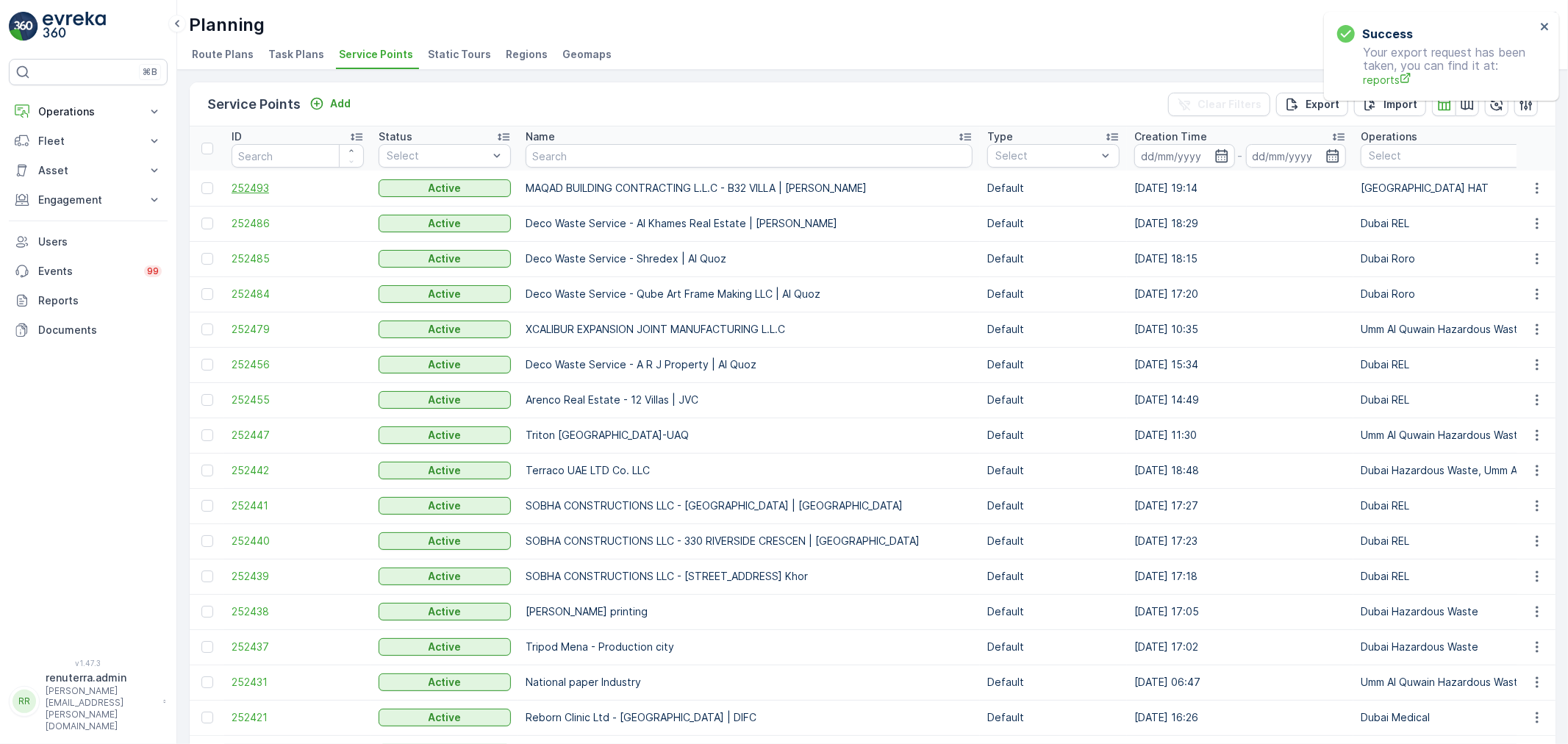
click at [253, 186] on span "252493" at bounding box center [298, 188] width 132 height 14
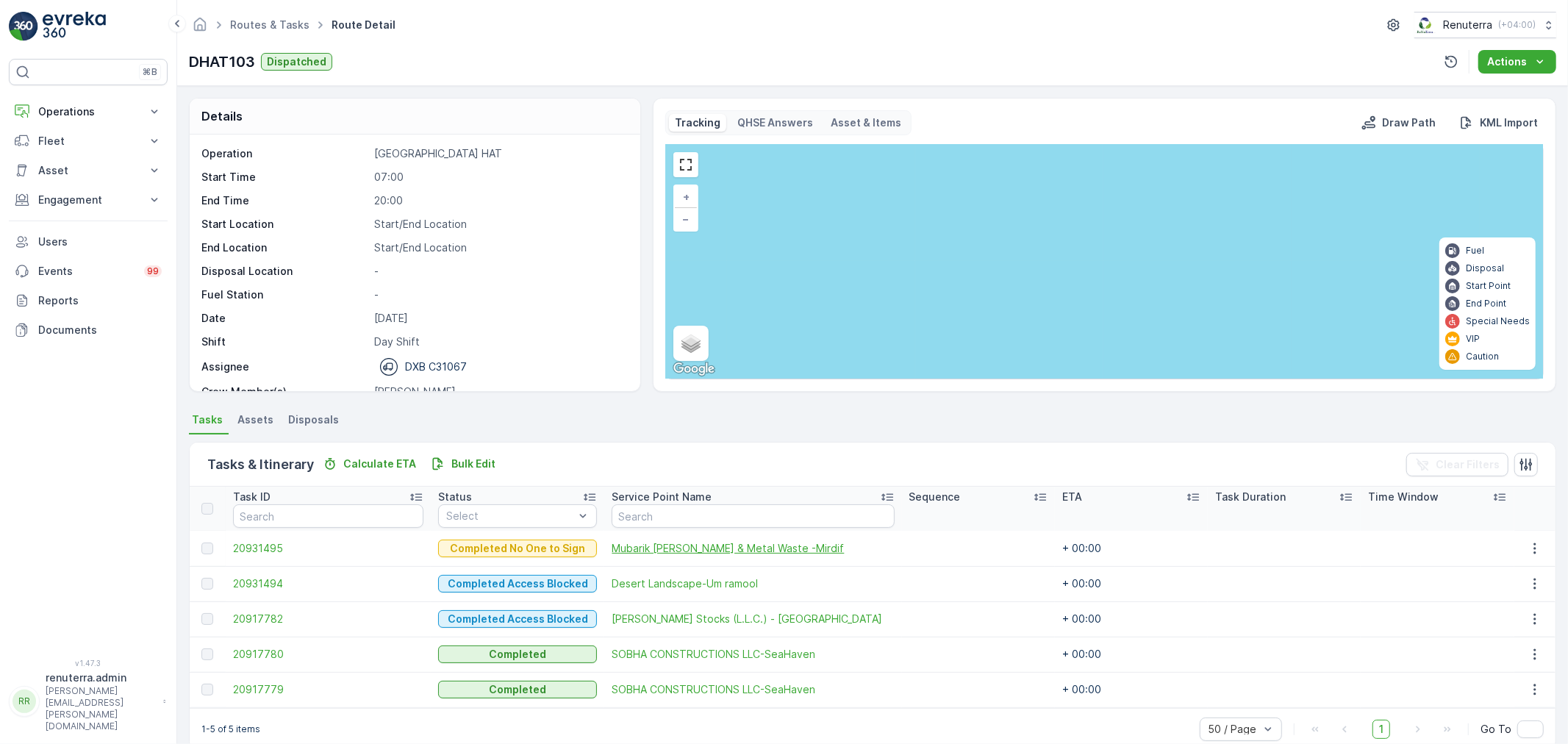
click at [648, 551] on span "Mubarik [PERSON_NAME] & Metal Waste -Mirdif" at bounding box center [753, 549] width 282 height 14
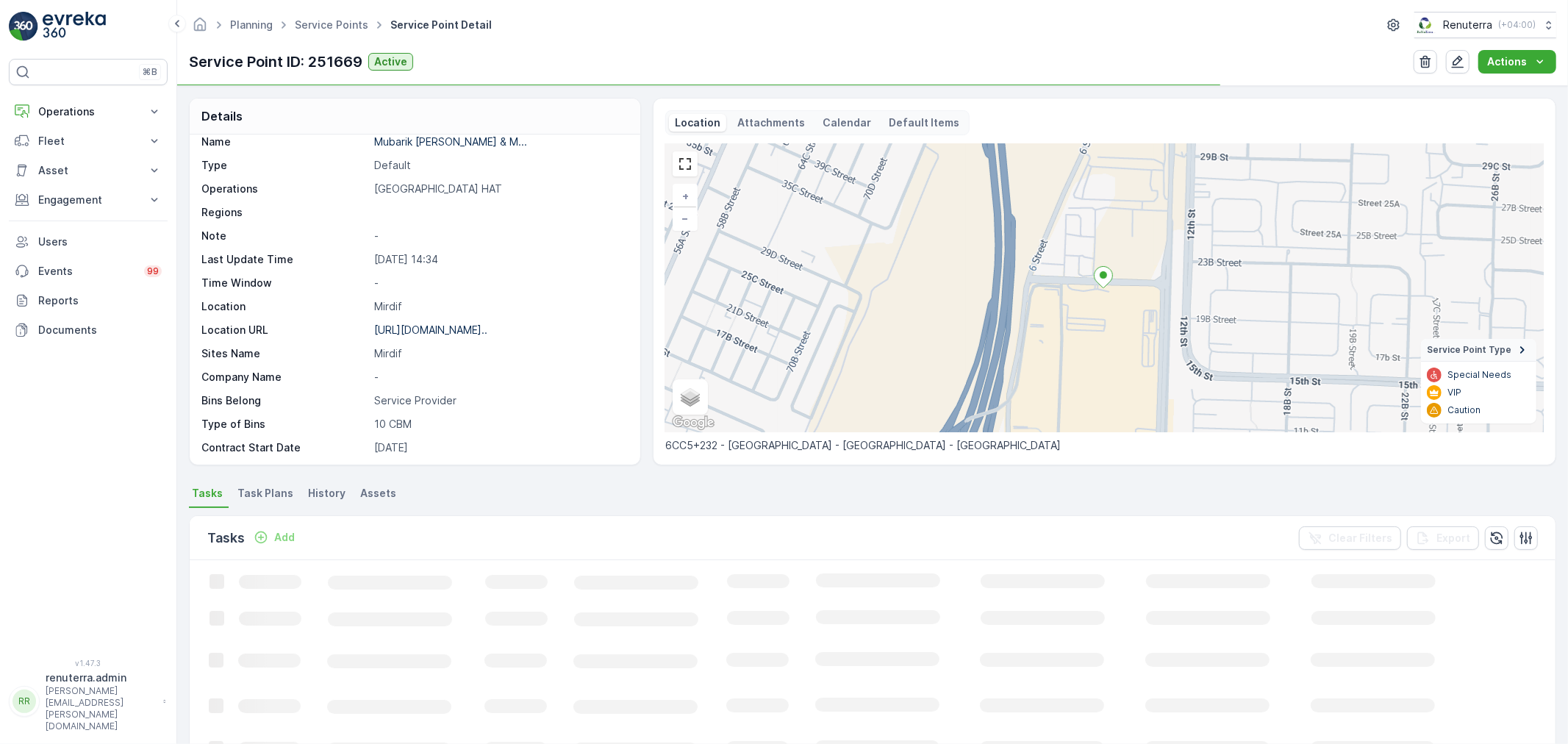
scroll to position [203, 0]
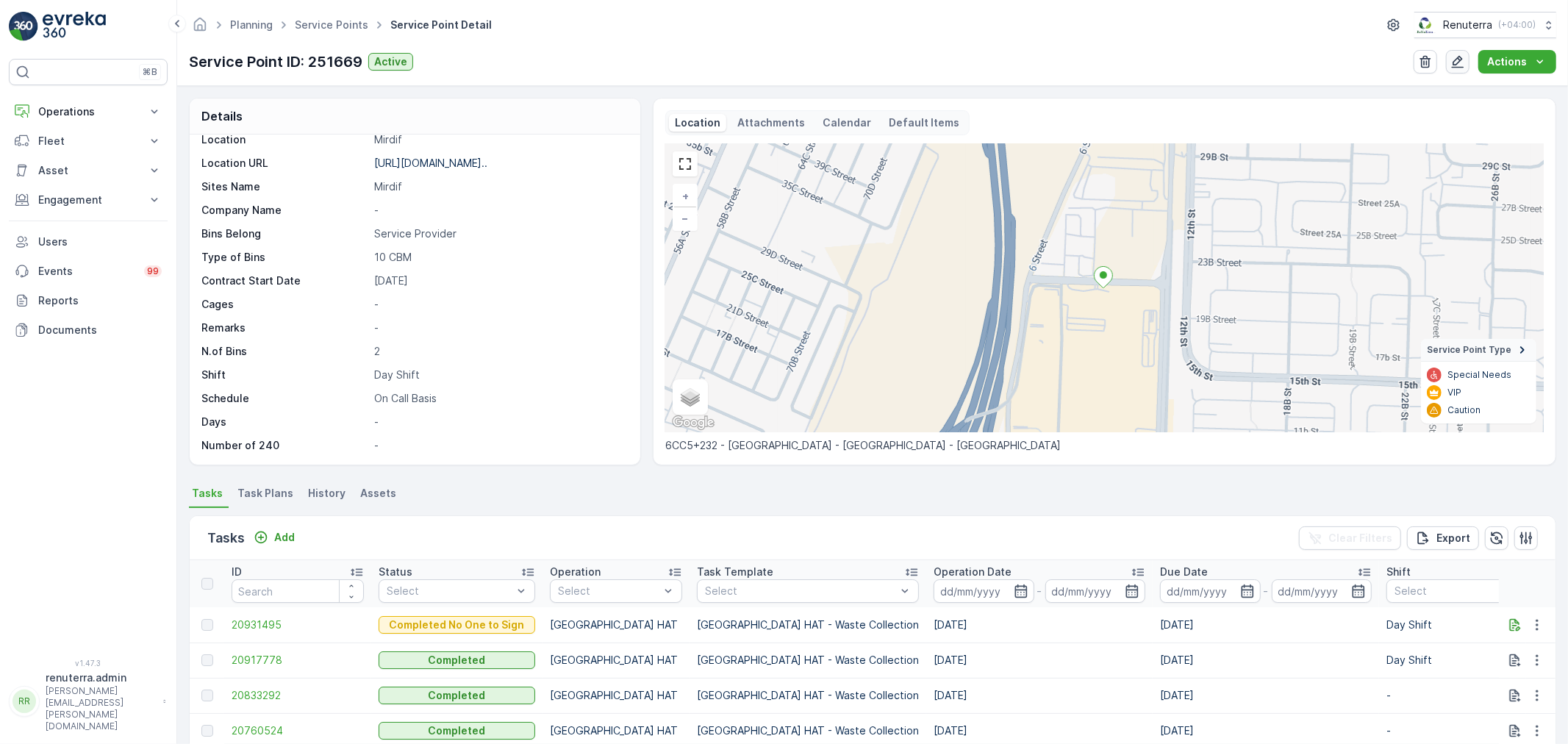
click at [1465, 70] on button "button" at bounding box center [1457, 62] width 23 height 23
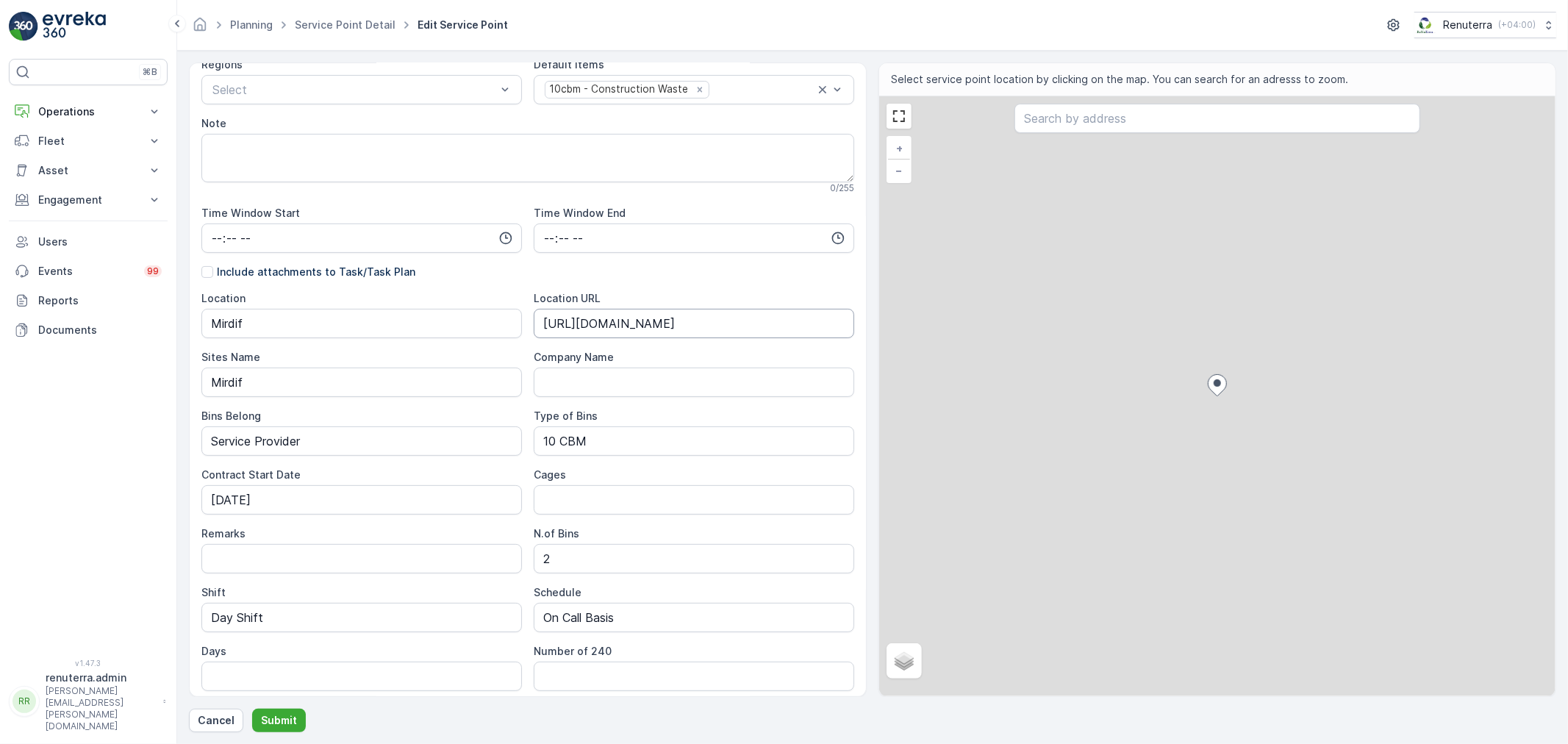
scroll to position [274, 0]
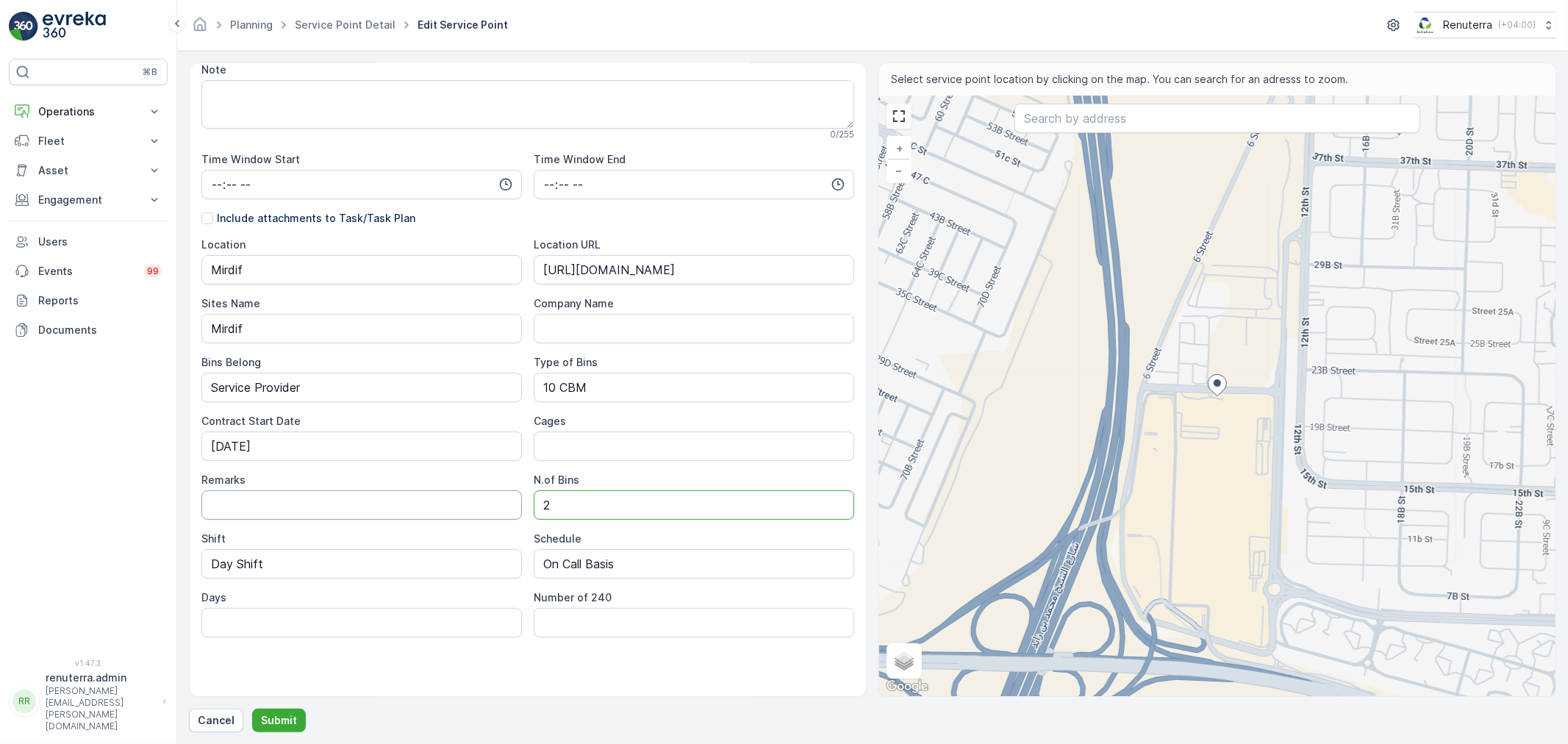
drag, startPoint x: 581, startPoint y: 508, endPoint x: 452, endPoint y: 504, distance: 129.1
click at [452, 504] on div "Location Mirdif Location URL [URL][DOMAIN_NAME] Sites Name Mirdif Company Name …" at bounding box center [528, 437] width 653 height 400
type Bins "1"
click at [282, 717] on p "Submit" at bounding box center [279, 720] width 36 height 14
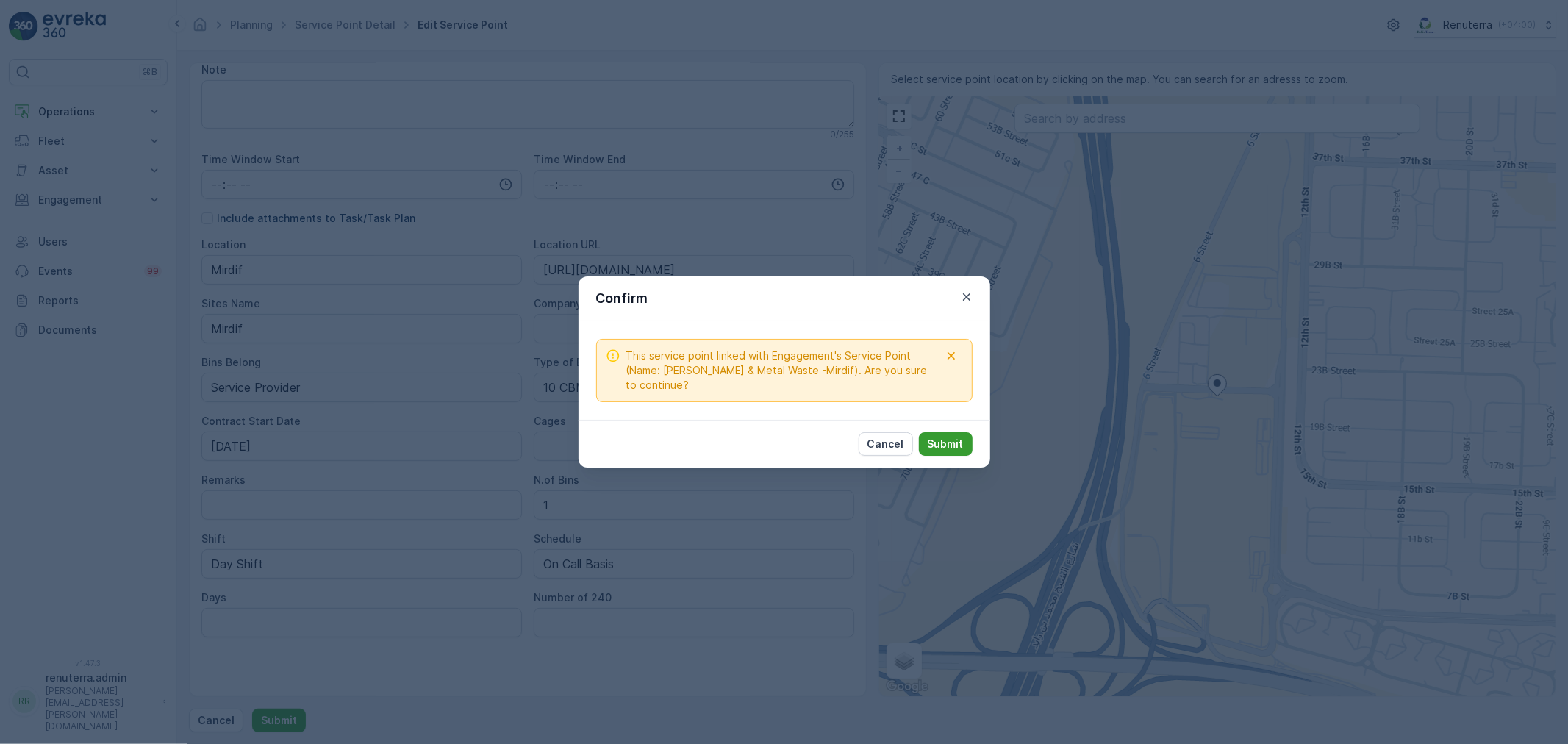
click at [939, 447] on p "Submit" at bounding box center [945, 444] width 36 height 14
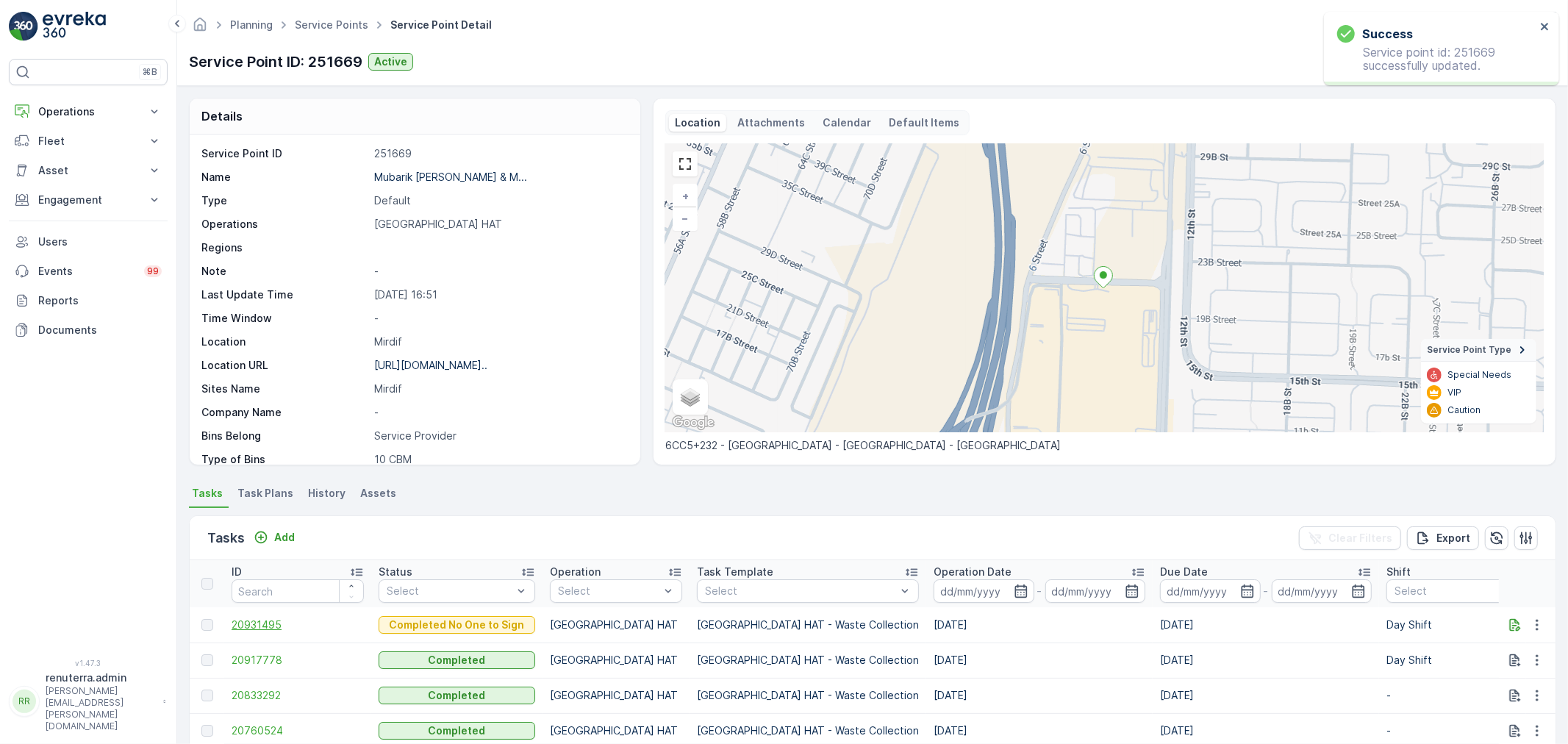
click at [284, 617] on span "20931495" at bounding box center [298, 624] width 132 height 14
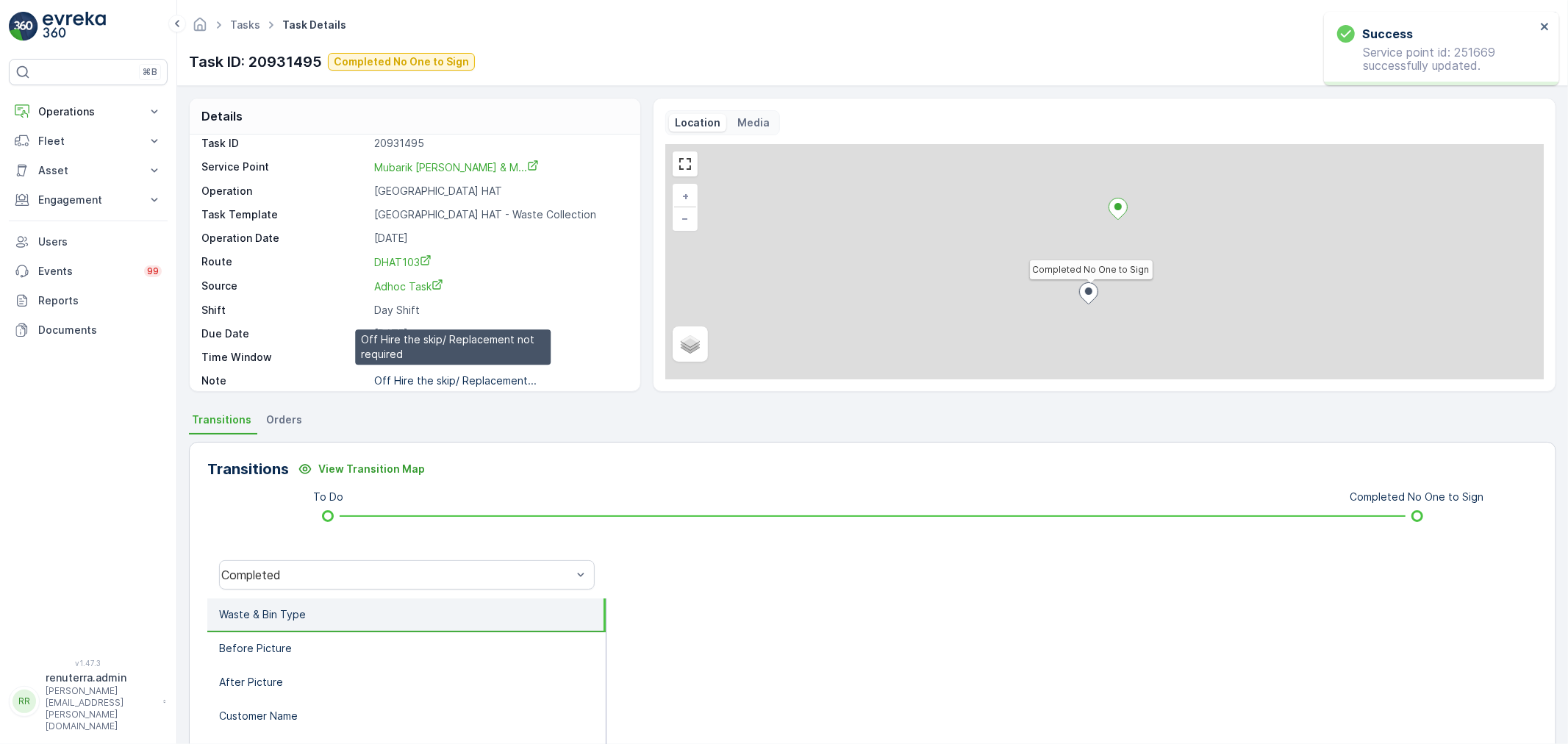
scroll to position [20, 0]
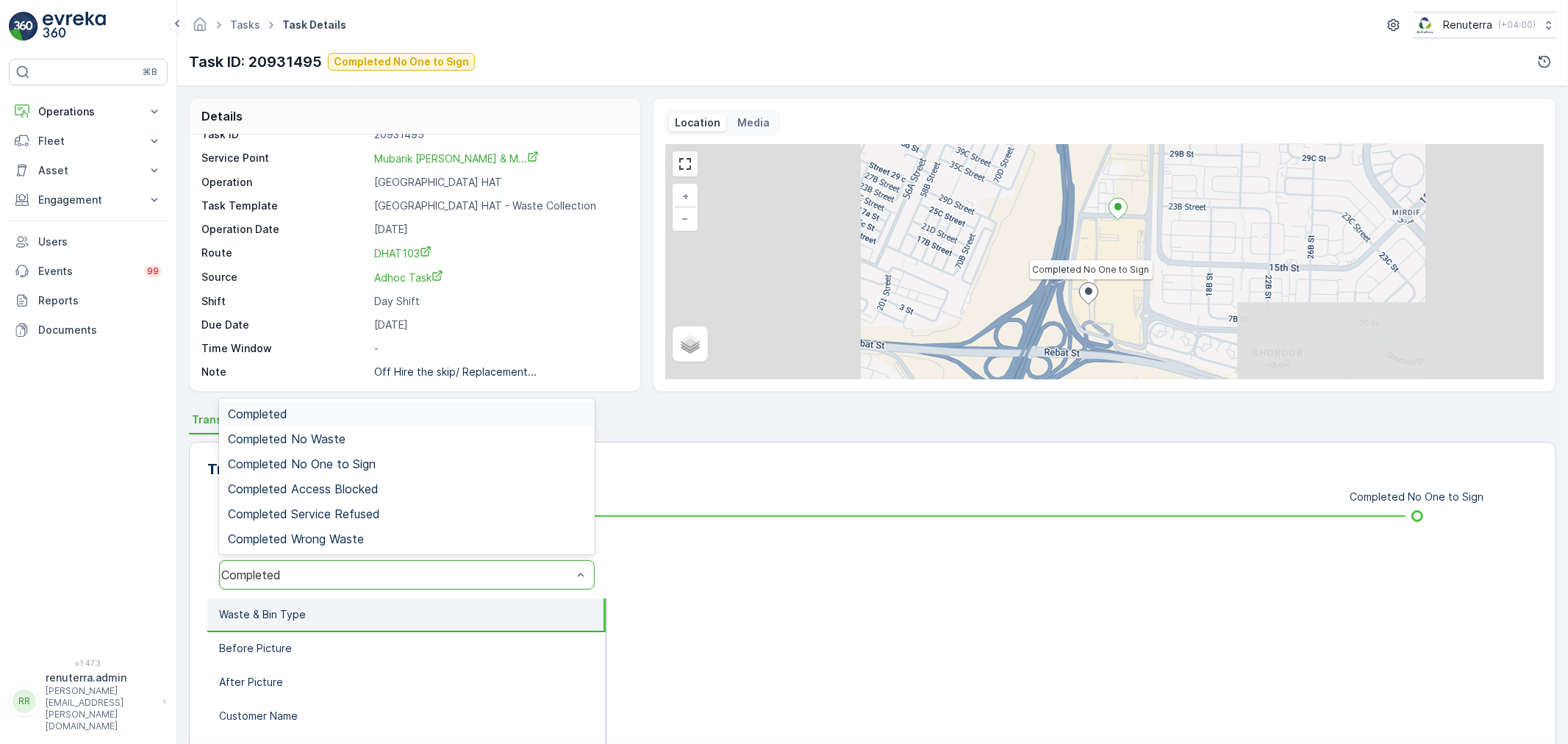
click at [324, 575] on div "Completed" at bounding box center [396, 575] width 351 height 13
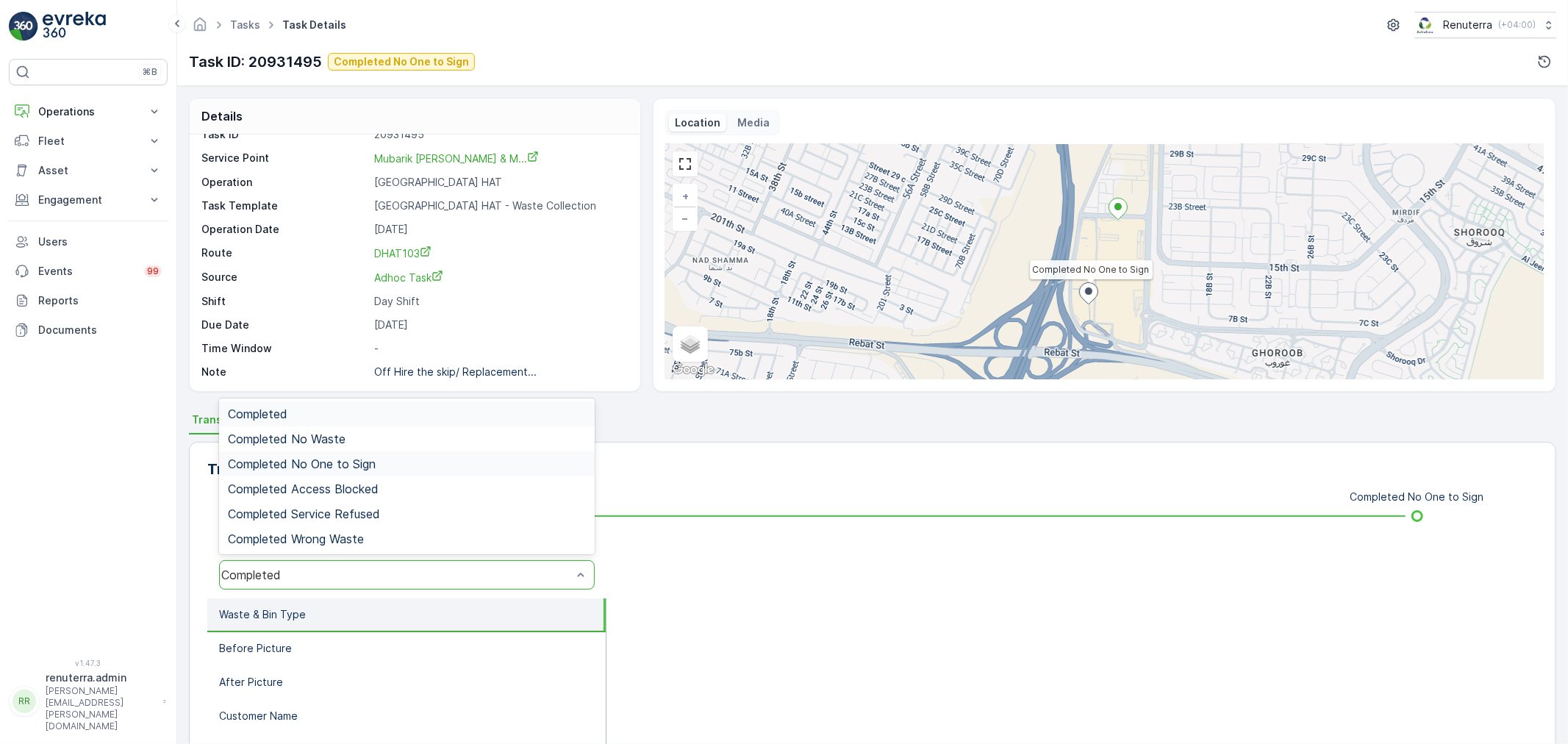
click at [348, 465] on span "Completed No One to Sign" at bounding box center [301, 464] width 148 height 13
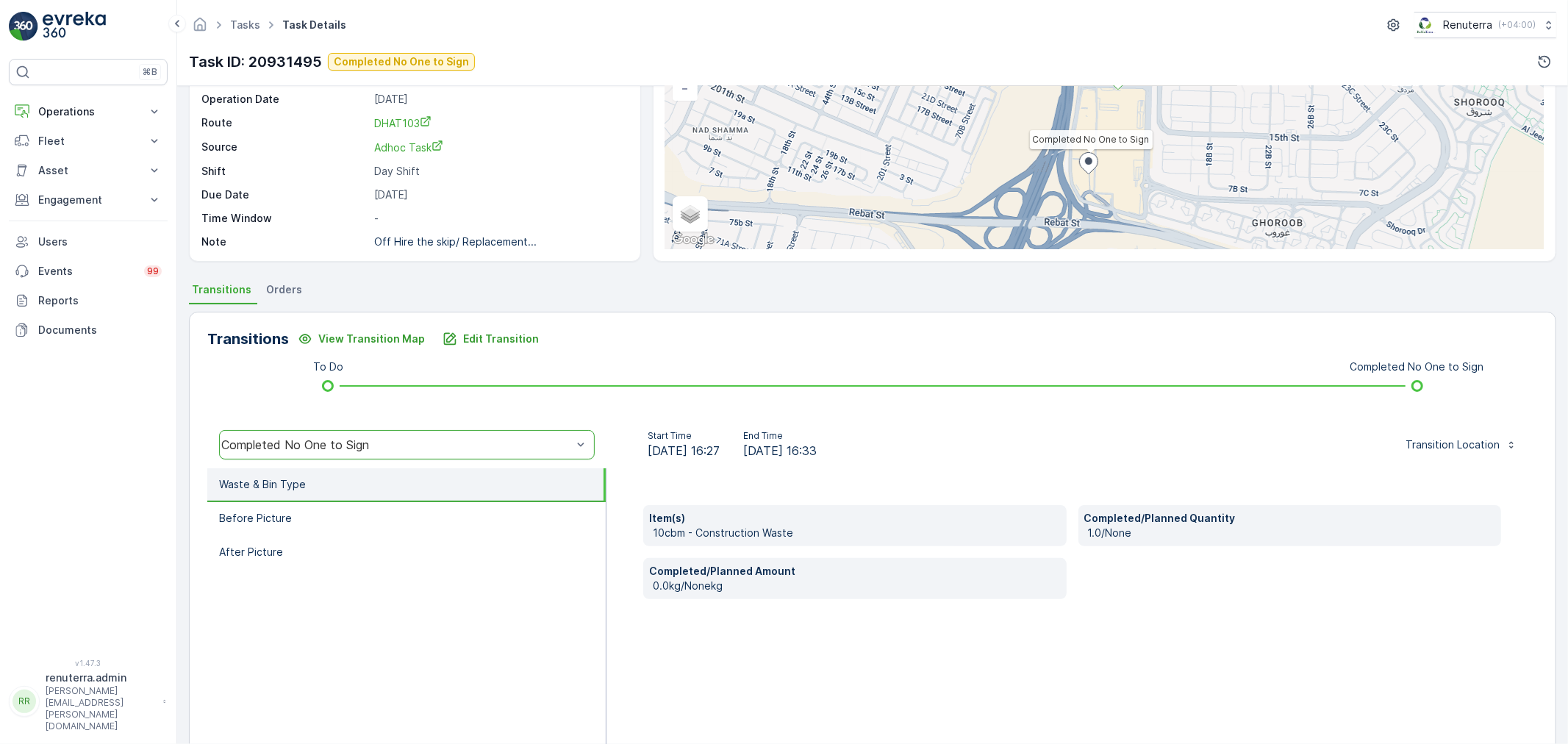
scroll to position [182, 0]
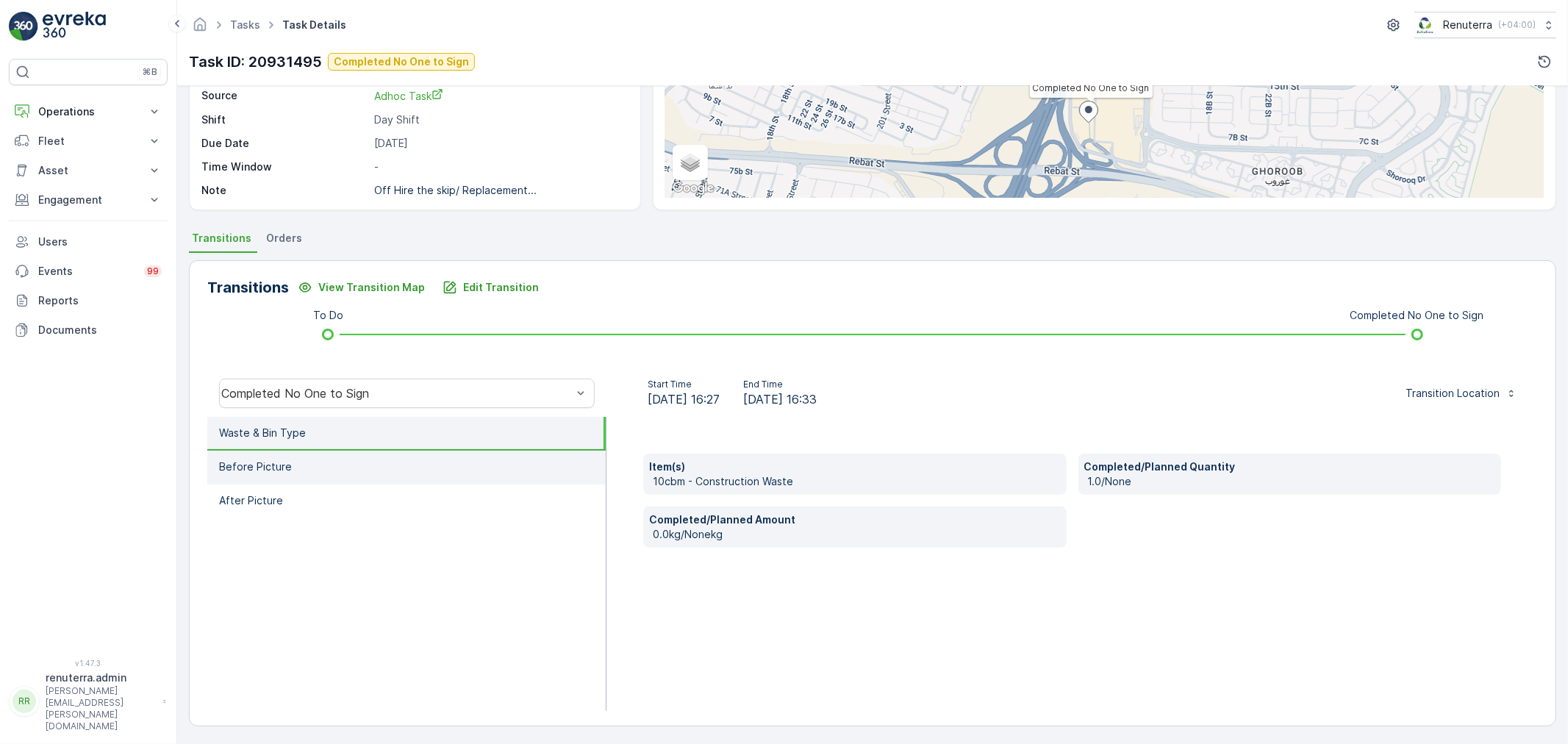
click at [280, 471] on p "Before Picture" at bounding box center [256, 467] width 73 height 14
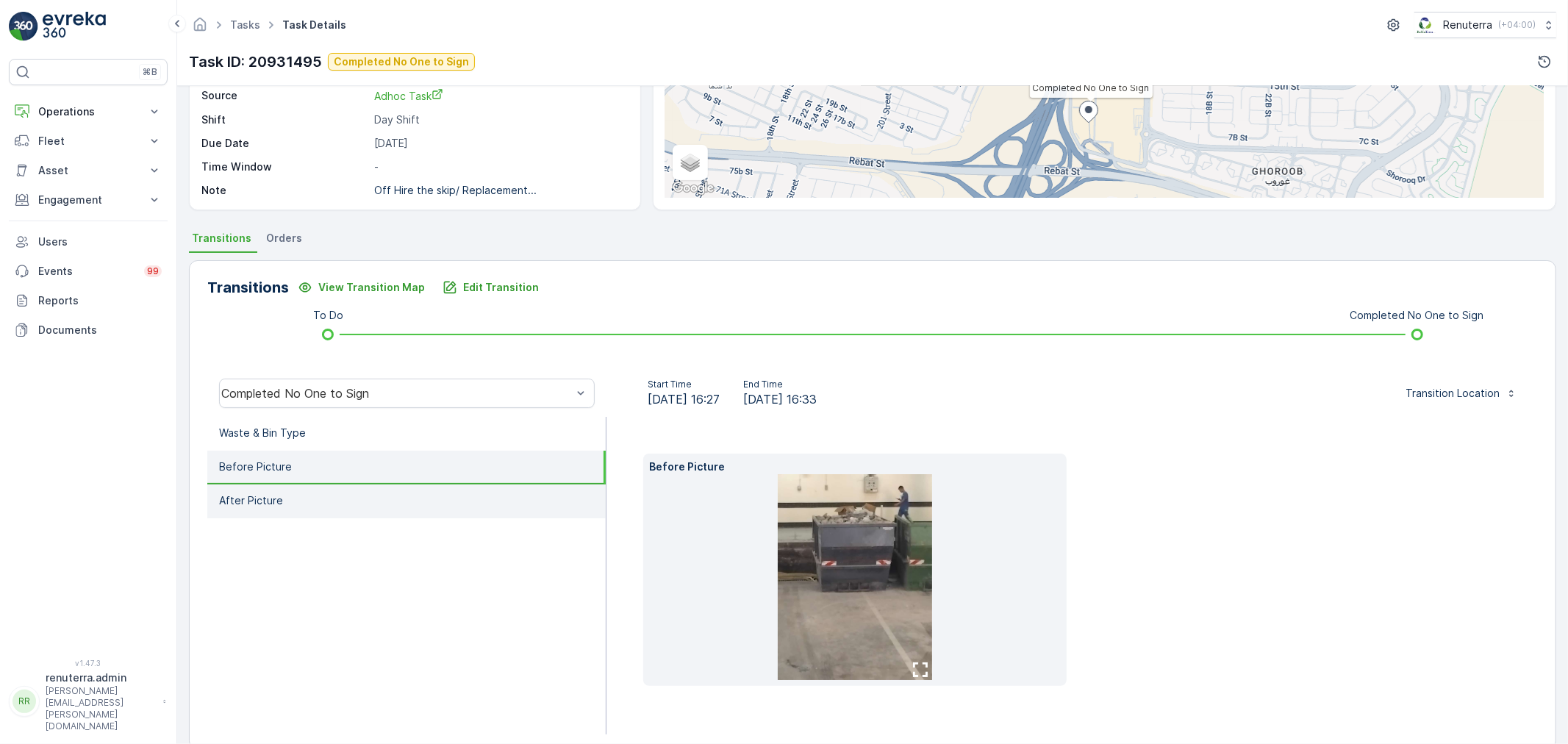
click at [292, 502] on li "After Picture" at bounding box center [406, 501] width 399 height 34
click at [303, 461] on li "Before Picture" at bounding box center [406, 467] width 399 height 34
click at [835, 552] on img at bounding box center [854, 577] width 154 height 206
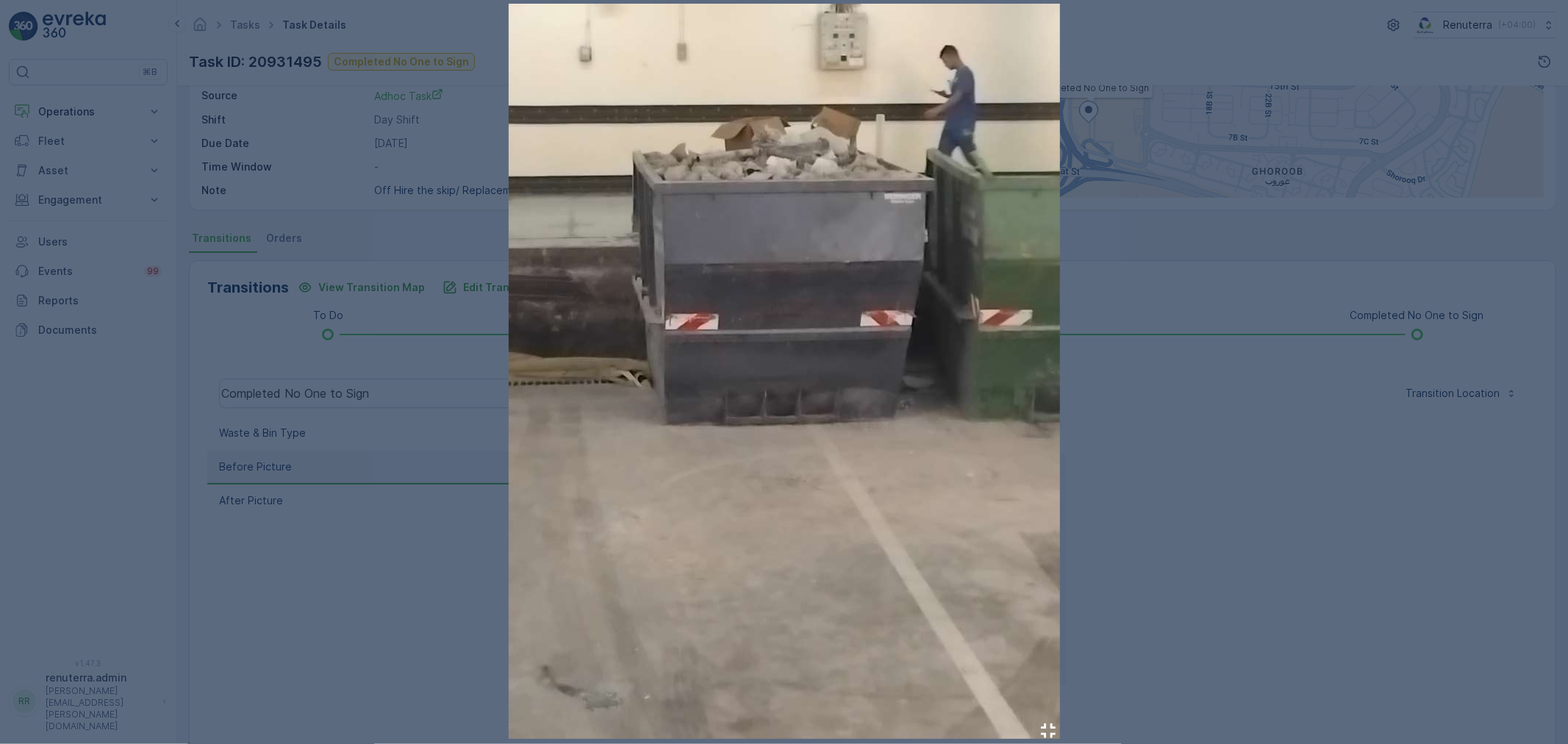
click at [450, 515] on div at bounding box center [784, 372] width 1568 height 744
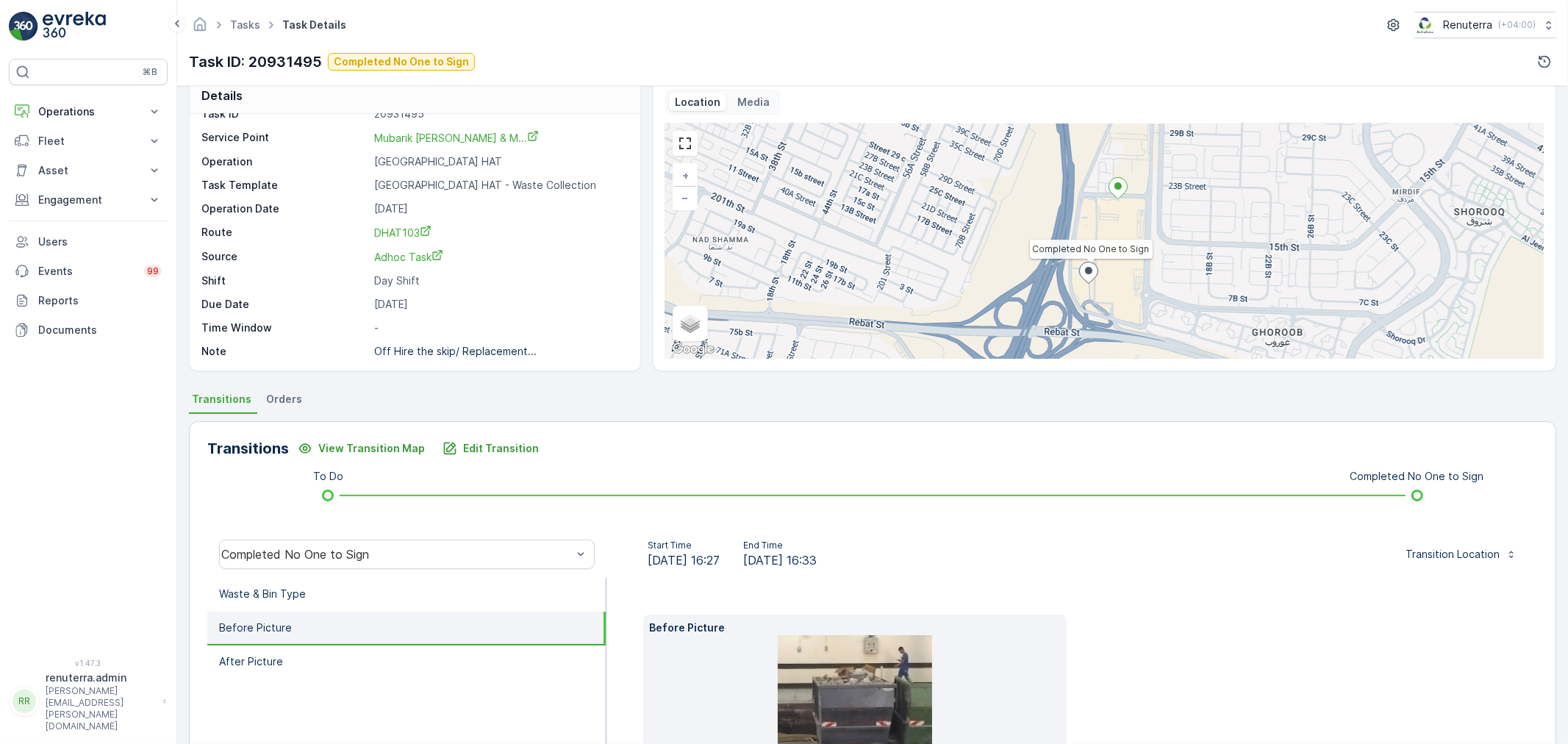
scroll to position [0, 0]
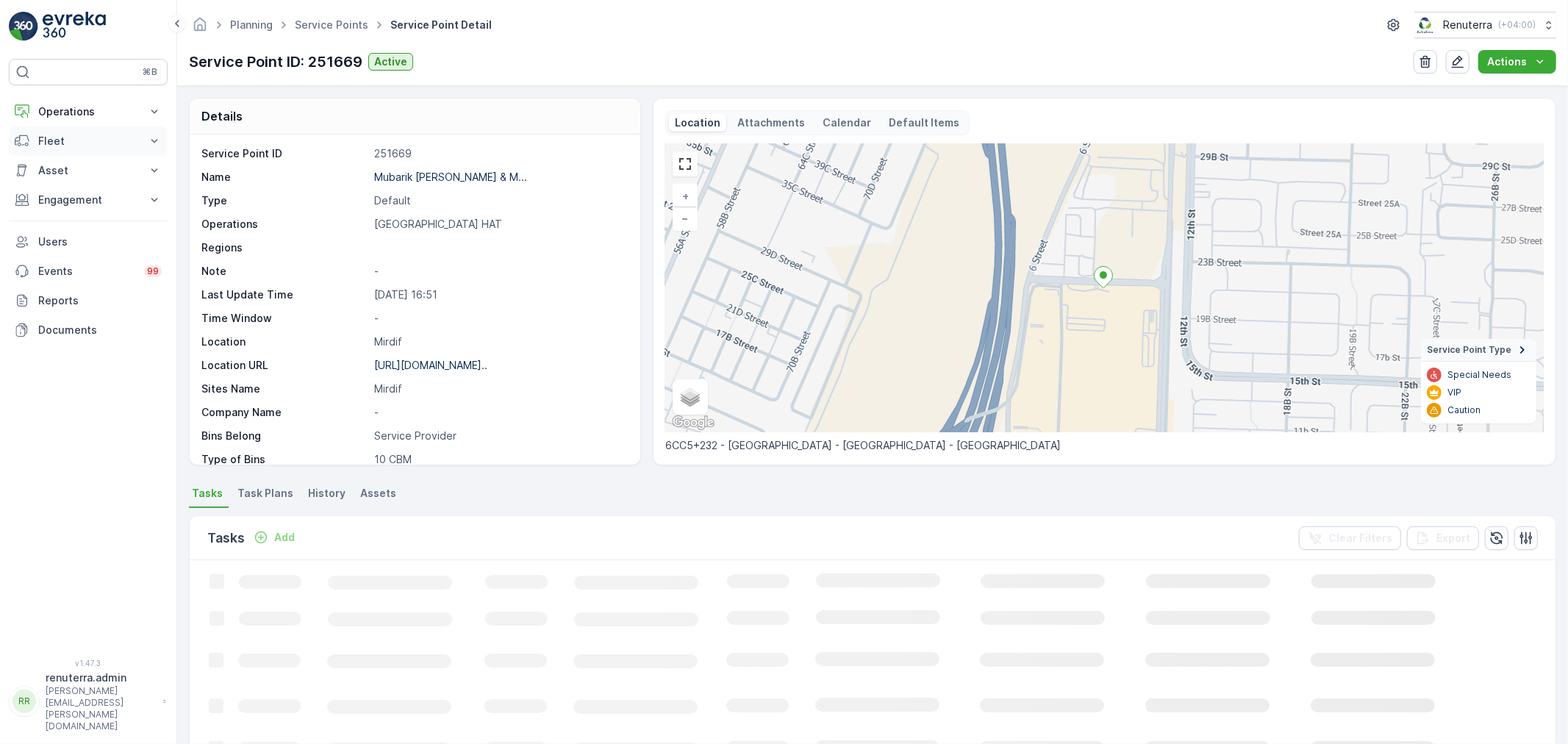
click at [67, 136] on p "Fleet" at bounding box center [88, 141] width 100 height 14
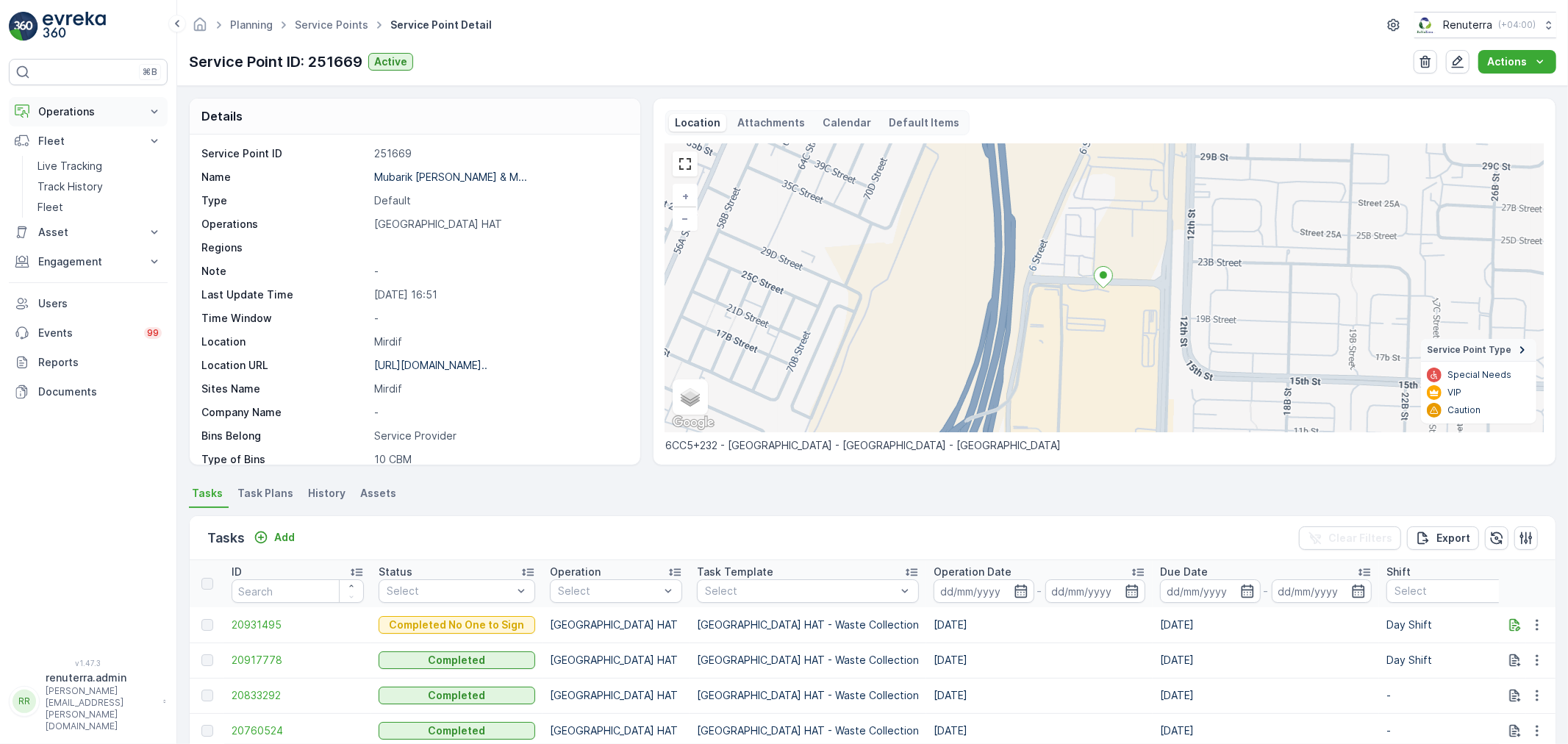
click at [81, 108] on p "Operations" at bounding box center [88, 112] width 100 height 14
click at [70, 174] on p "Routes & Tasks" at bounding box center [75, 178] width 76 height 14
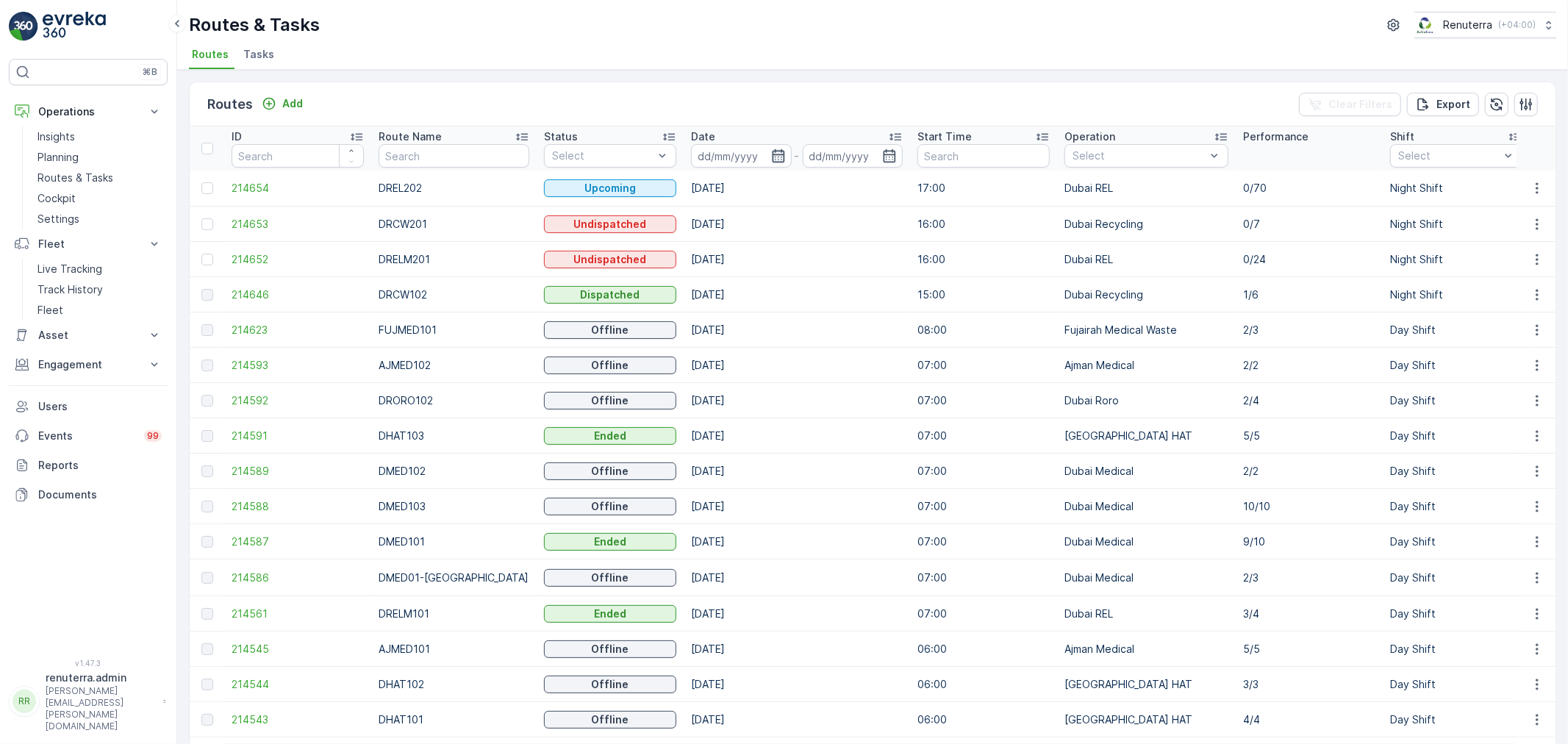
drag, startPoint x: 759, startPoint y: 151, endPoint x: 753, endPoint y: 161, distance: 11.7
click at [772, 150] on icon "button" at bounding box center [778, 155] width 12 height 13
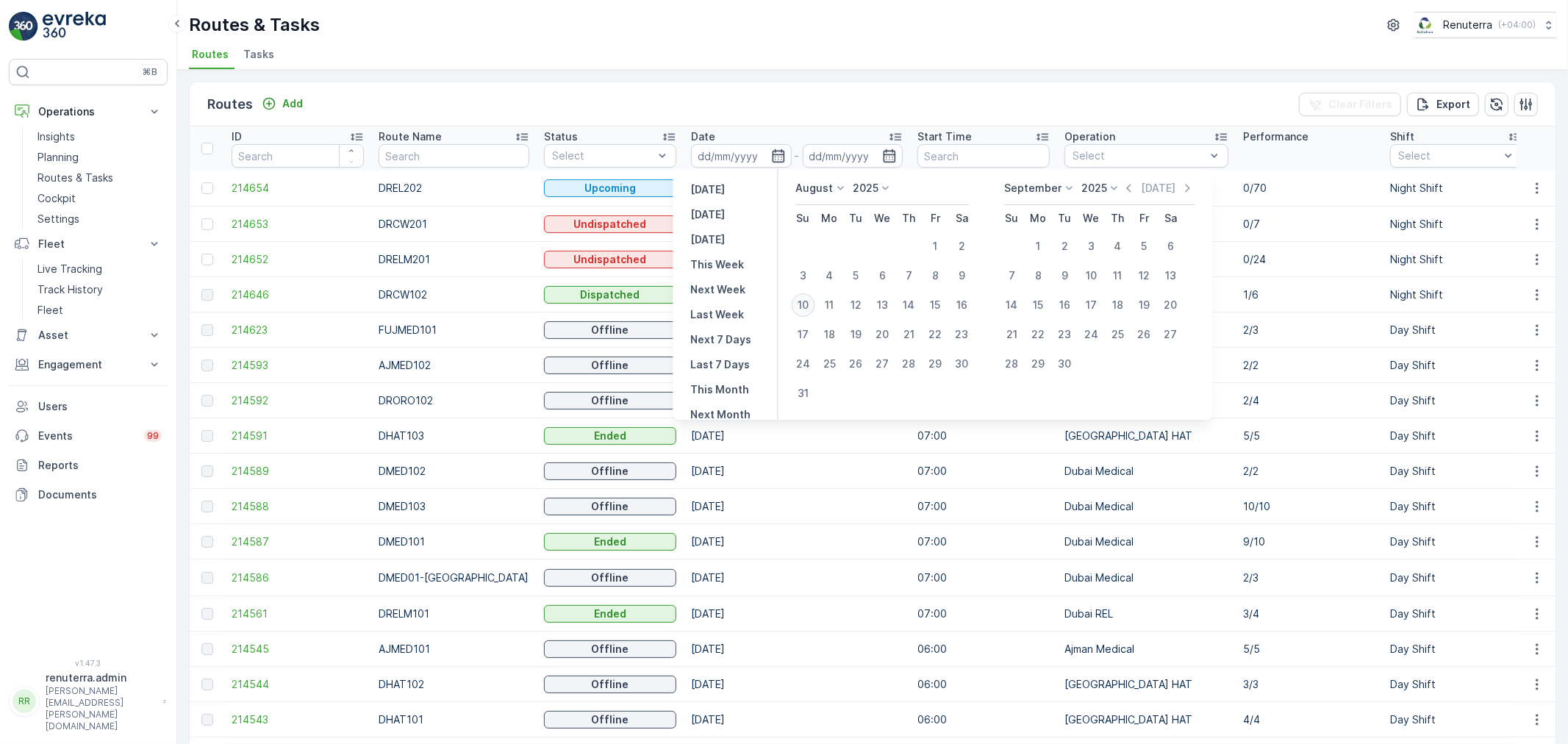
click at [803, 304] on div "10" at bounding box center [804, 305] width 23 height 23
type input "[DATE]"
click at [803, 304] on div "10" at bounding box center [804, 305] width 23 height 23
type input "[DATE]"
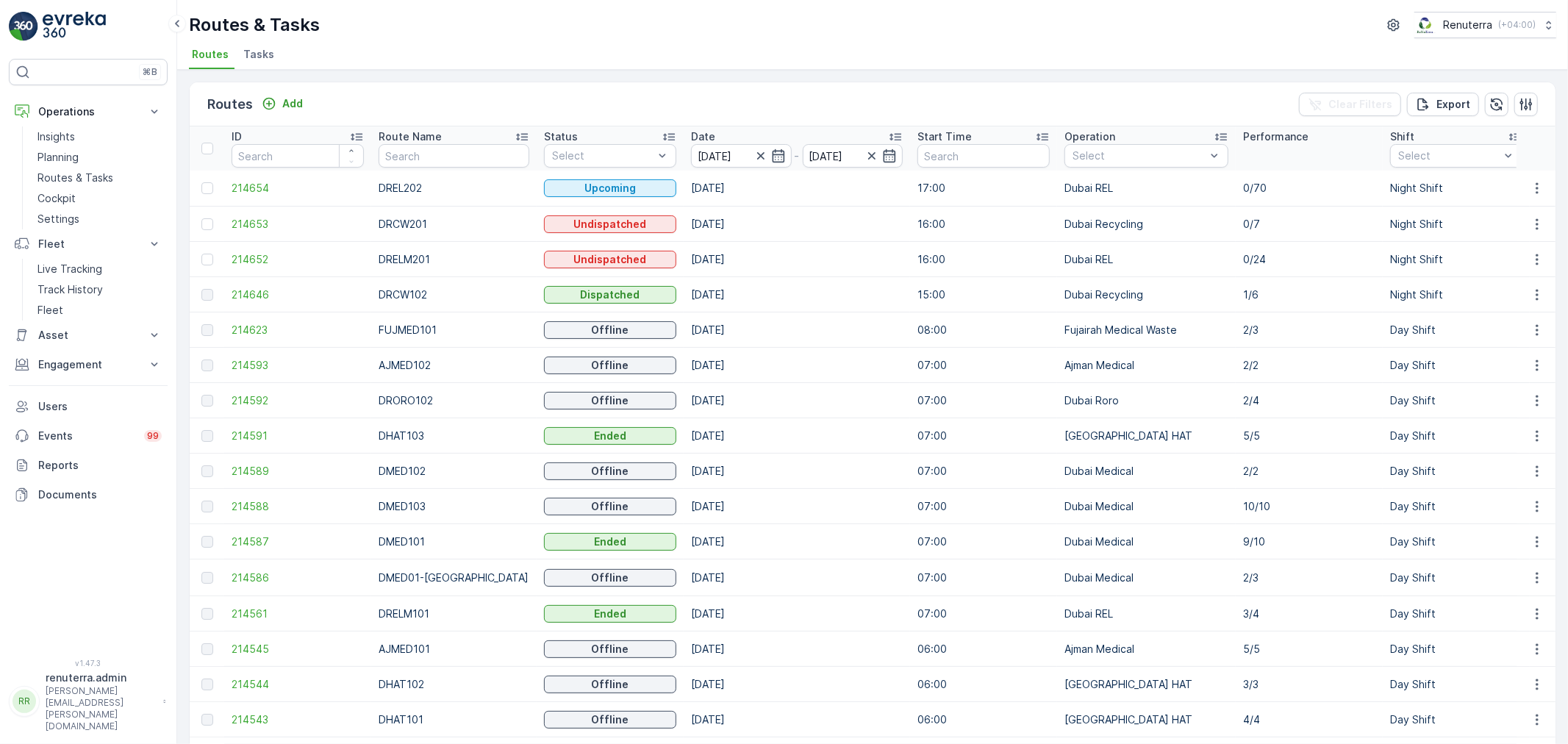
click at [863, 45] on ul "Routes Tasks" at bounding box center [867, 56] width 1356 height 25
click at [428, 154] on input "text" at bounding box center [453, 156] width 150 height 23
type input "rcw"
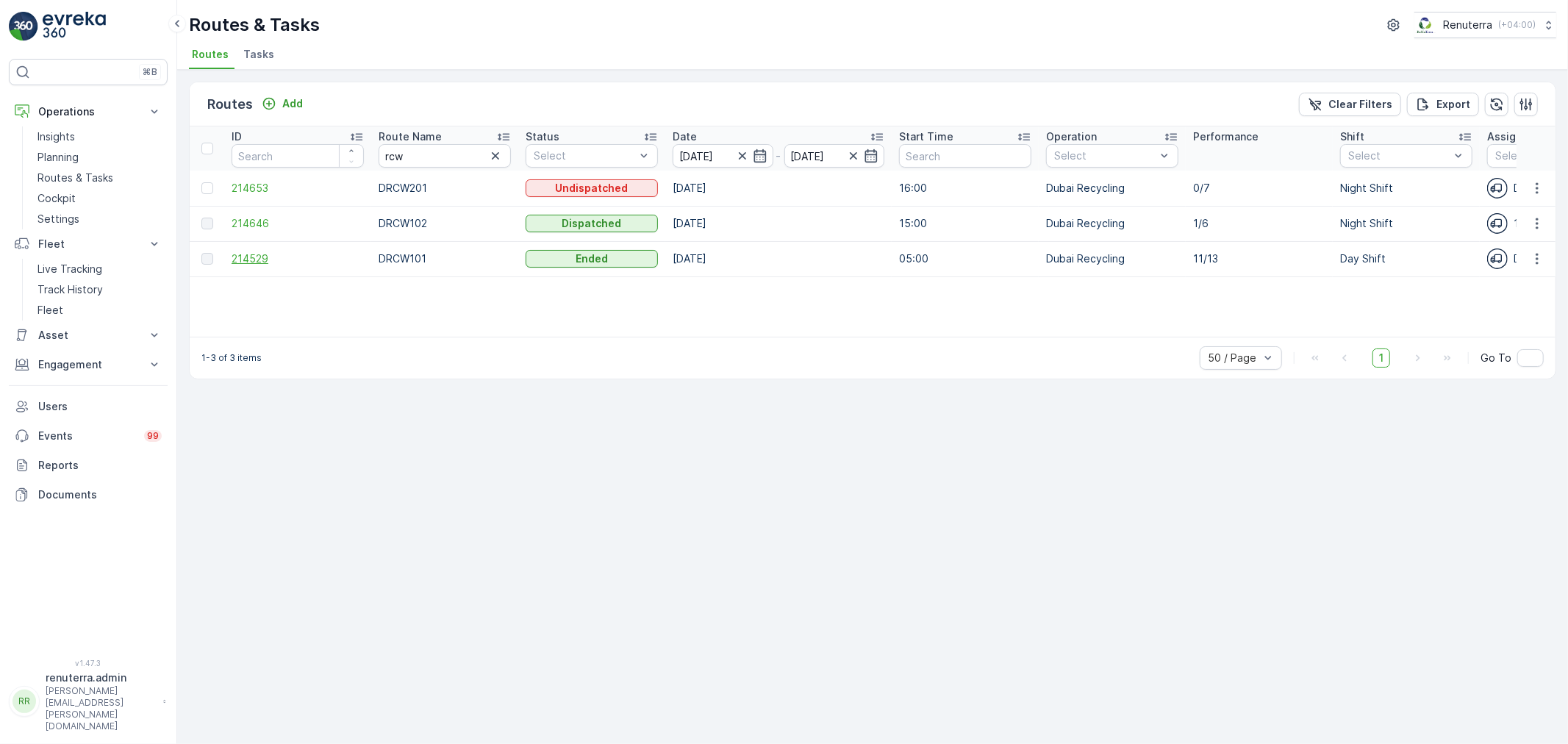
click at [257, 252] on span "214529" at bounding box center [298, 259] width 132 height 14
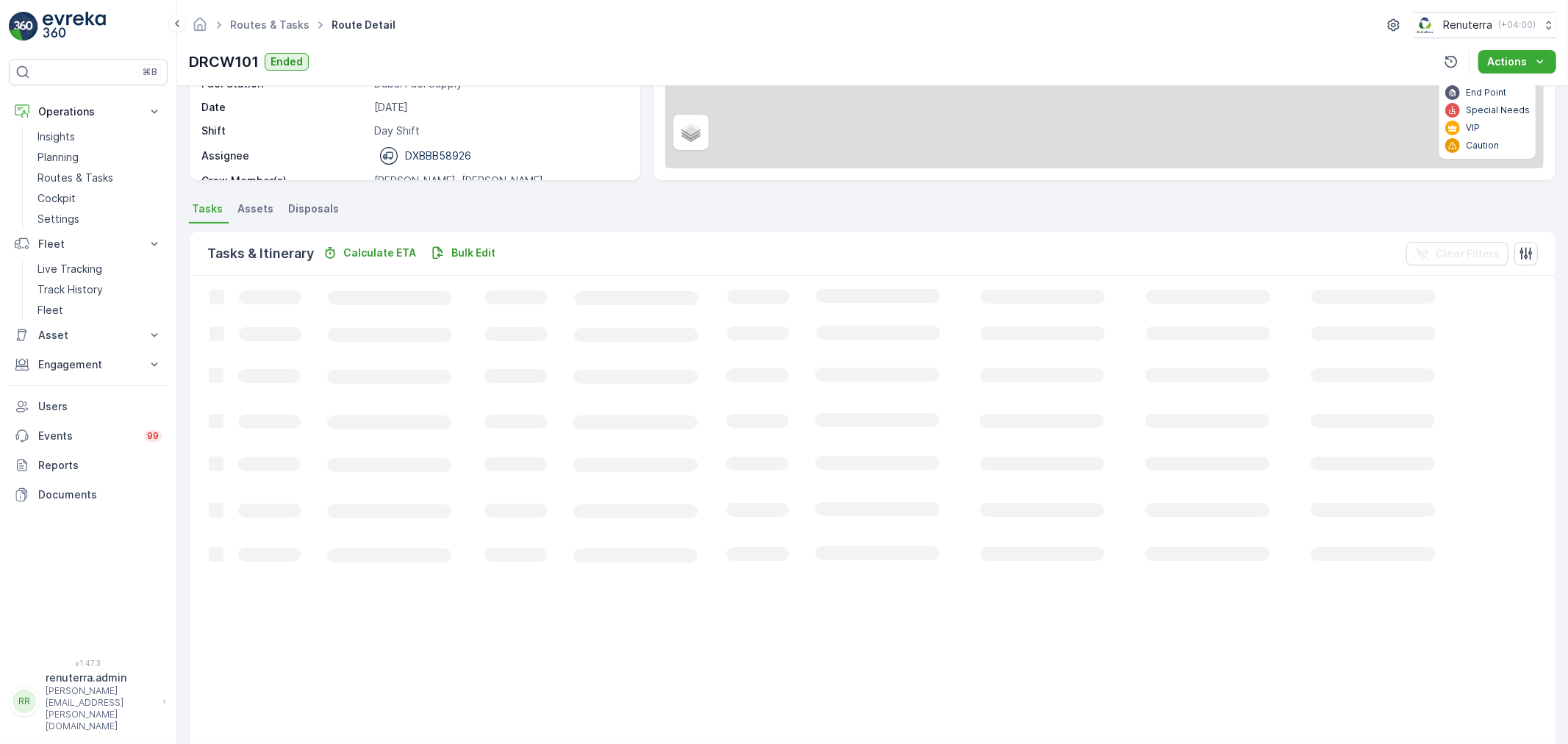
scroll to position [157, 0]
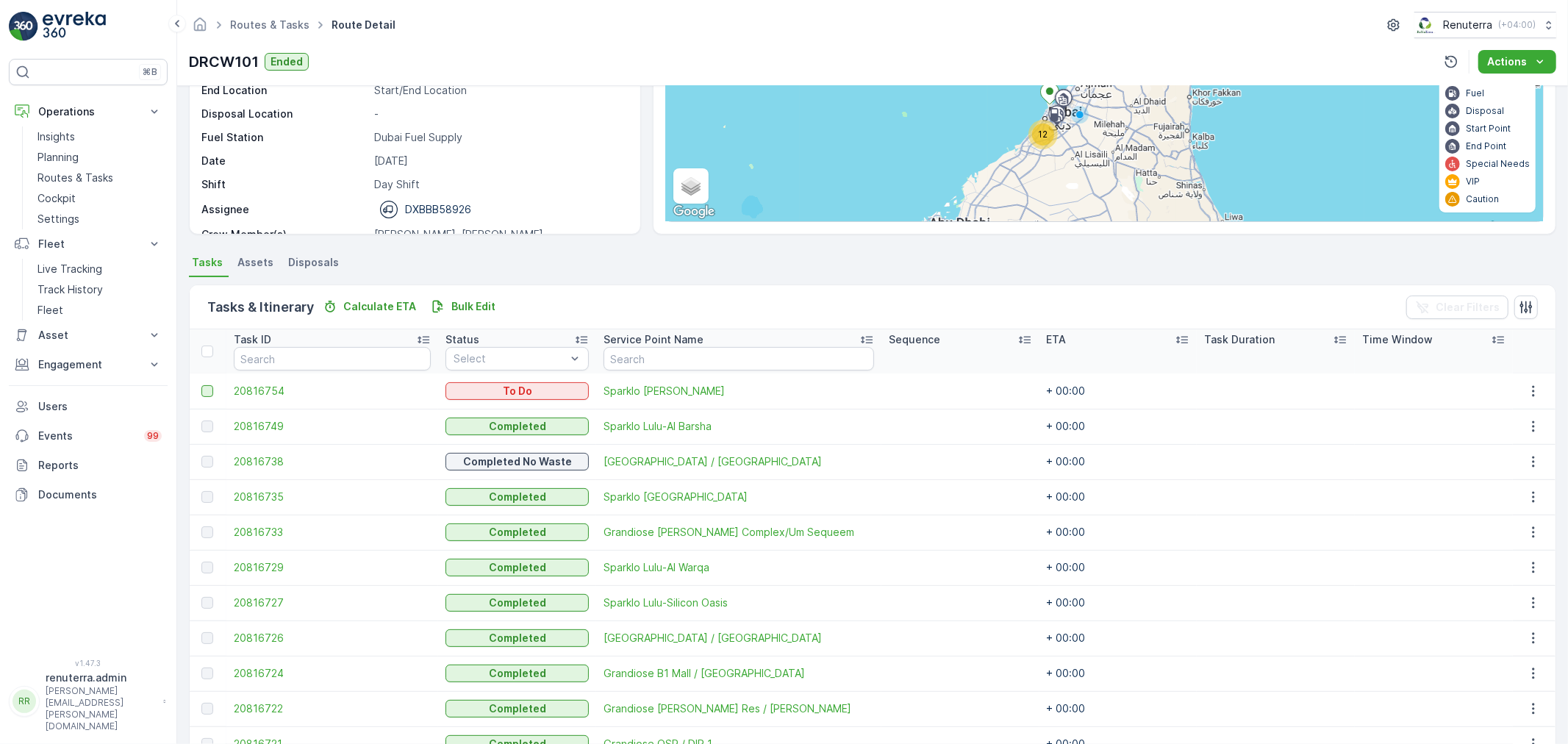
click at [202, 386] on div at bounding box center [207, 391] width 12 height 12
click at [202, 385] on input "checkbox" at bounding box center [202, 385] width 0 height 0
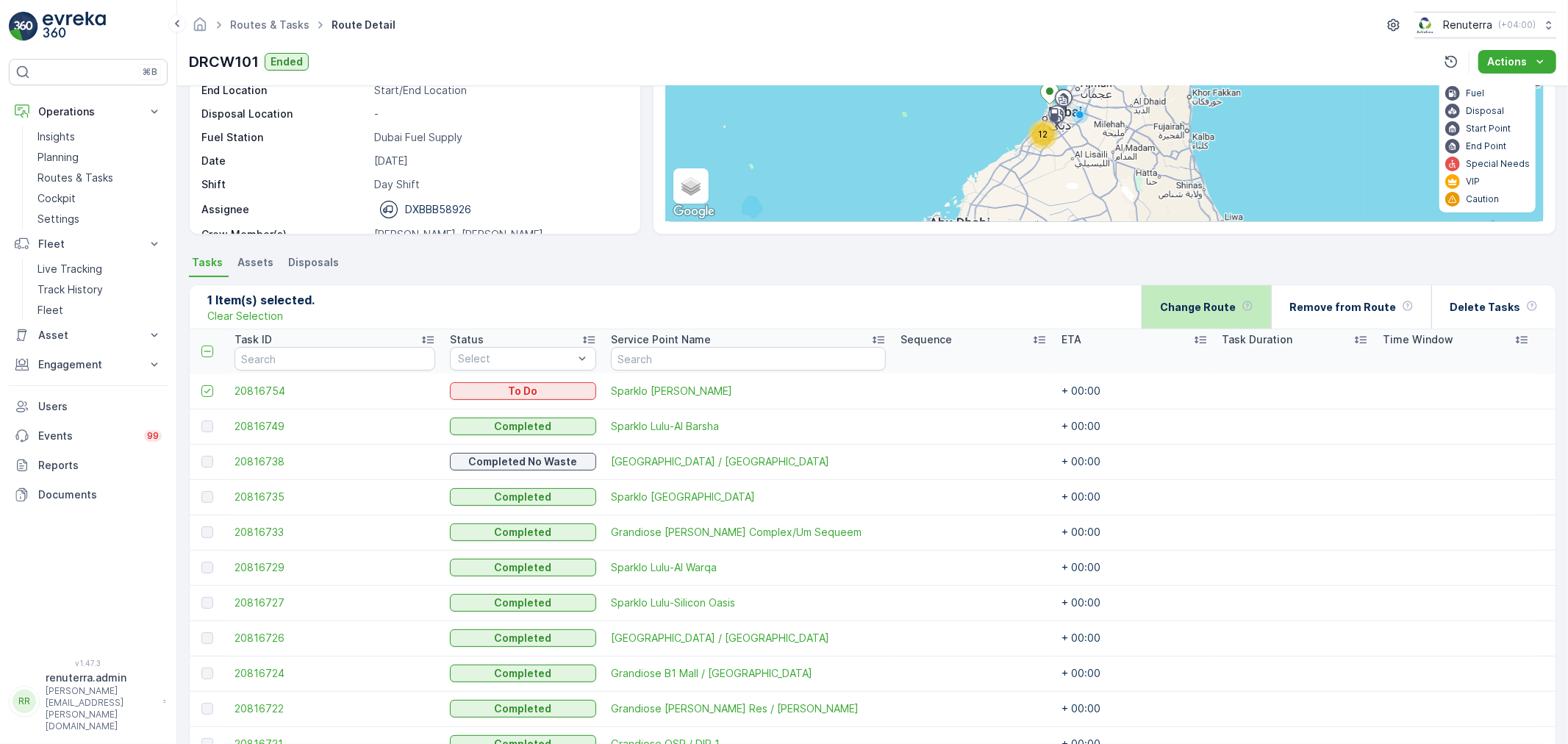
click at [1210, 303] on p "Change Route" at bounding box center [1198, 307] width 76 height 14
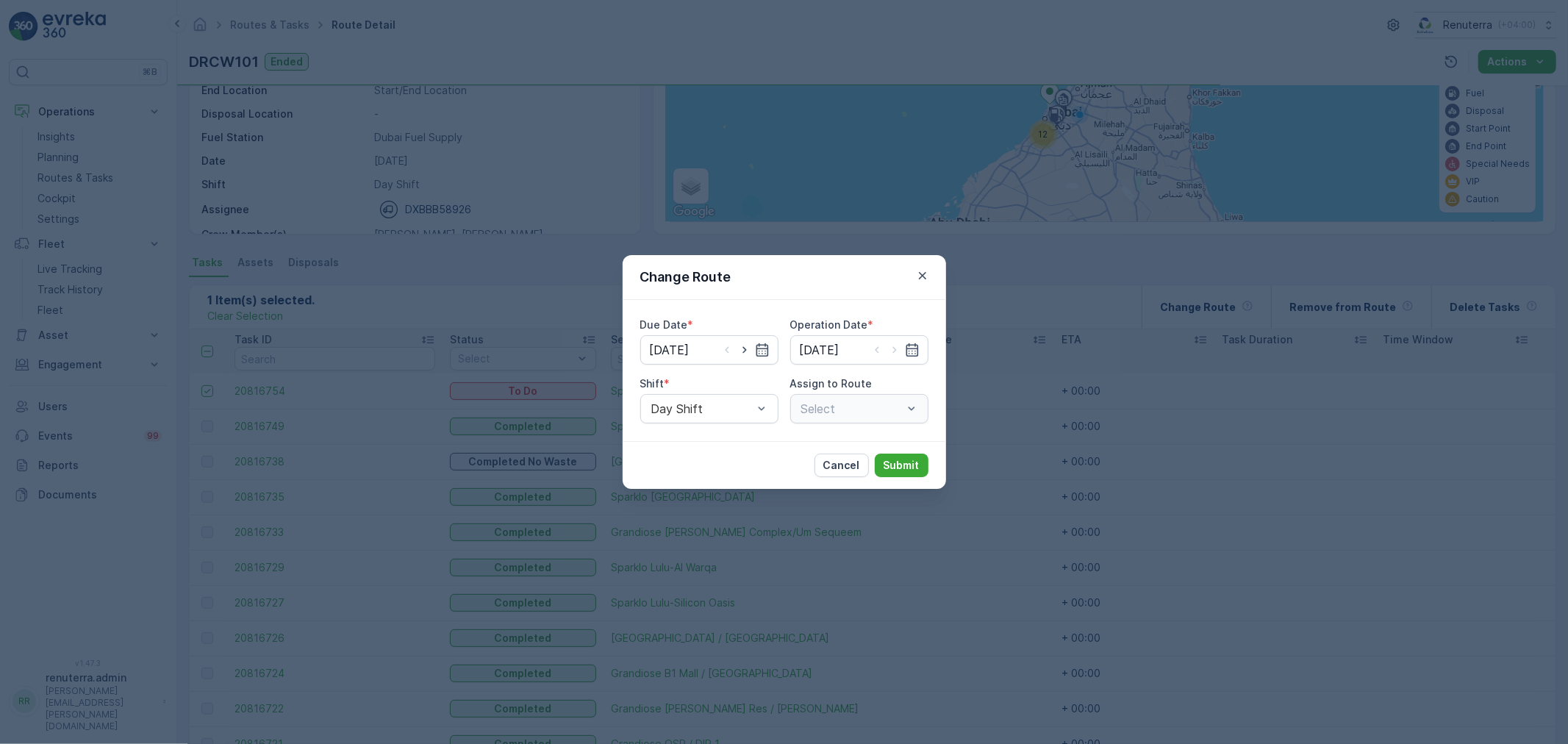
type input "[DATE]"
click at [738, 408] on div at bounding box center [702, 409] width 104 height 13
click at [681, 467] on span "Night Shift" at bounding box center [679, 469] width 60 height 13
click at [830, 406] on div at bounding box center [845, 409] width 90 height 13
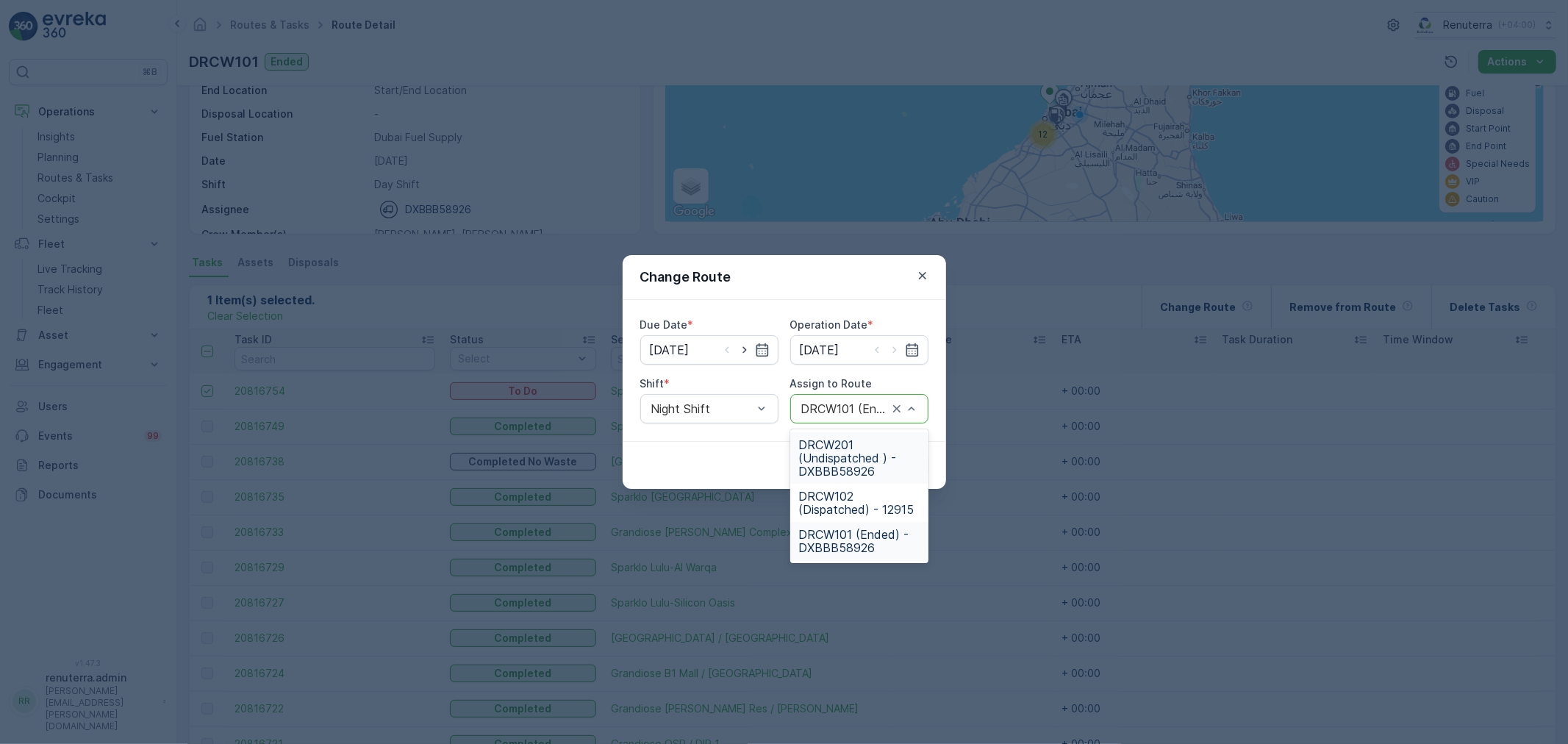
click at [841, 450] on span "DRCW201 (Undispatched ) - DXBBB58926" at bounding box center [859, 458] width 120 height 40
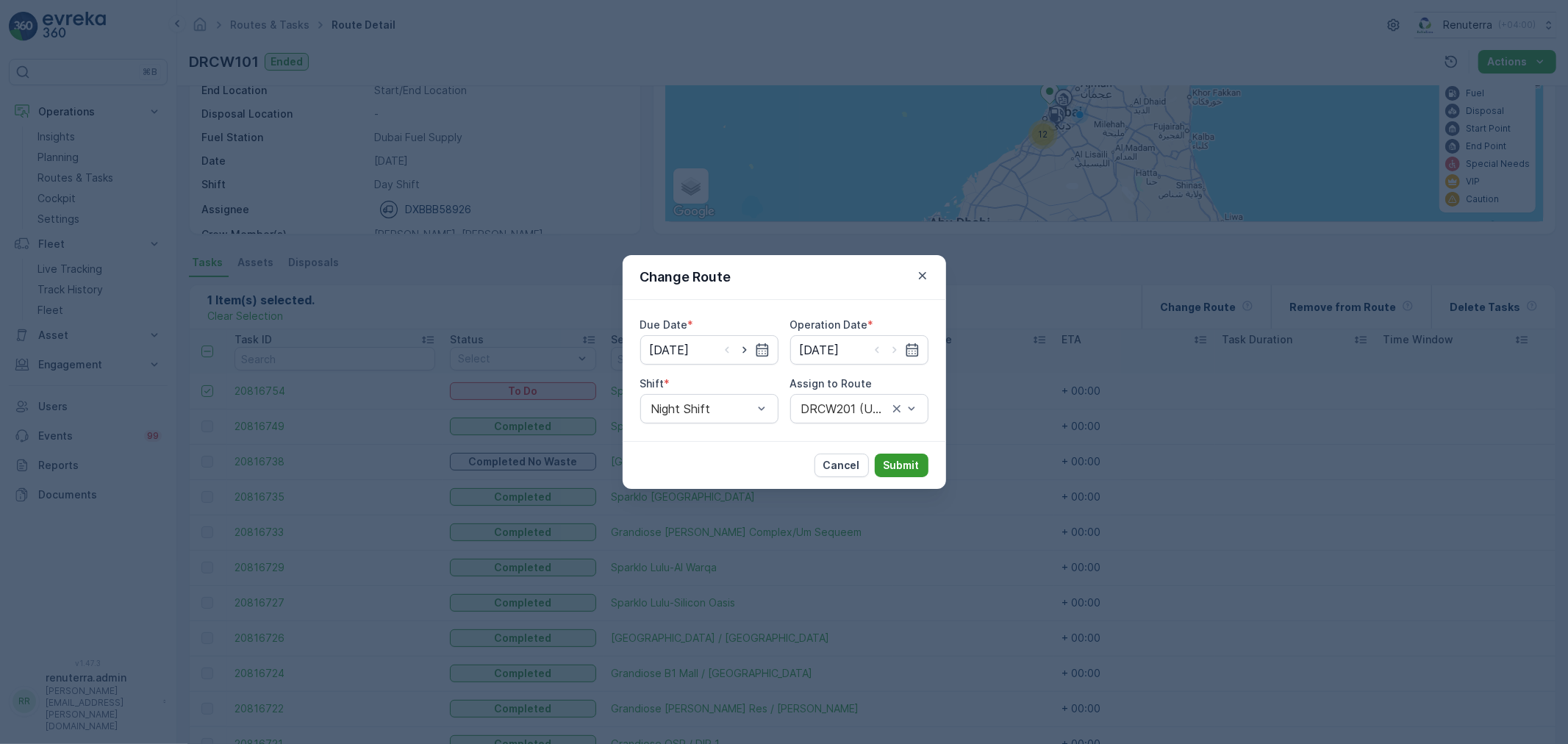
click at [896, 467] on p "Submit" at bounding box center [902, 465] width 36 height 14
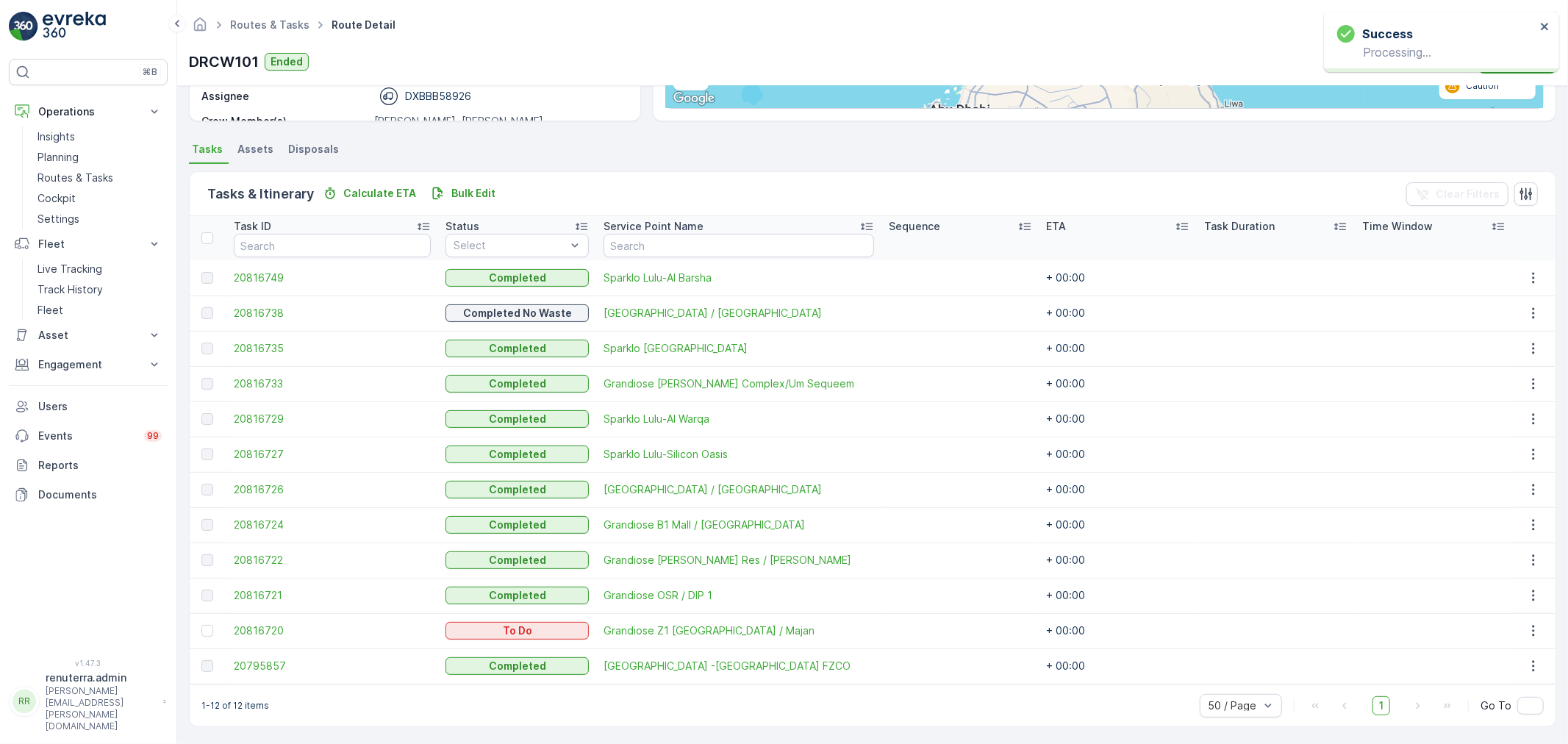
scroll to position [272, 0]
click at [207, 629] on div at bounding box center [207, 629] width 12 height 12
click at [202, 624] on input "checkbox" at bounding box center [202, 624] width 0 height 0
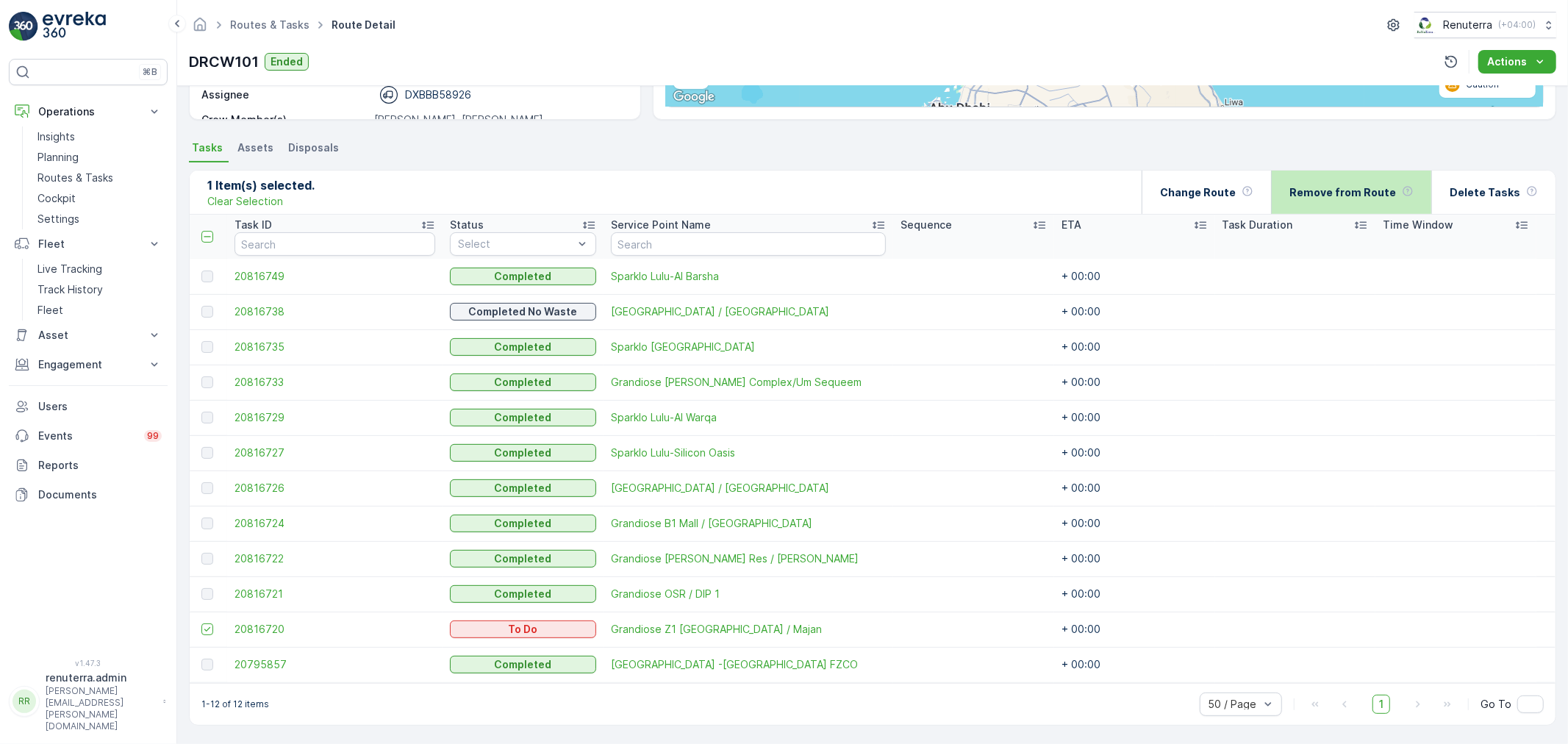
click at [1335, 186] on p "Remove from Route" at bounding box center [1343, 193] width 107 height 14
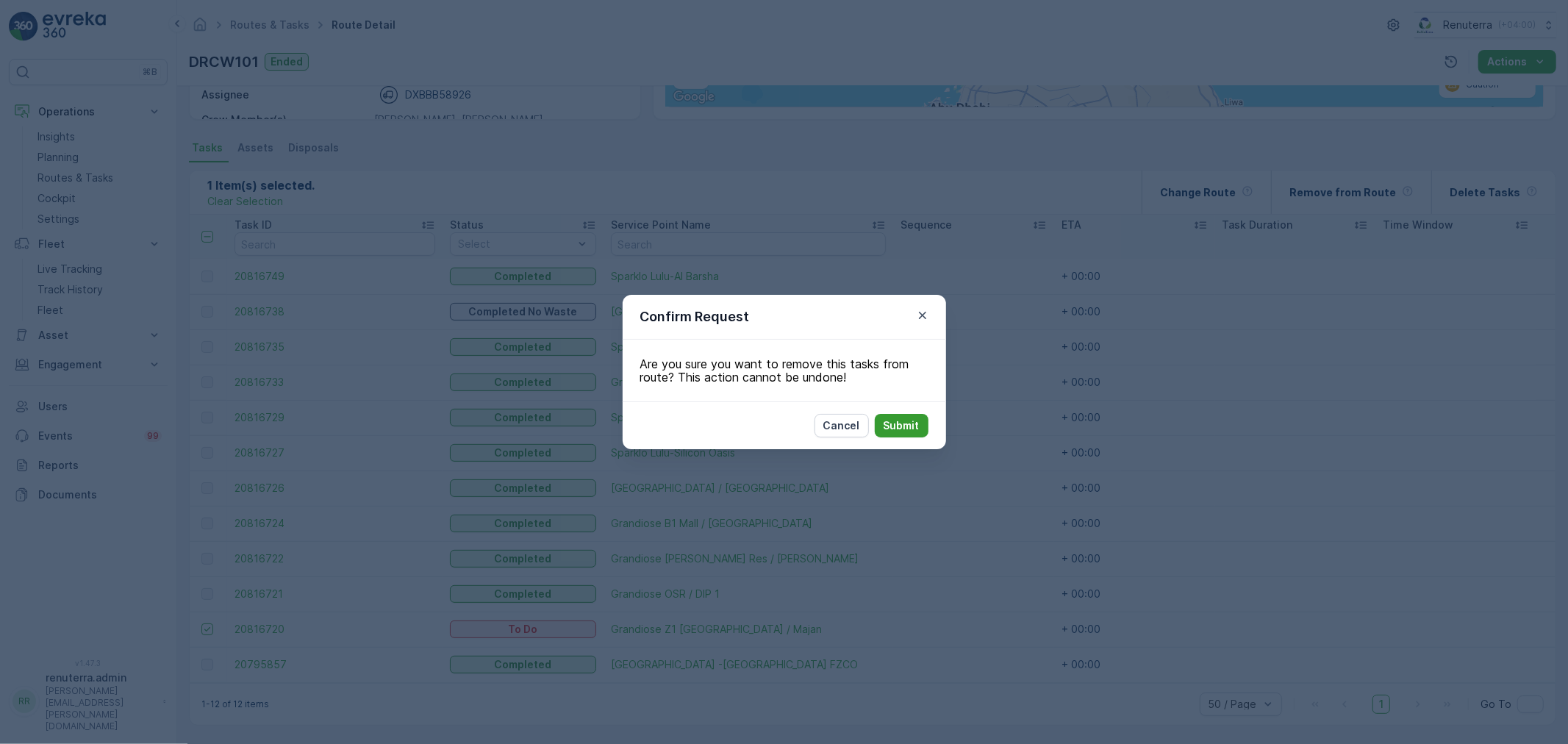
click at [897, 423] on p "Submit" at bounding box center [902, 426] width 36 height 14
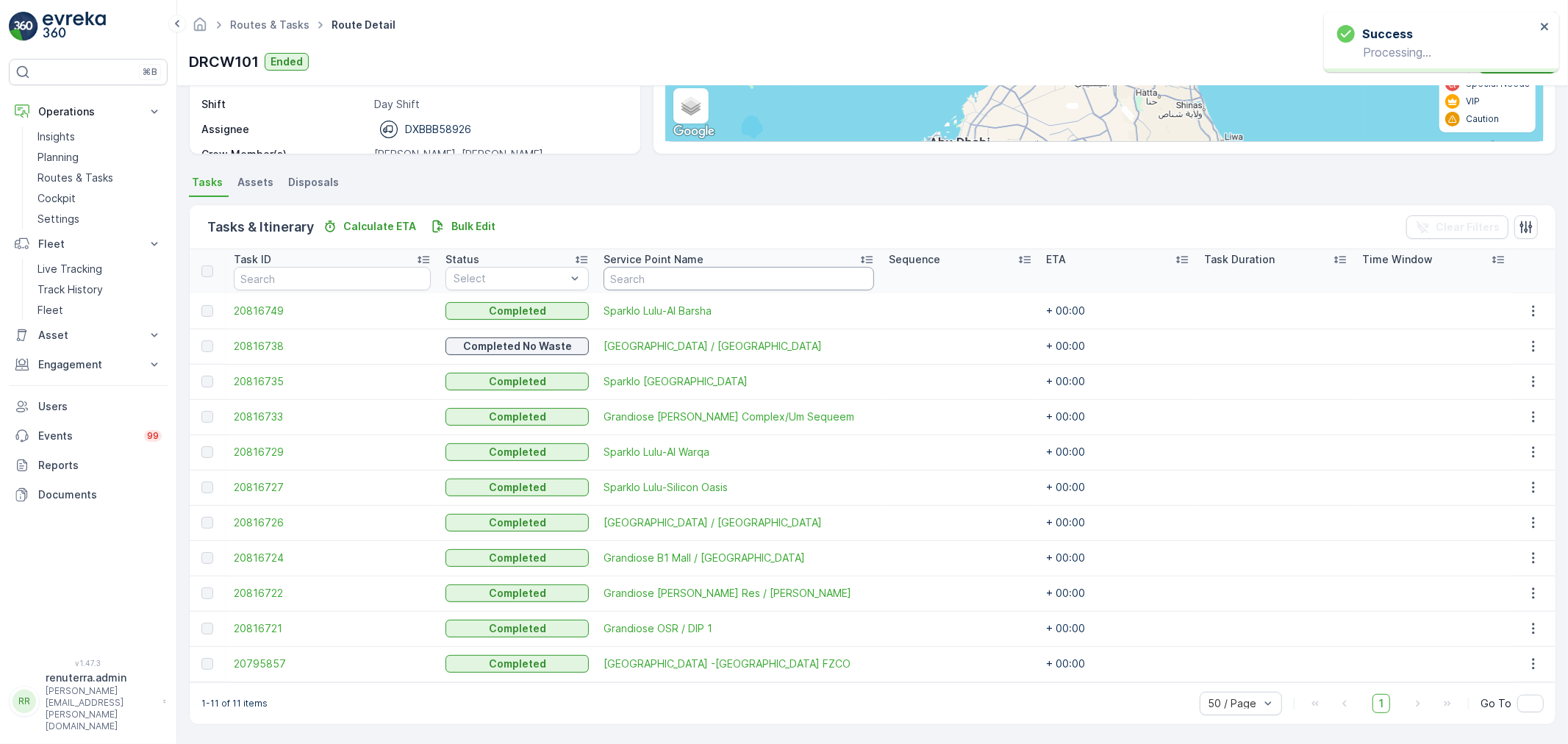
scroll to position [236, 0]
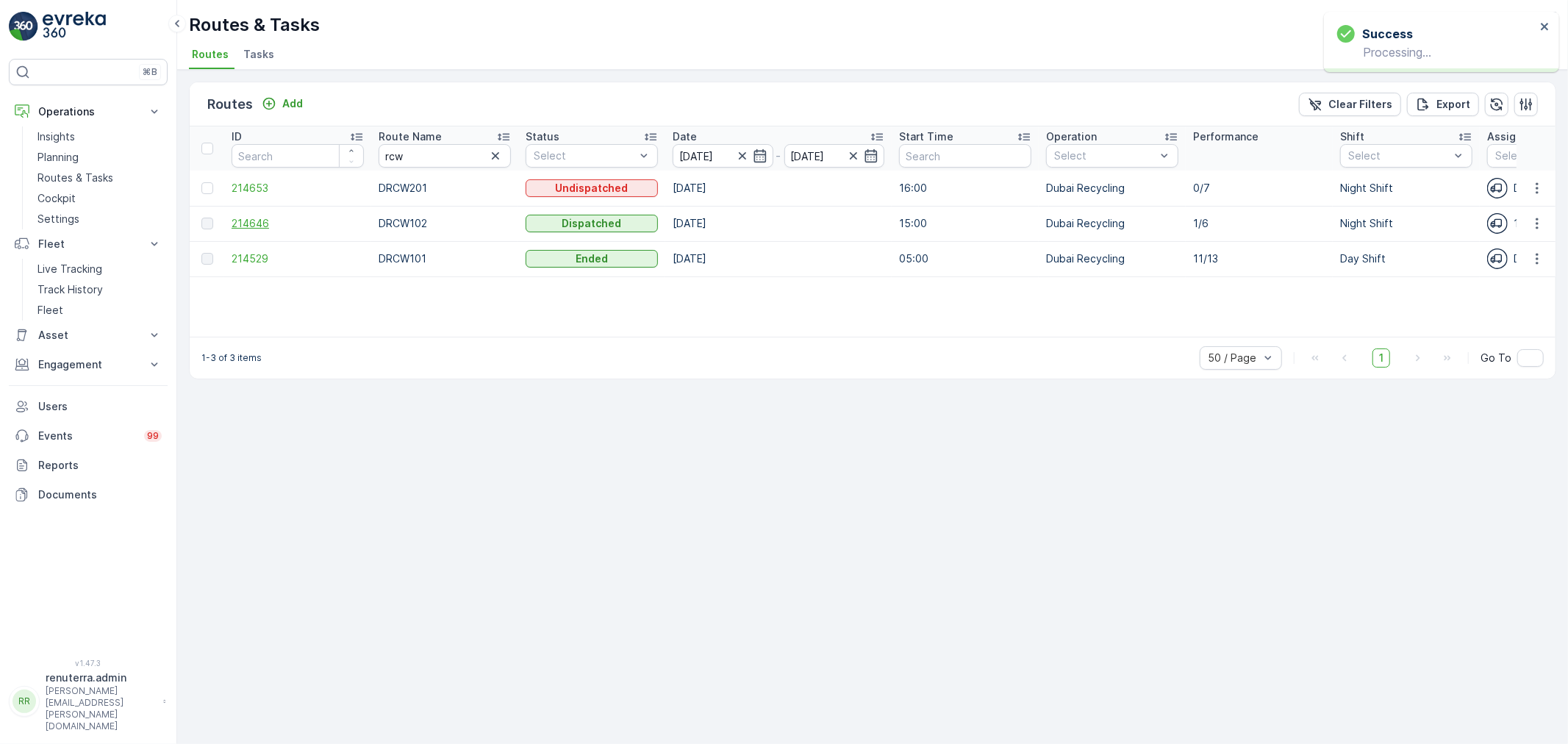
click at [243, 223] on span "214646" at bounding box center [298, 223] width 132 height 14
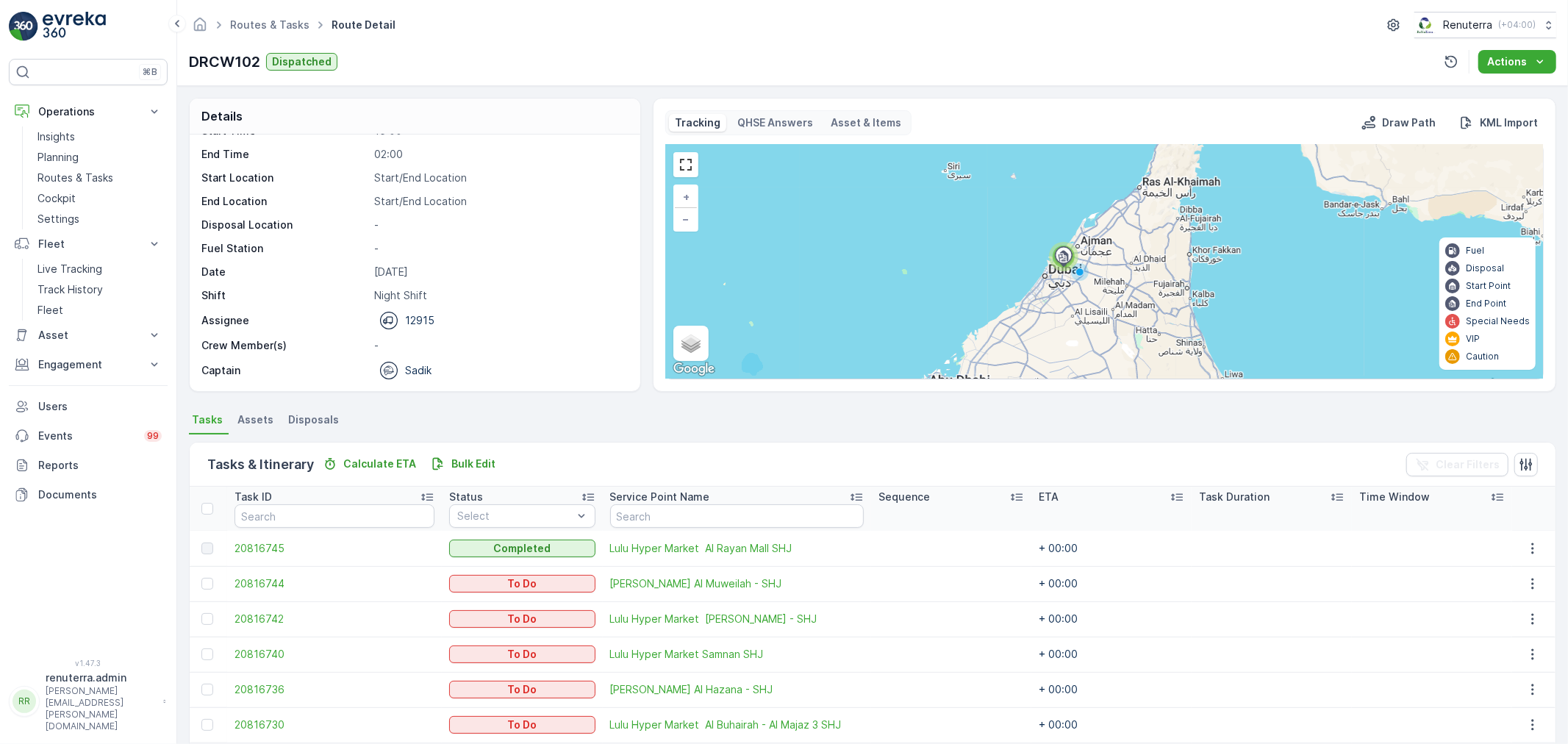
scroll to position [61, 0]
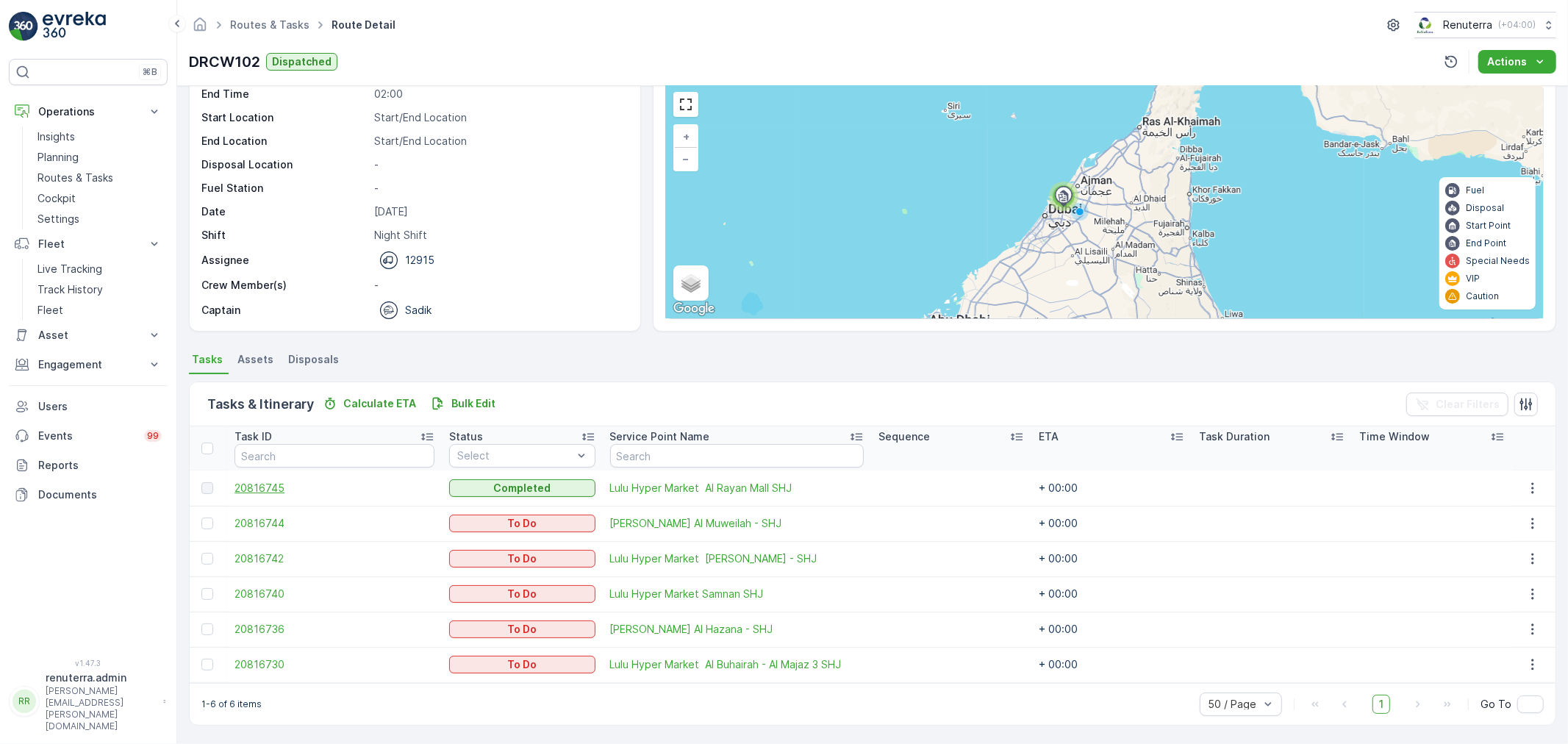
click at [253, 482] on span "20816745" at bounding box center [334, 488] width 200 height 14
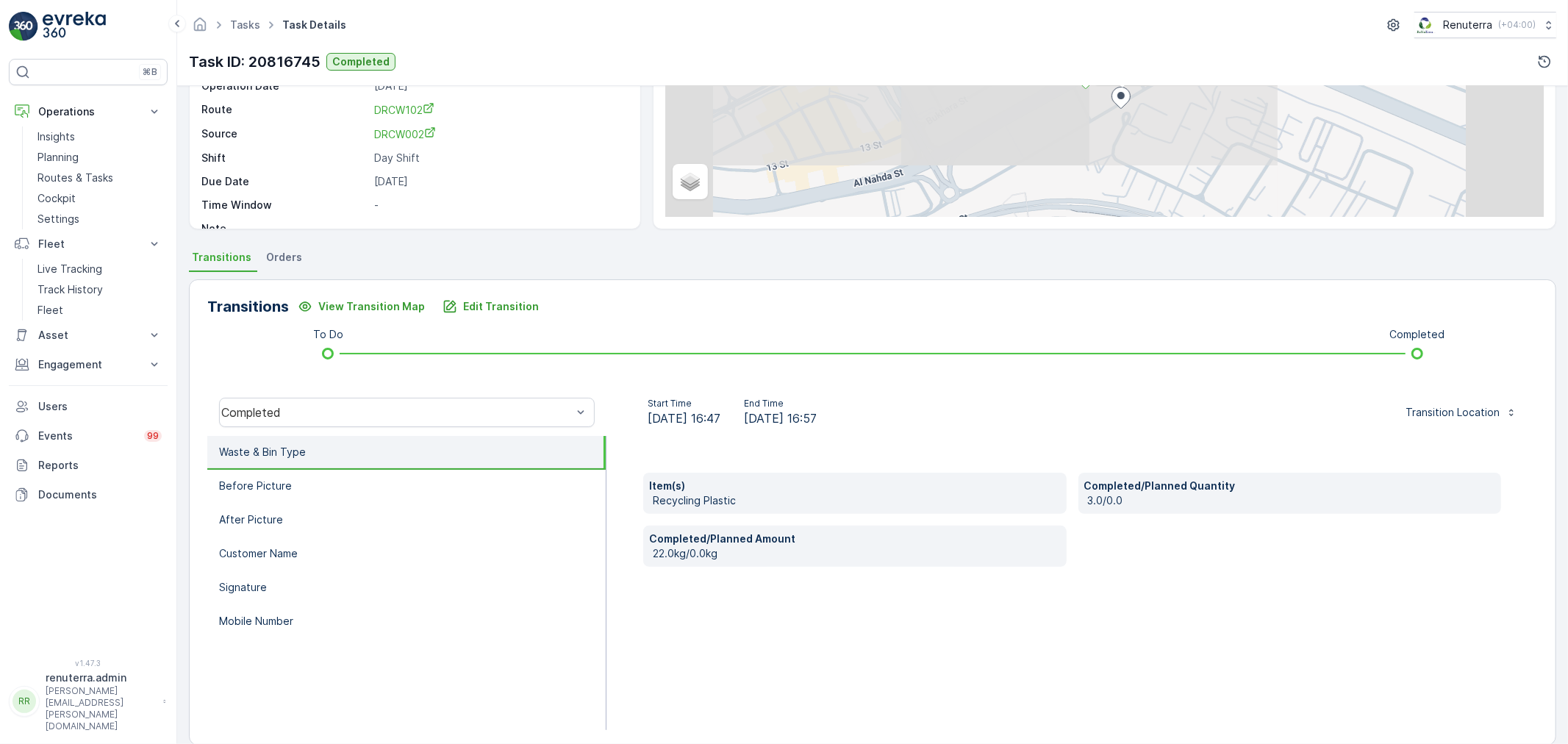
scroll to position [163, 0]
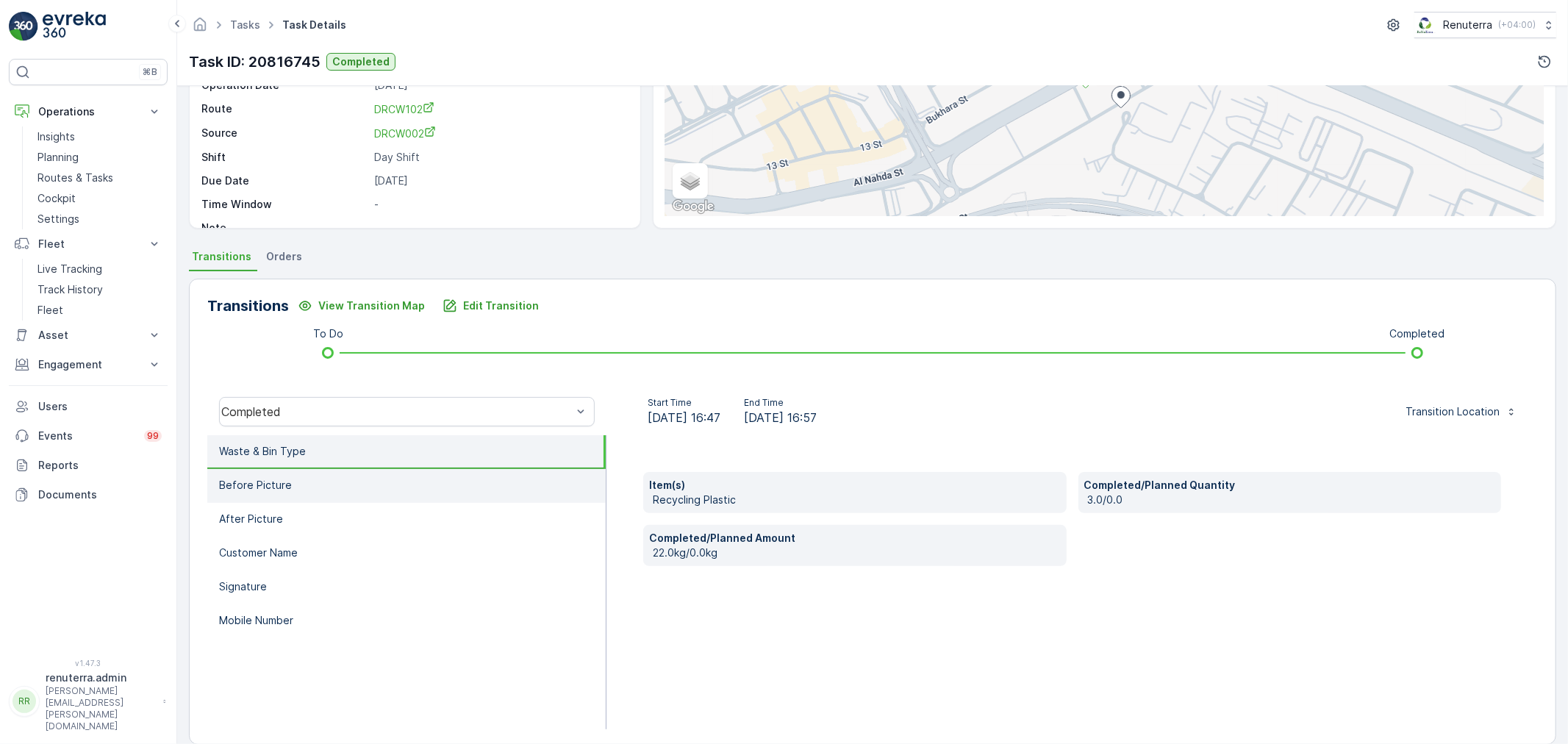
click at [266, 479] on p "Before Picture" at bounding box center [256, 485] width 73 height 14
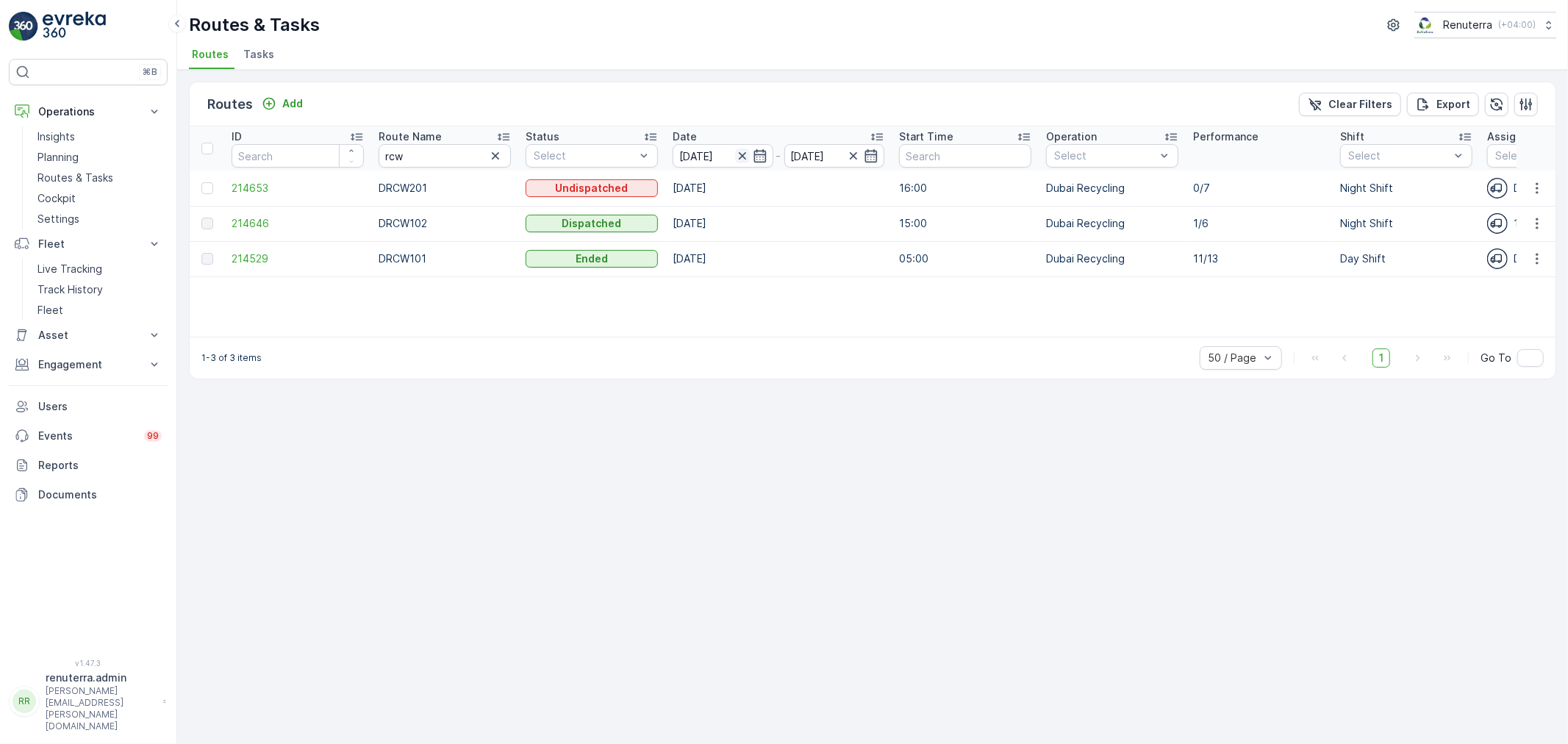
click at [744, 152] on icon "button" at bounding box center [742, 155] width 14 height 14
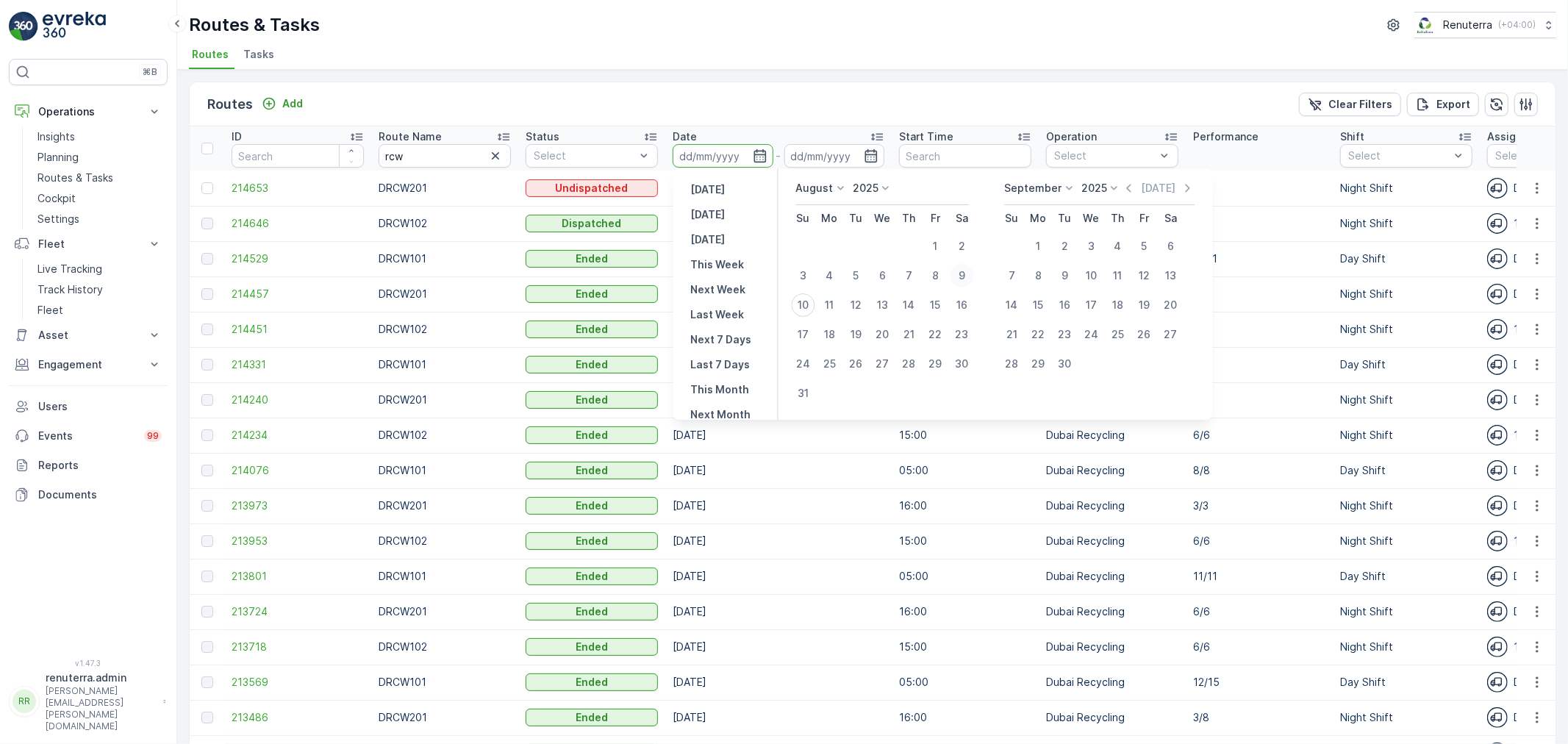
click at [958, 270] on div "9" at bounding box center [962, 276] width 23 height 23
type input "[DATE]"
click at [958, 270] on div "9" at bounding box center [962, 276] width 23 height 23
type input "[DATE]"
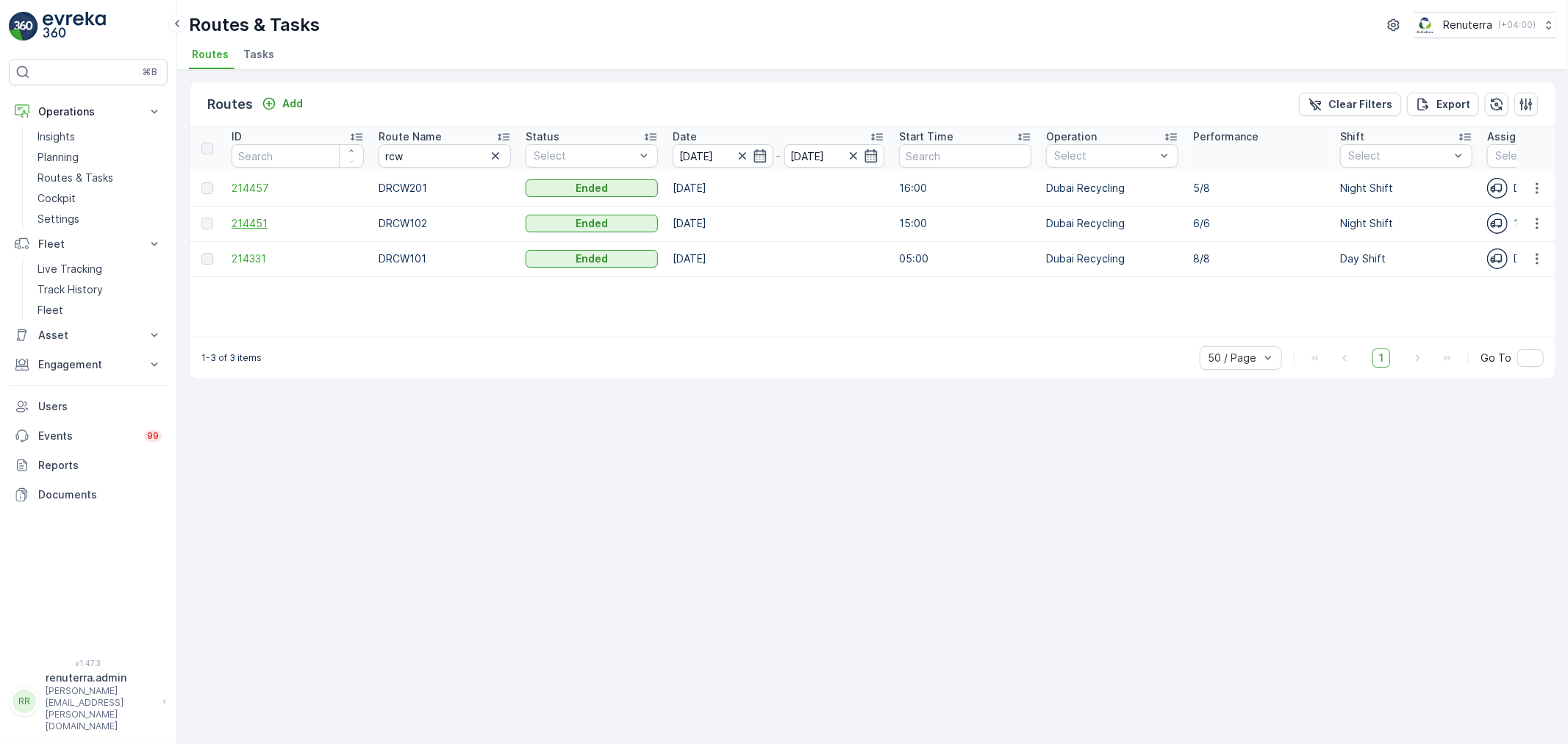
click at [263, 220] on span "214451" at bounding box center [298, 223] width 132 height 14
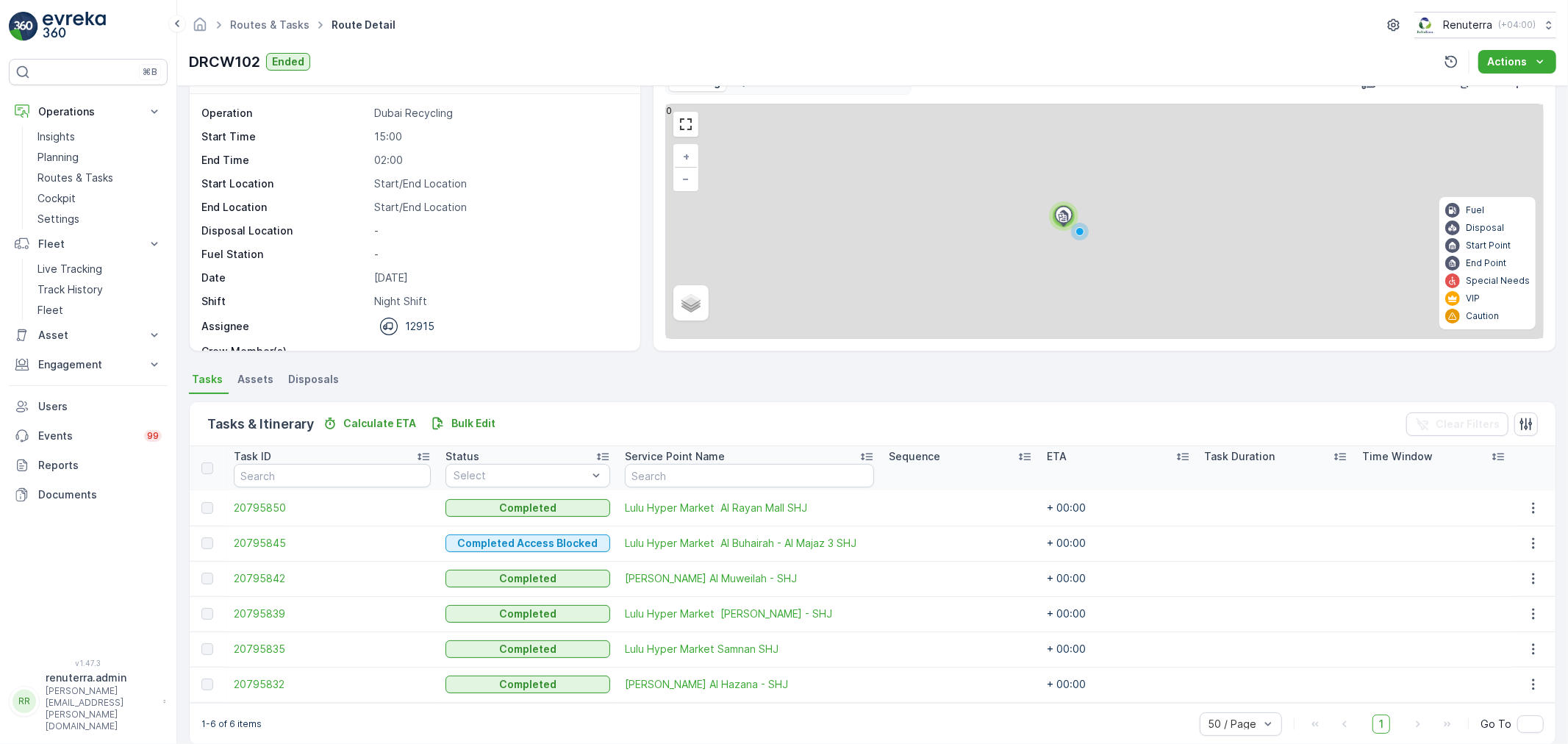
scroll to position [61, 0]
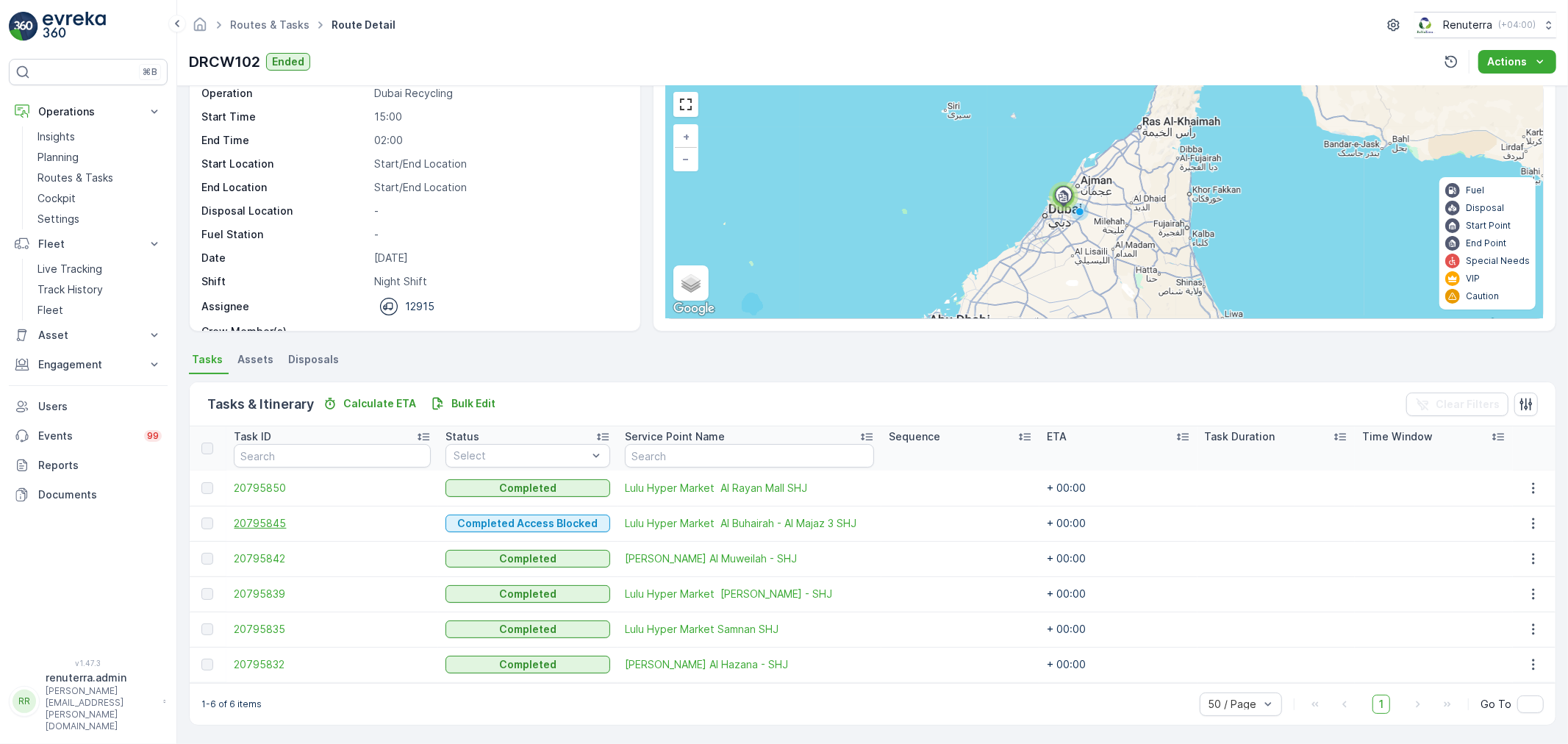
click at [270, 521] on span "20795845" at bounding box center [332, 524] width 197 height 14
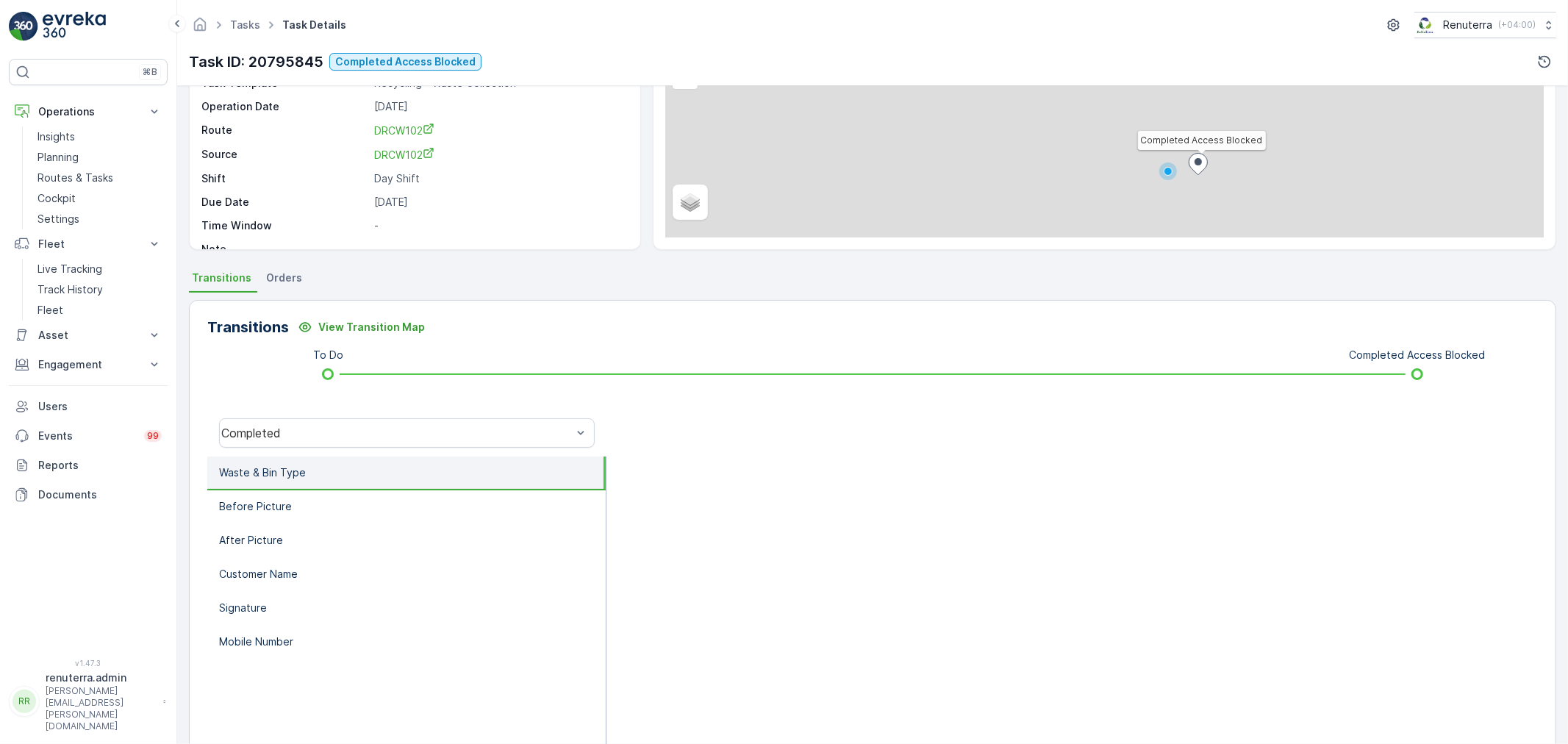
scroll to position [182, 0]
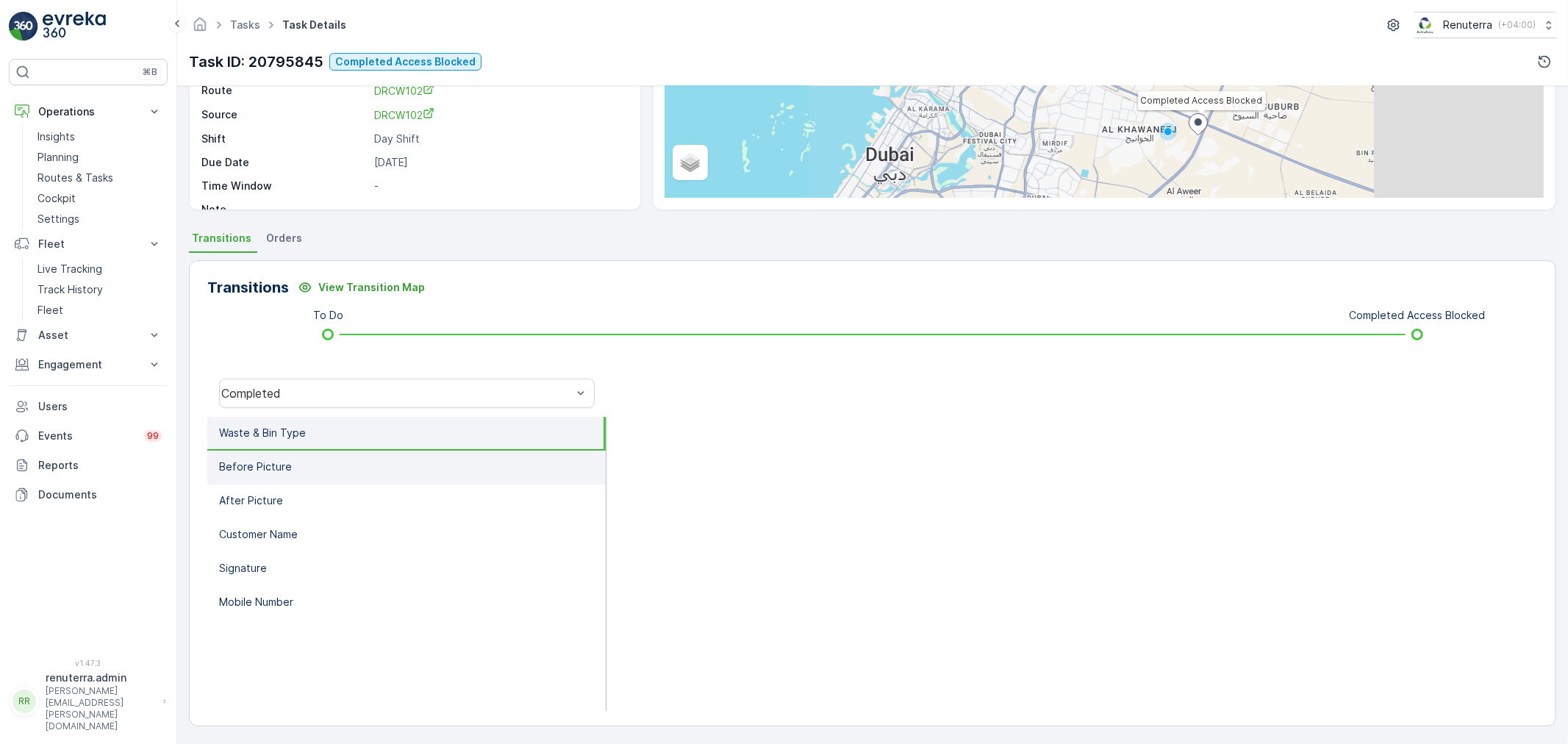
click at [303, 467] on li "Before Picture" at bounding box center [406, 467] width 399 height 34
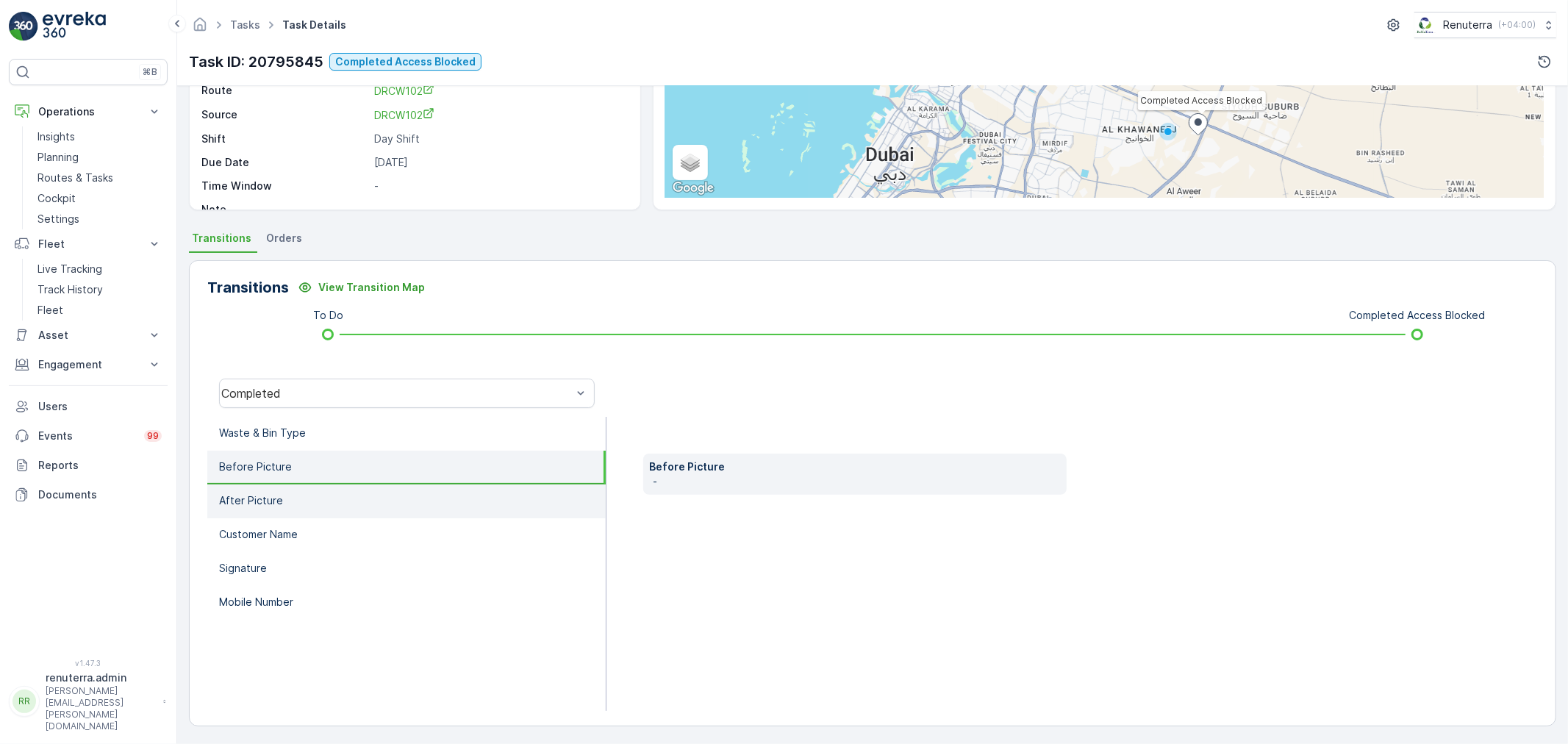
click at [311, 500] on li "After Picture" at bounding box center [406, 501] width 399 height 34
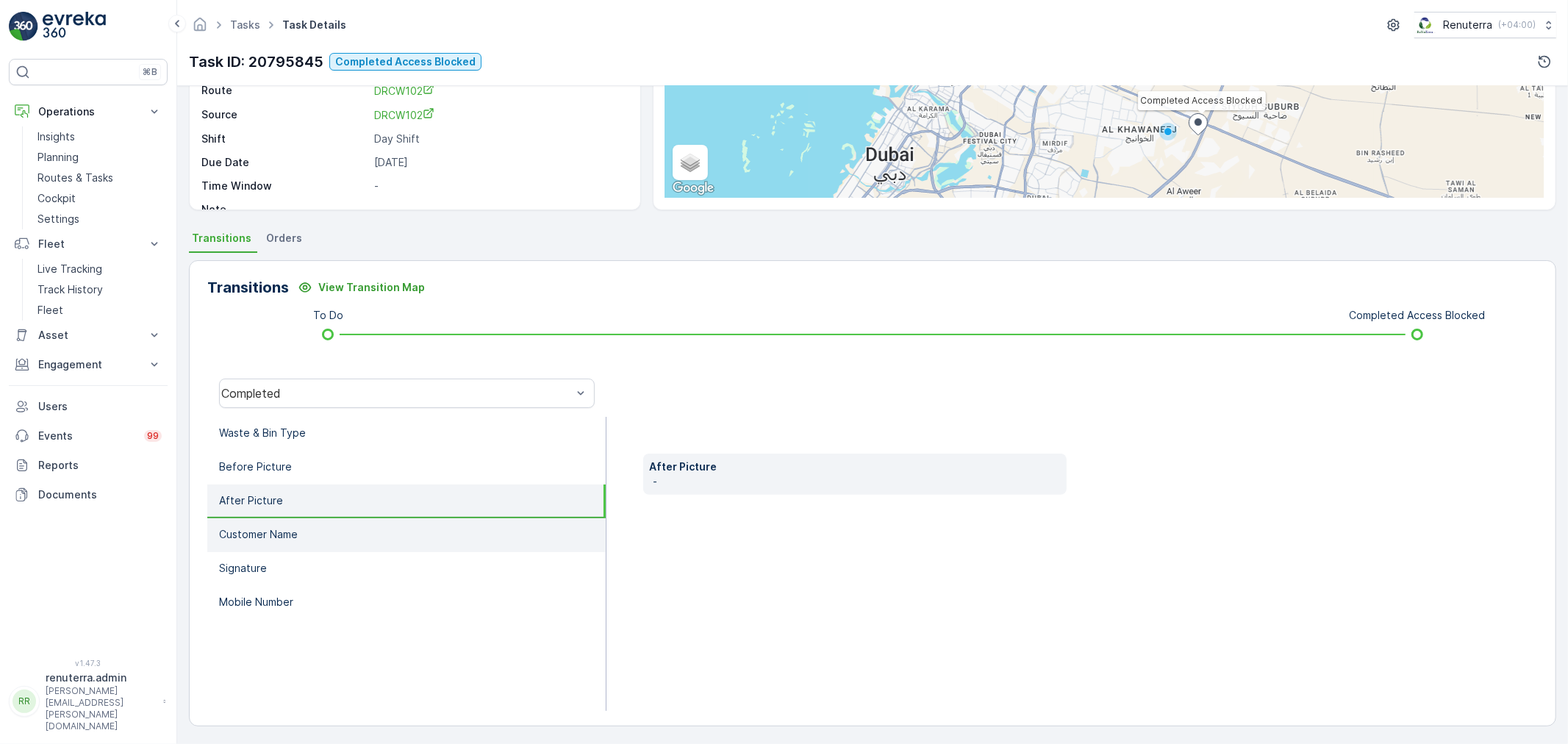
click at [311, 532] on li "Customer Name" at bounding box center [406, 535] width 399 height 34
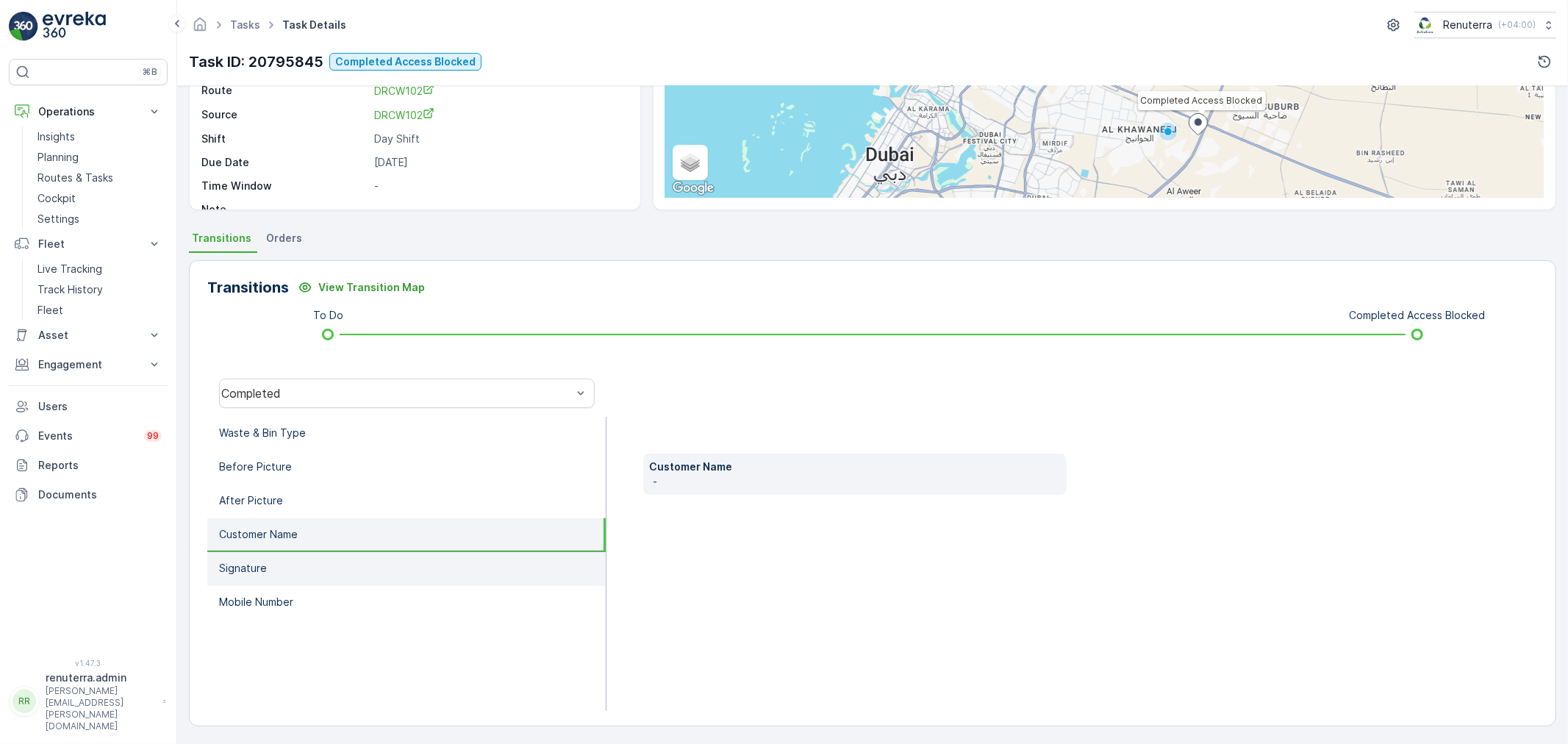
click at [305, 560] on li "Signature" at bounding box center [406, 569] width 399 height 34
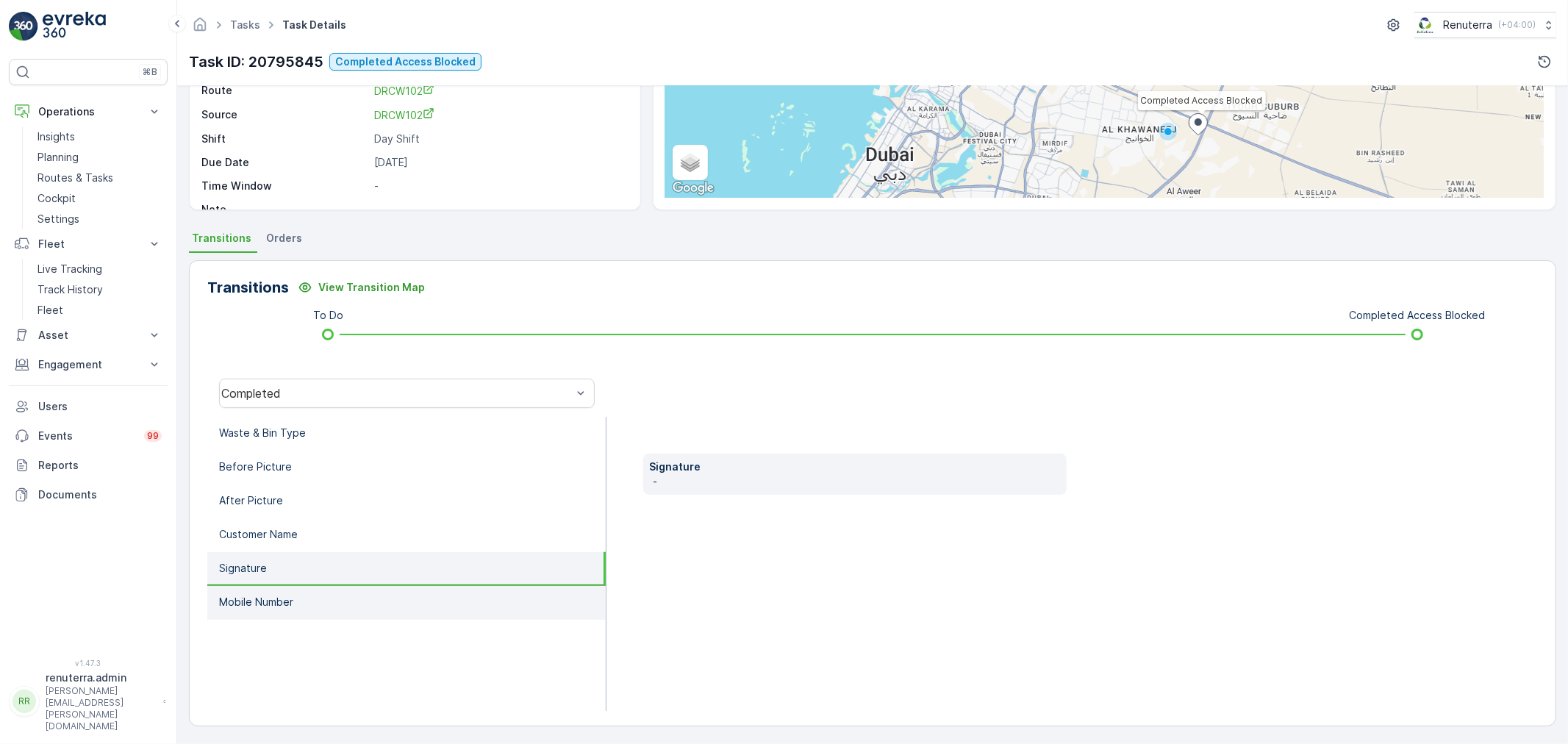
click at [299, 597] on li "Mobile Number" at bounding box center [406, 603] width 399 height 34
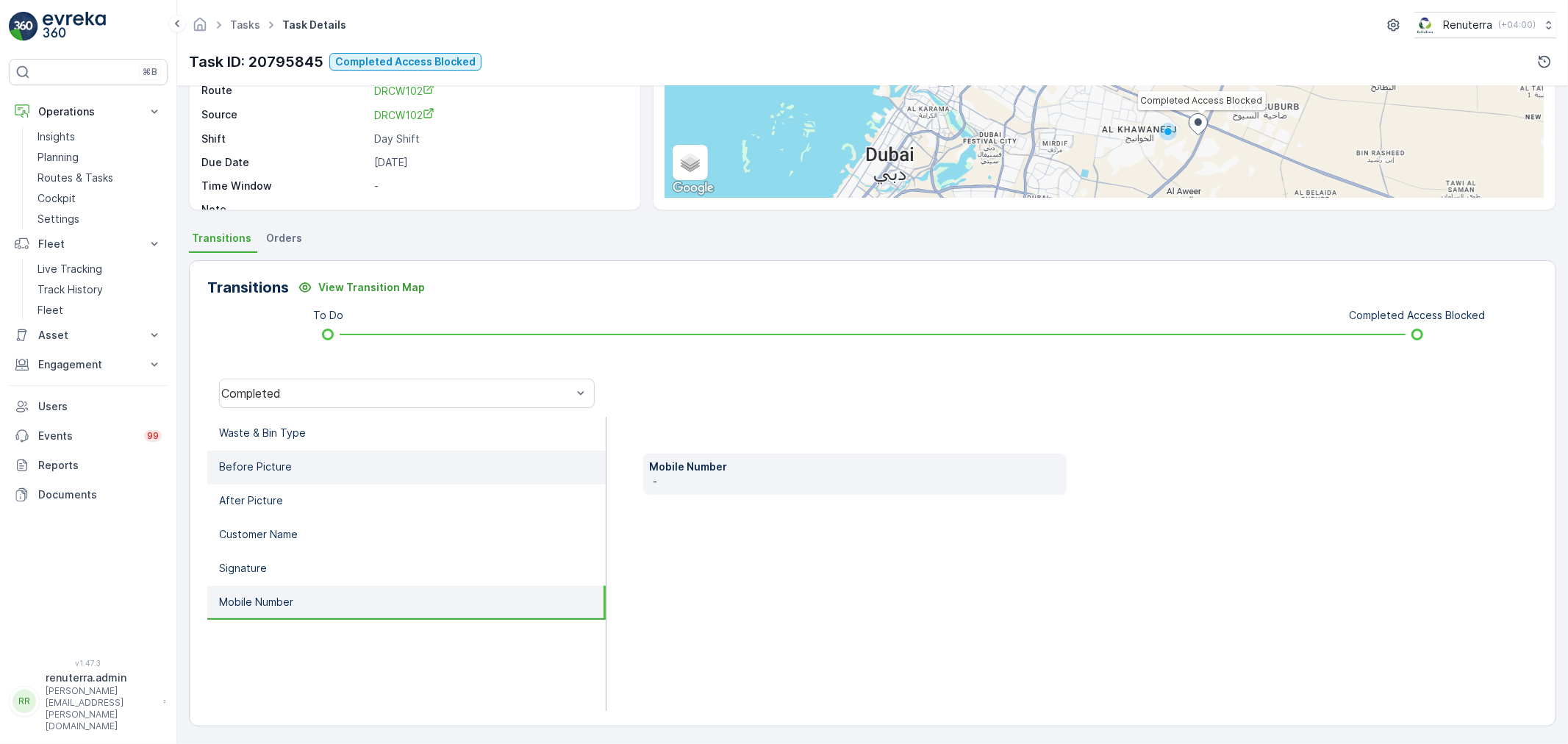
click at [300, 451] on li "Before Picture" at bounding box center [406, 467] width 399 height 34
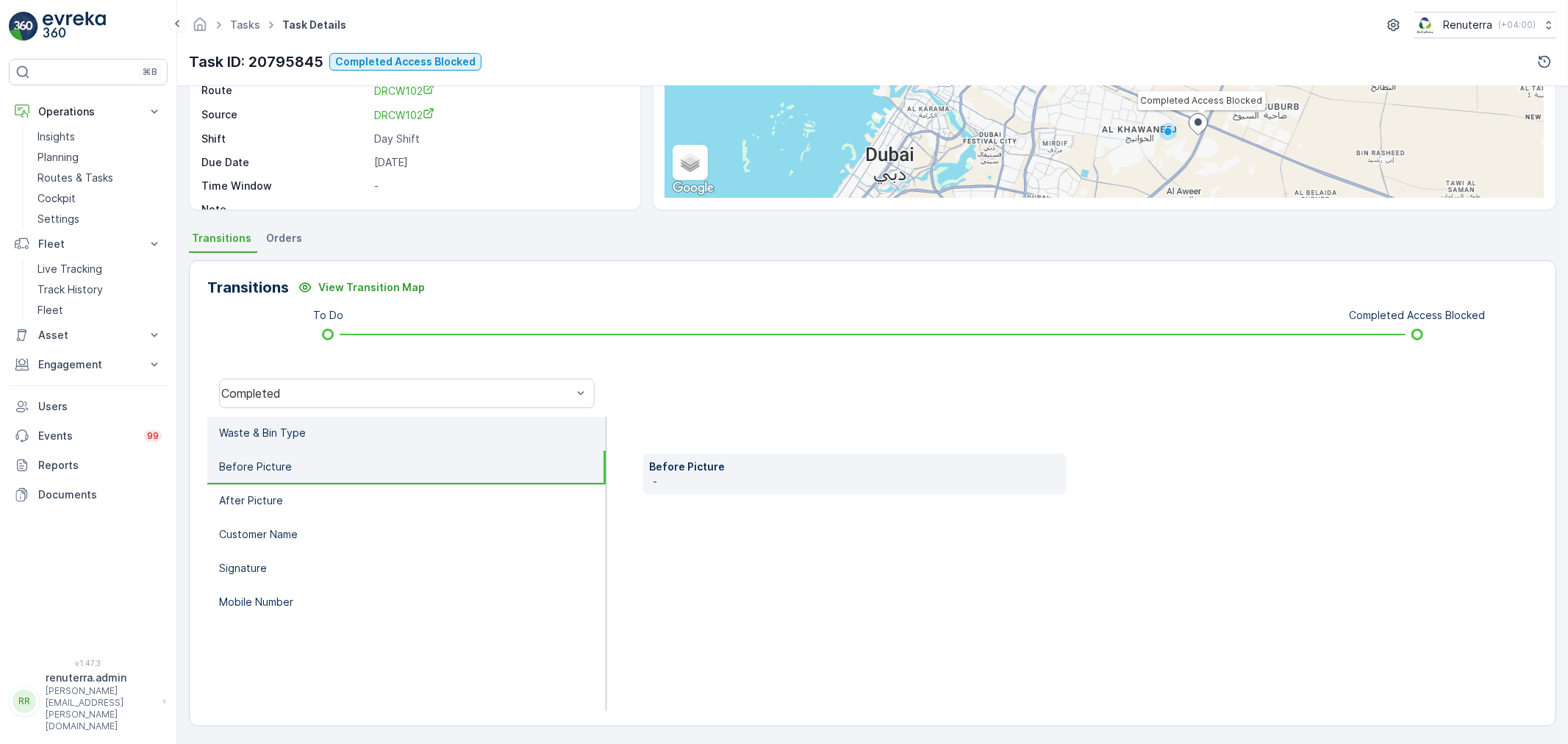
click at [313, 420] on li "Waste & Bin Type" at bounding box center [406, 434] width 399 height 34
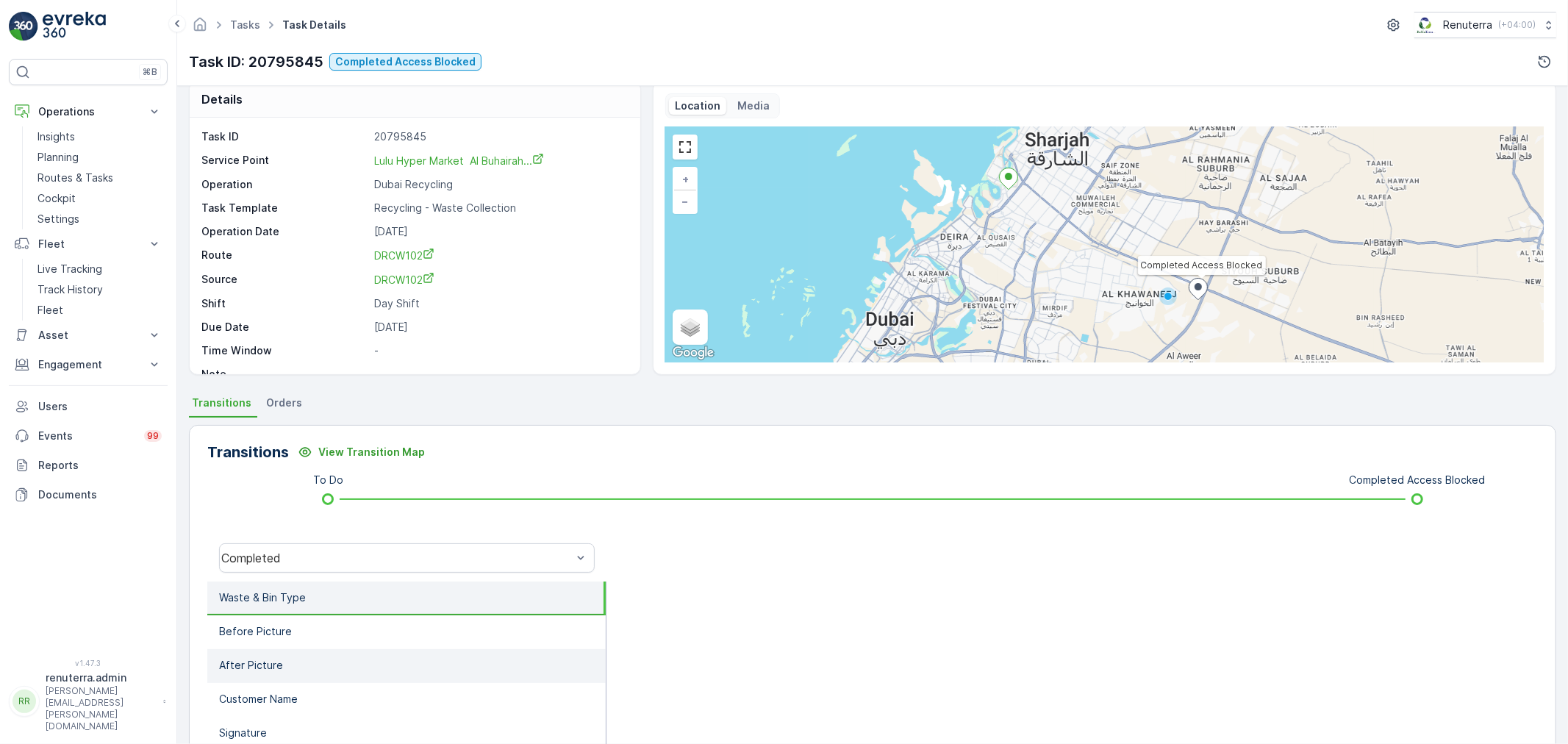
scroll to position [0, 0]
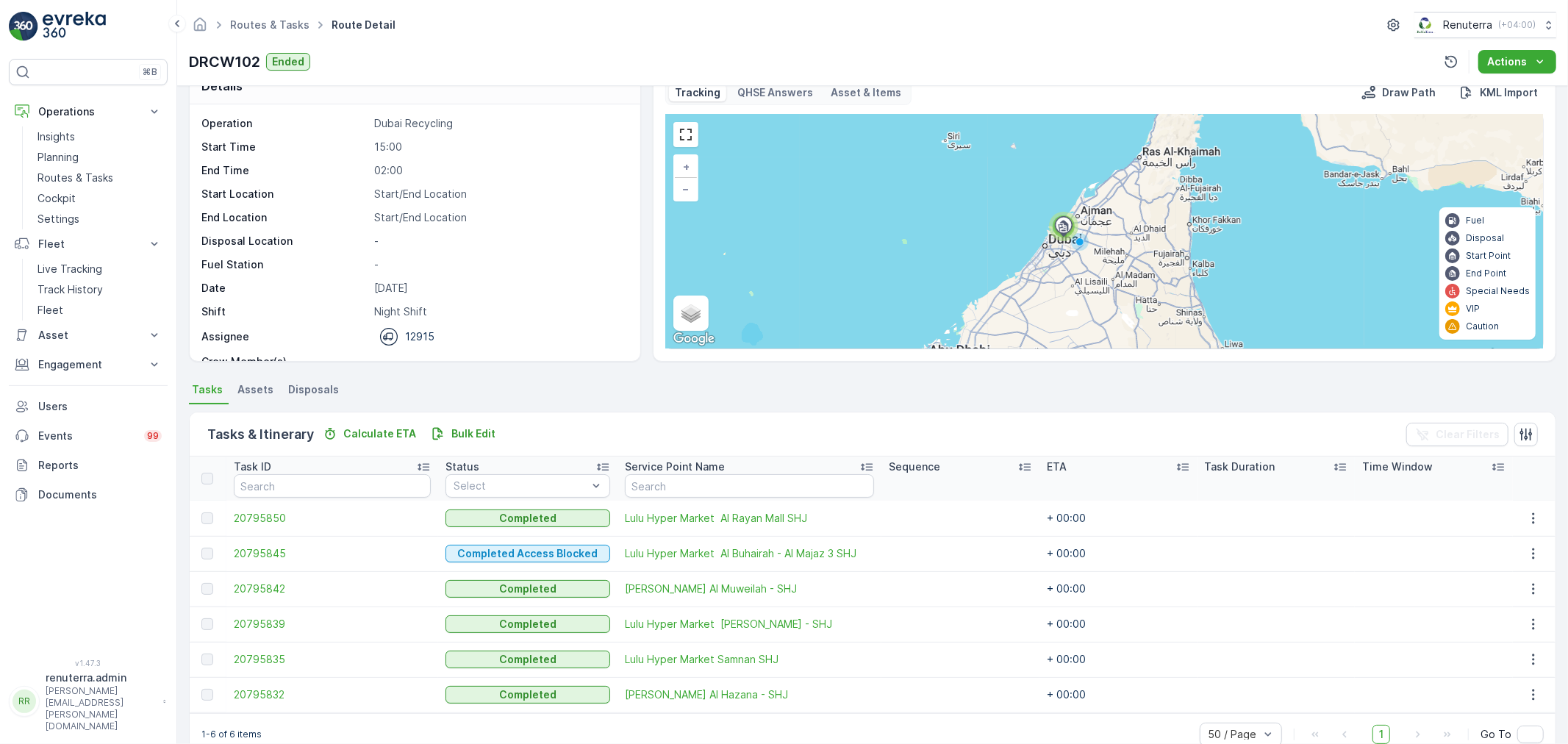
scroll to position [61, 0]
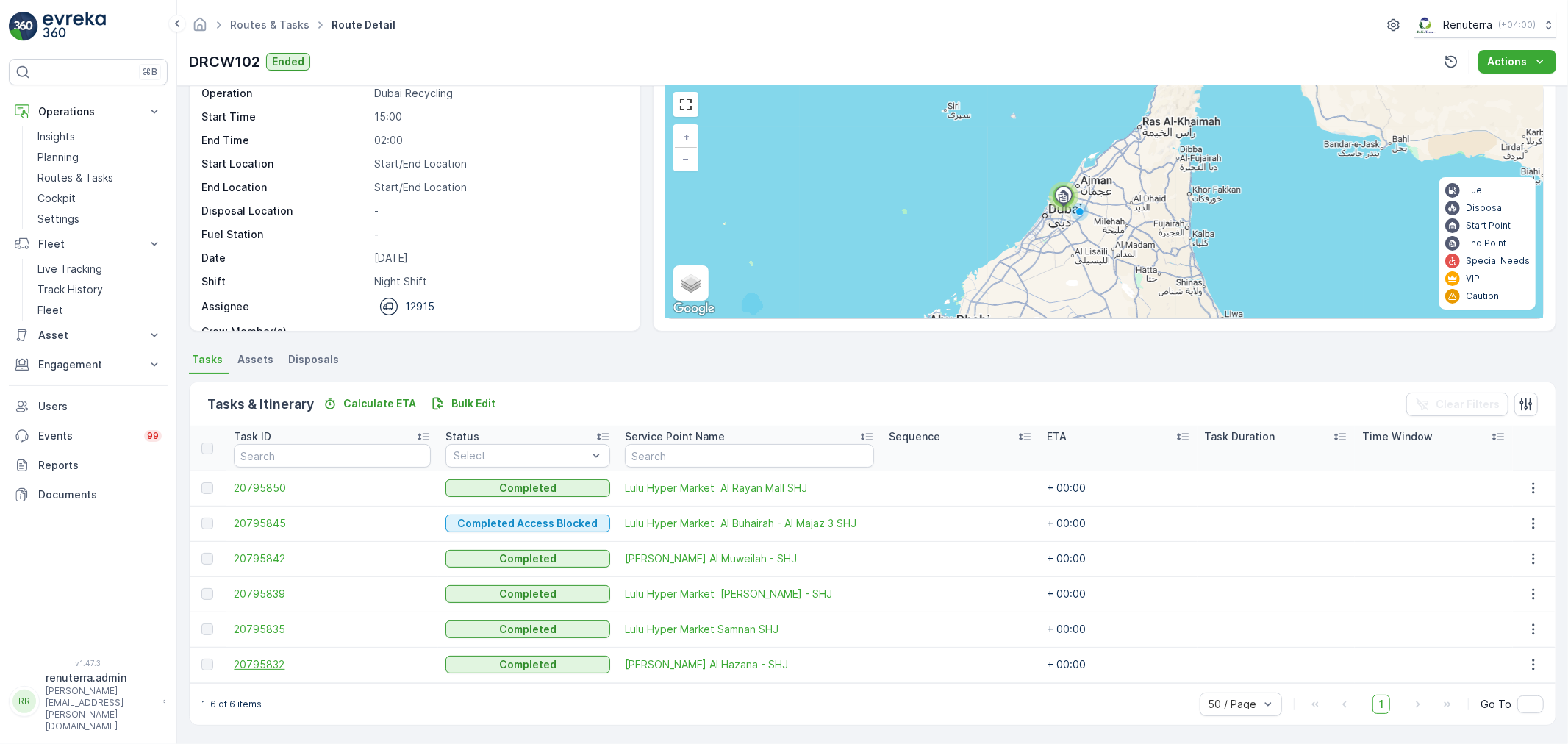
click at [257, 667] on span "20795832" at bounding box center [332, 665] width 197 height 14
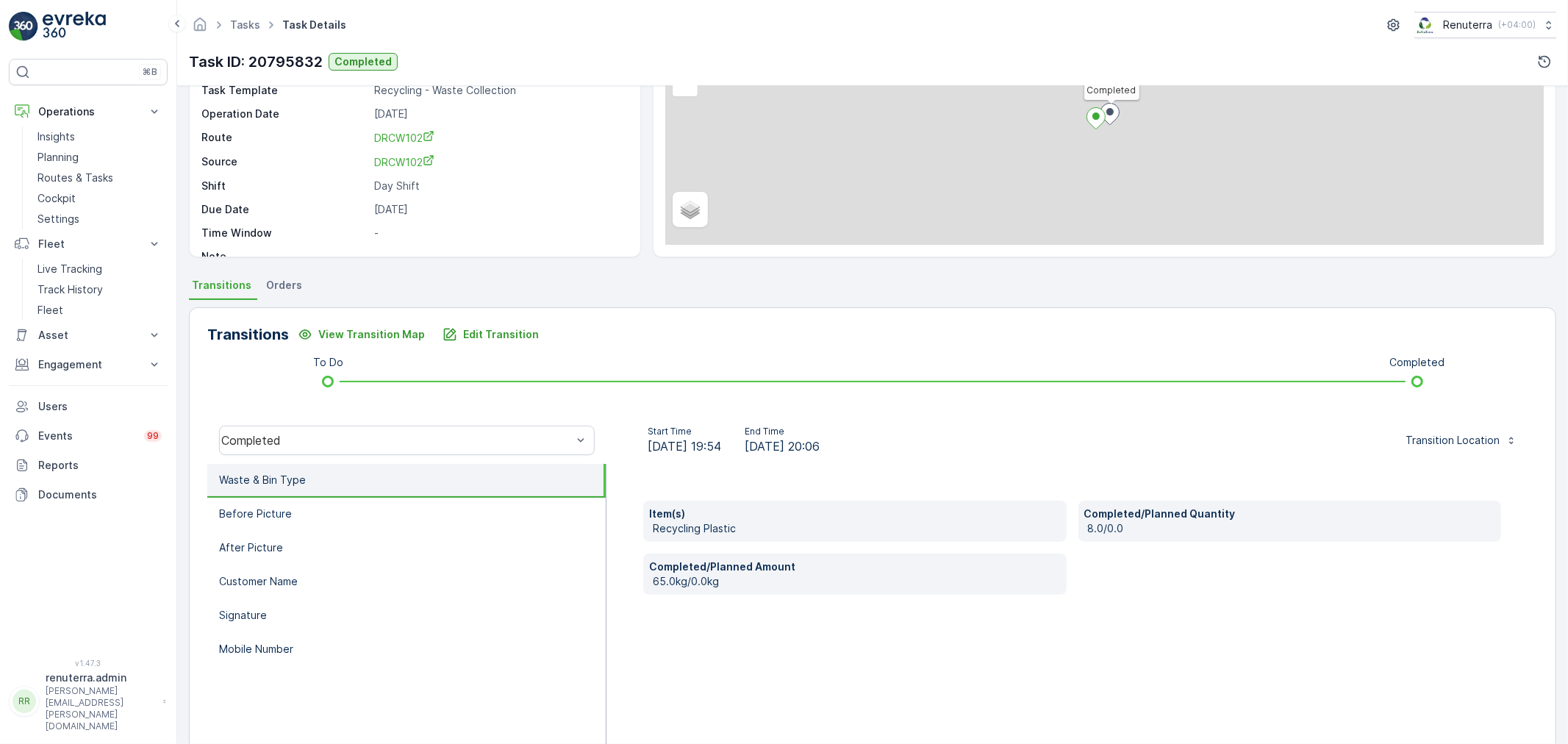
scroll to position [182, 0]
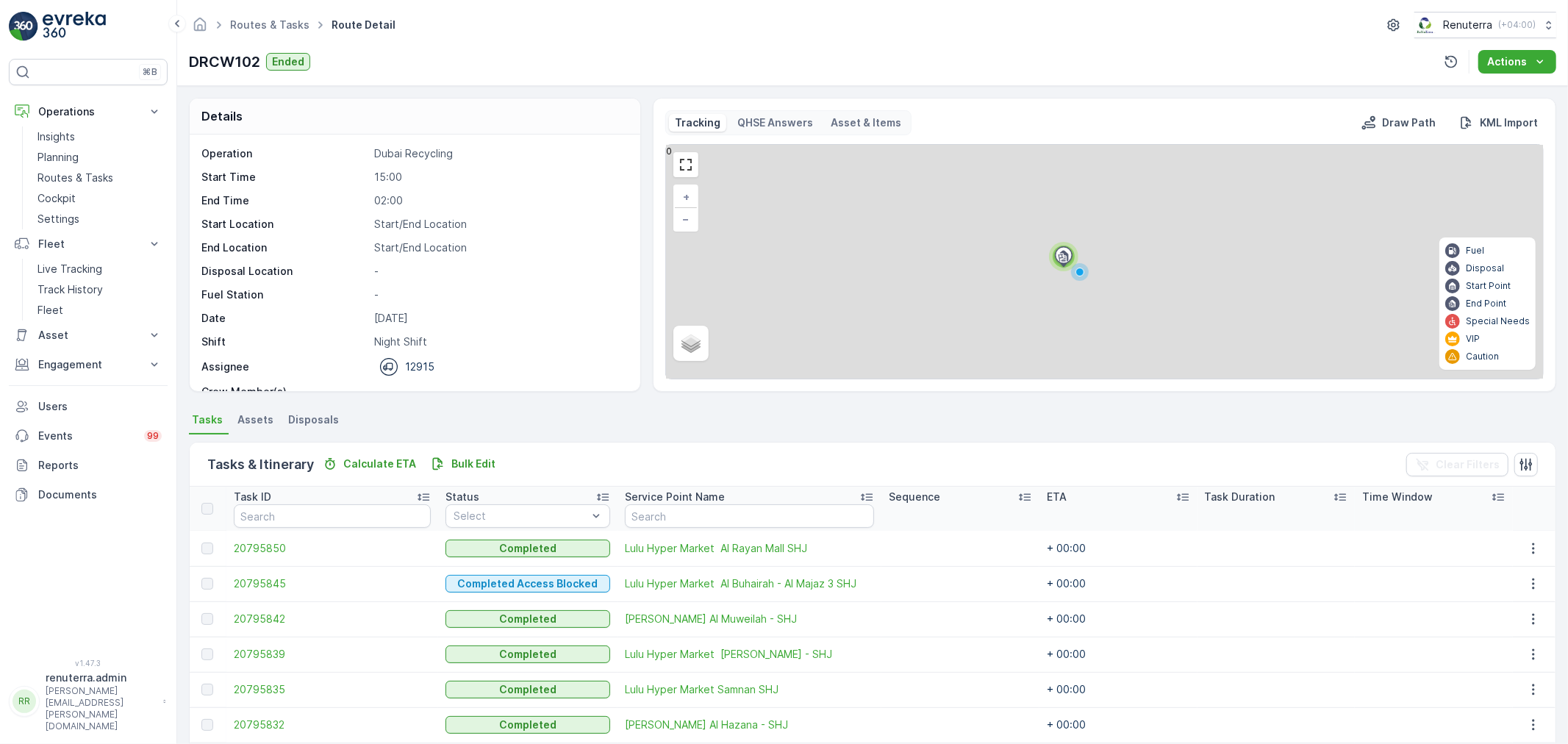
scroll to position [61, 0]
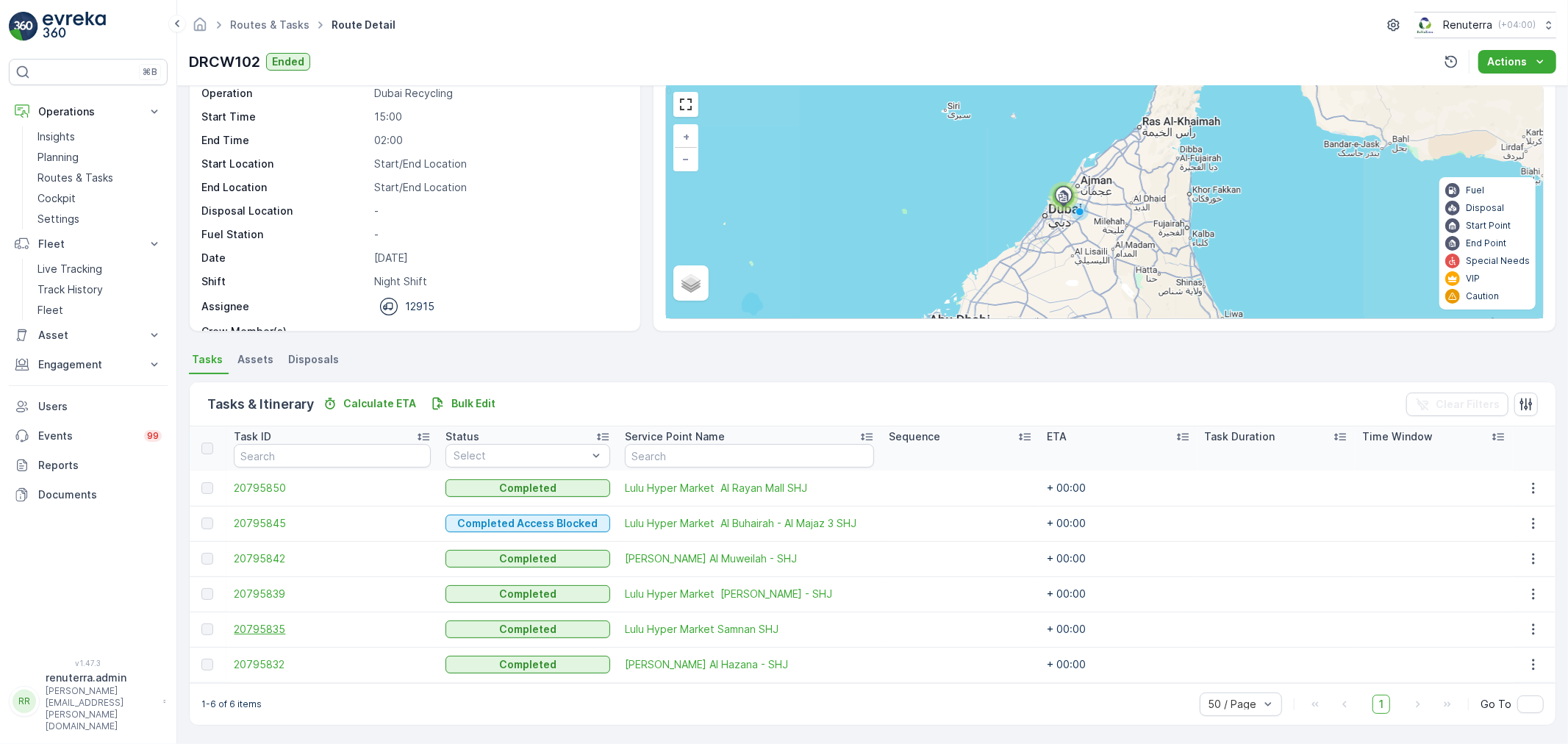
click at [266, 630] on span "20795835" at bounding box center [332, 629] width 197 height 14
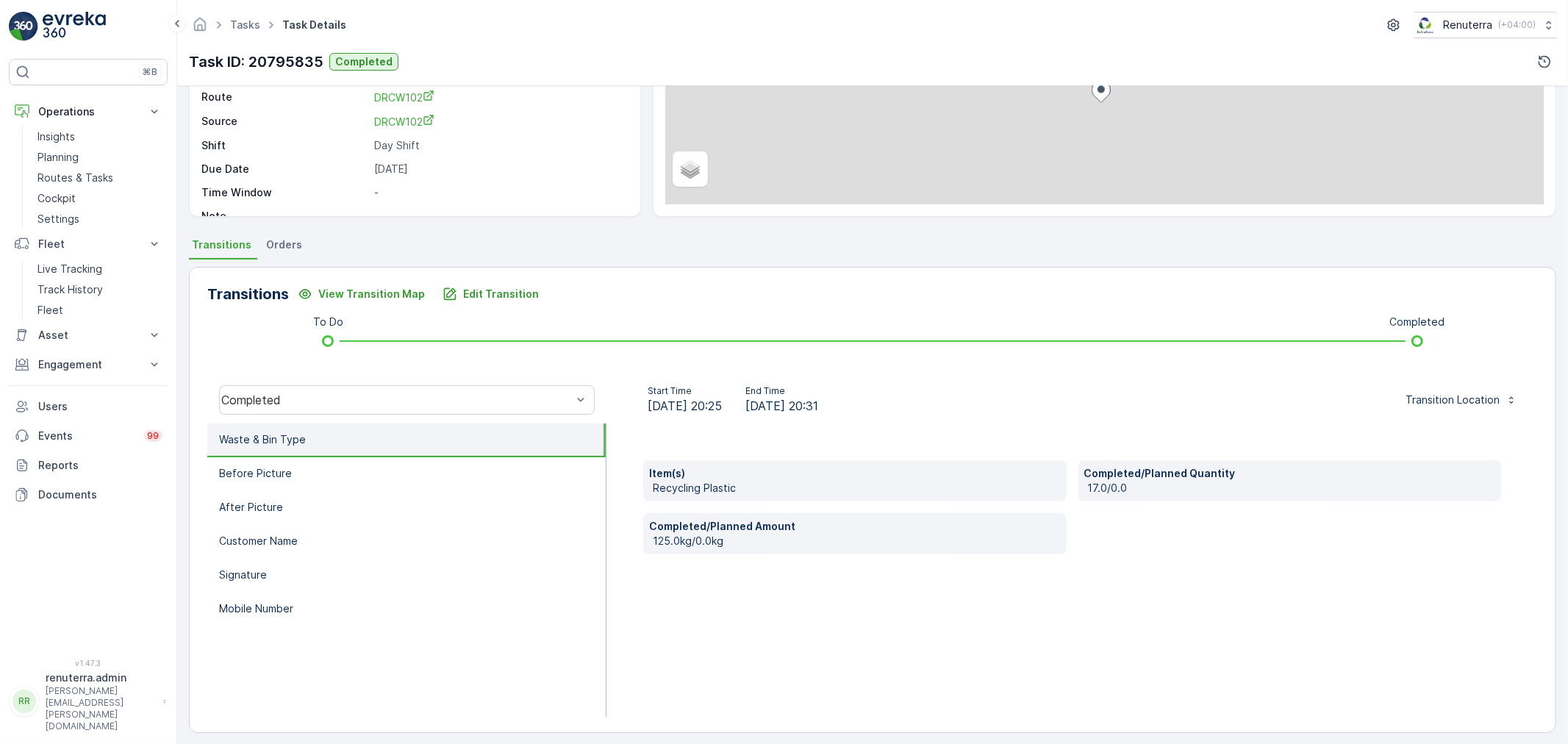
scroll to position [182, 0]
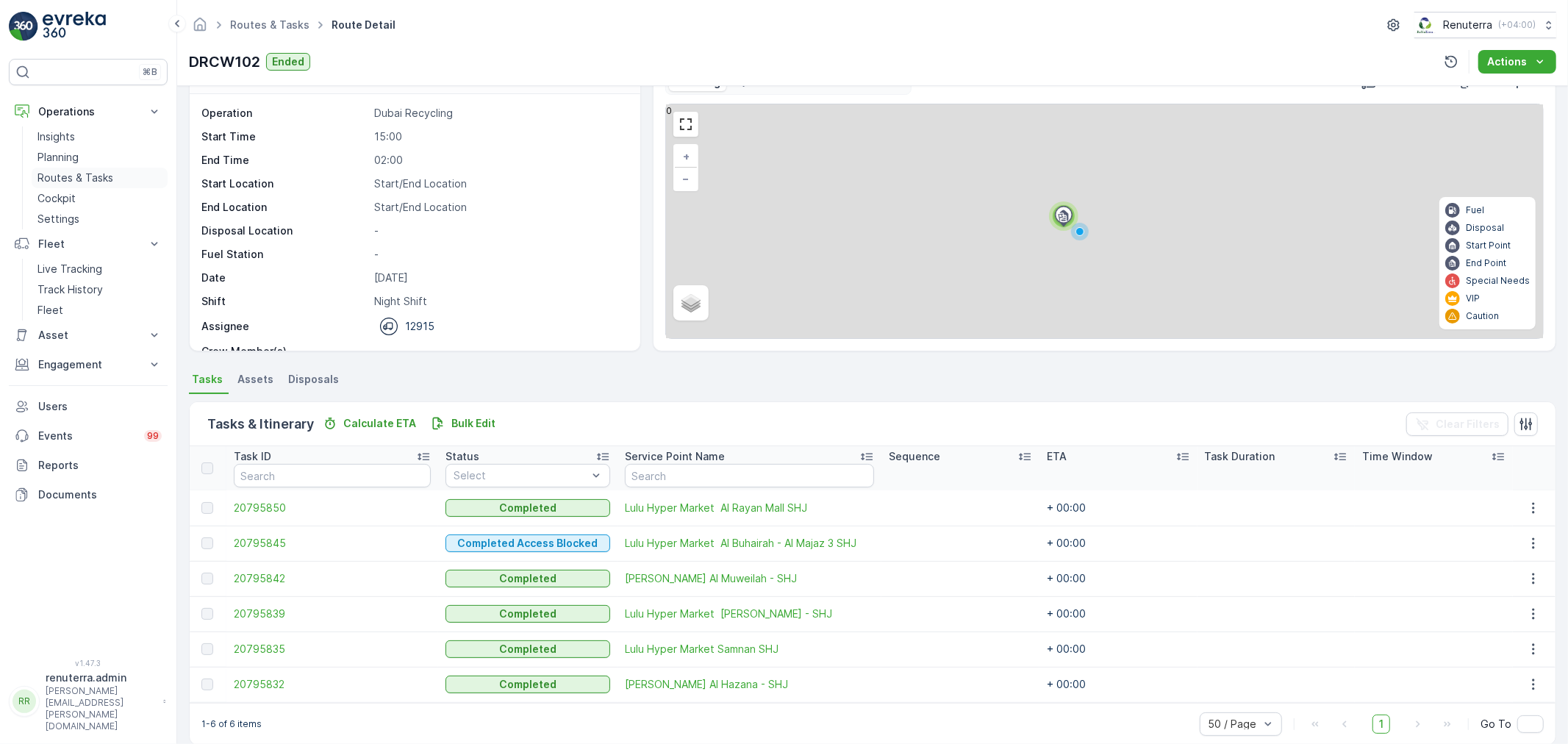
scroll to position [61, 0]
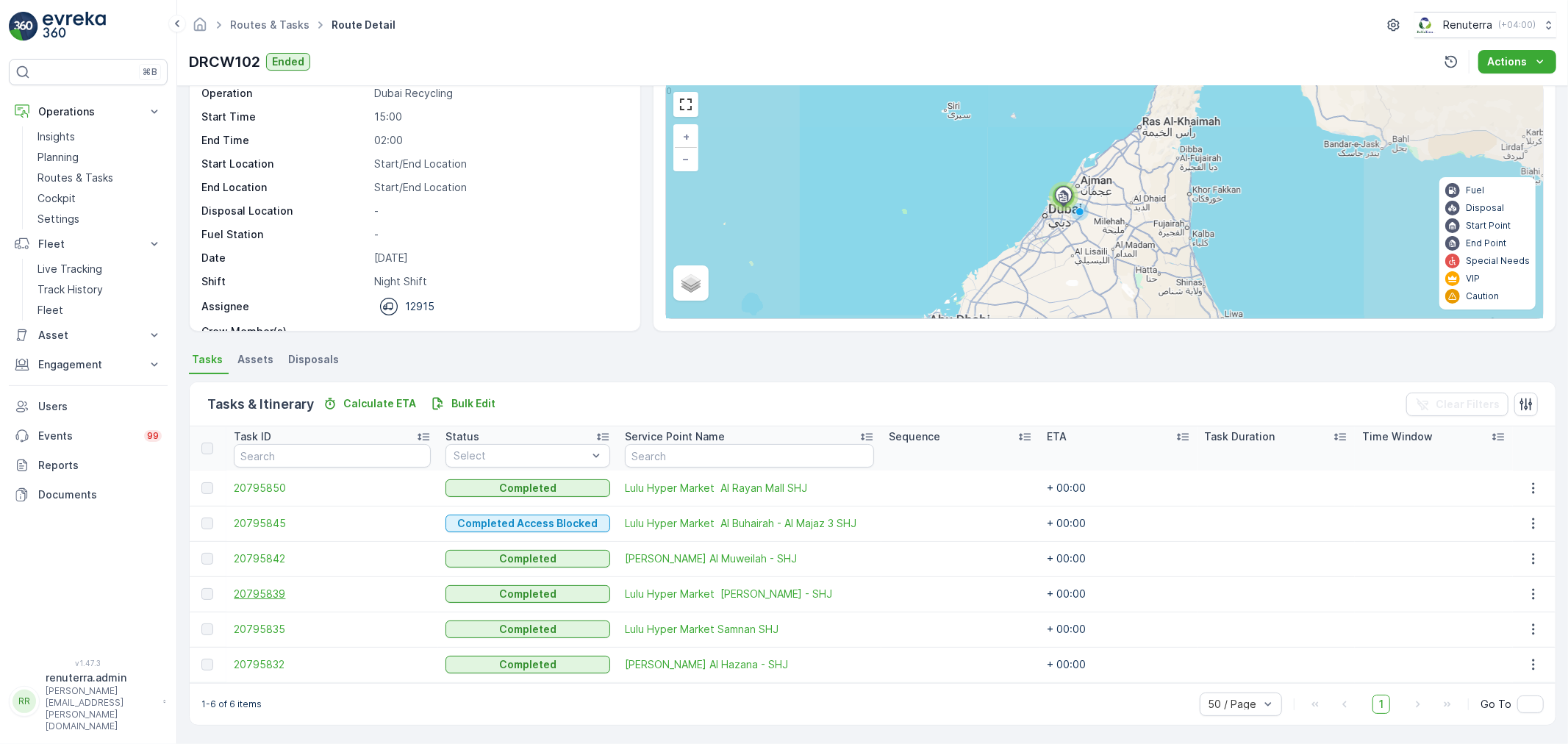
click at [269, 590] on span "20795839" at bounding box center [332, 594] width 197 height 14
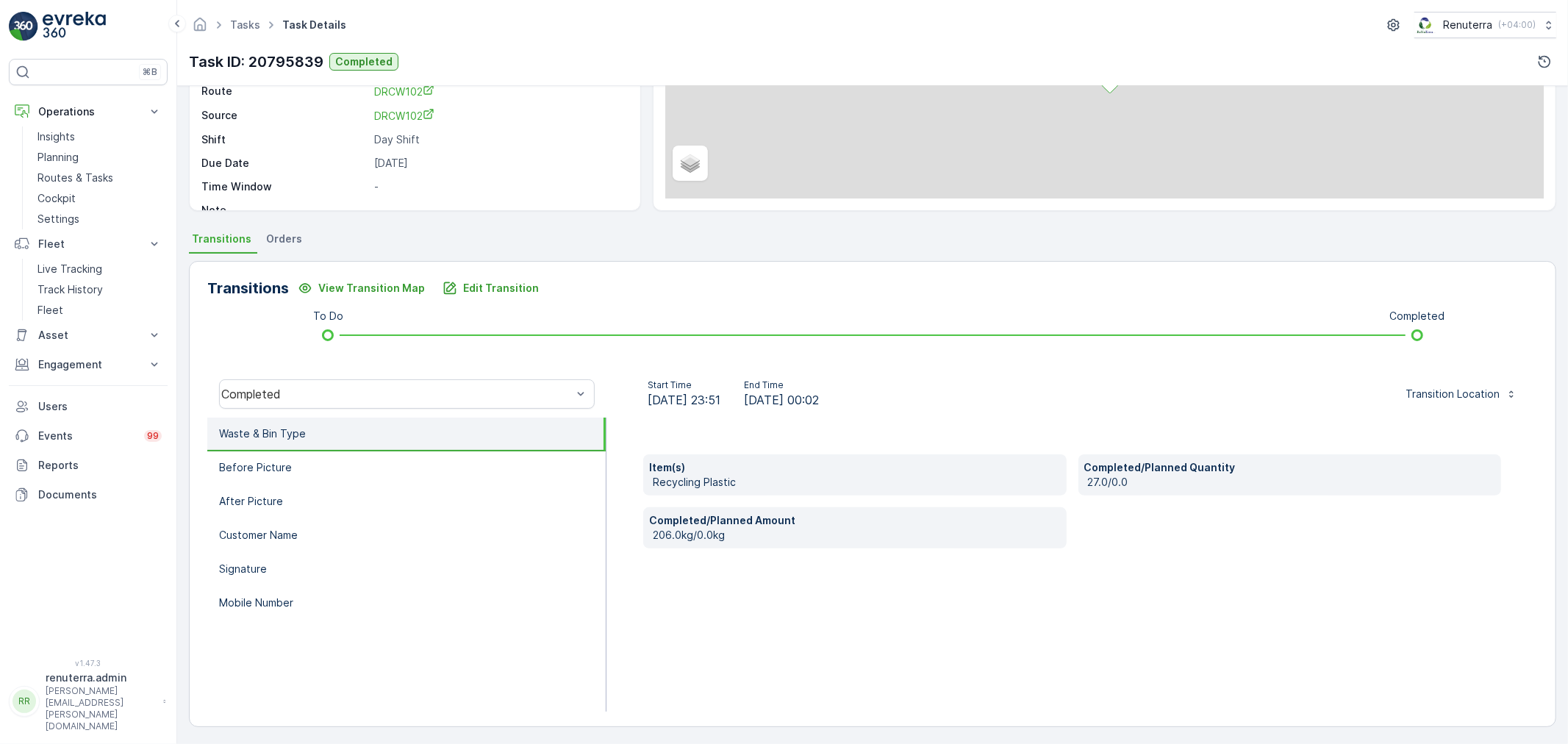
scroll to position [182, 0]
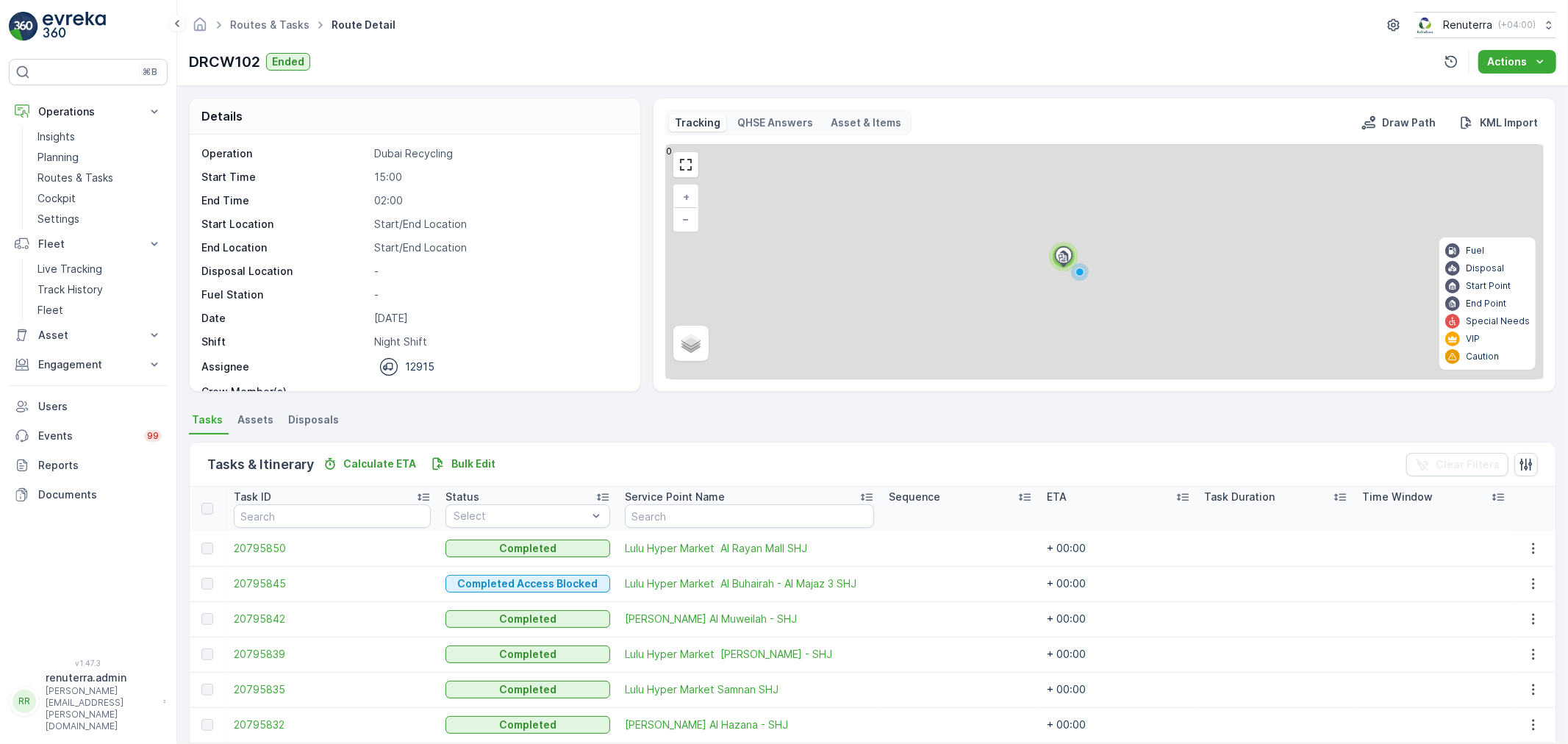
scroll to position [61, 0]
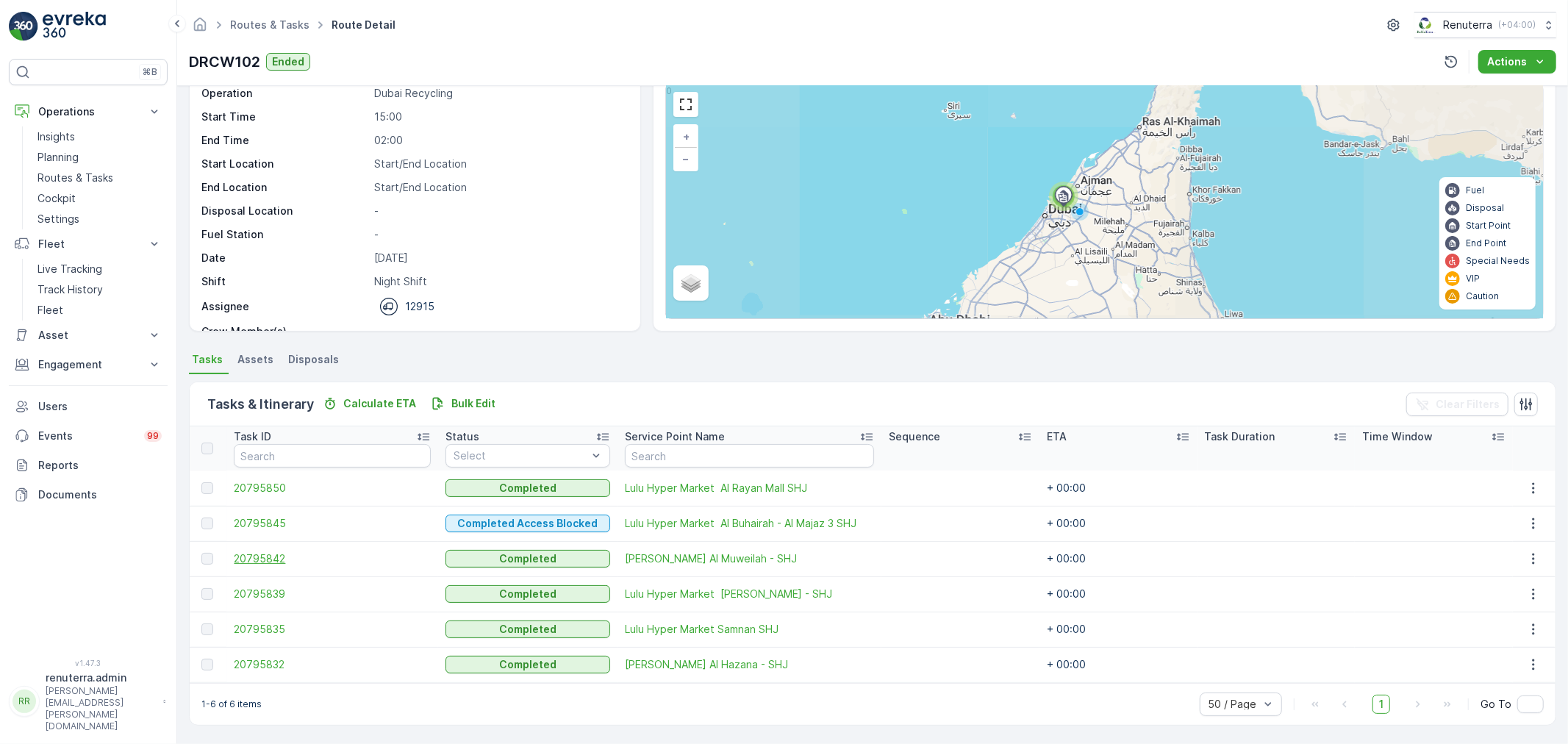
click at [266, 555] on span "20795842" at bounding box center [332, 558] width 197 height 14
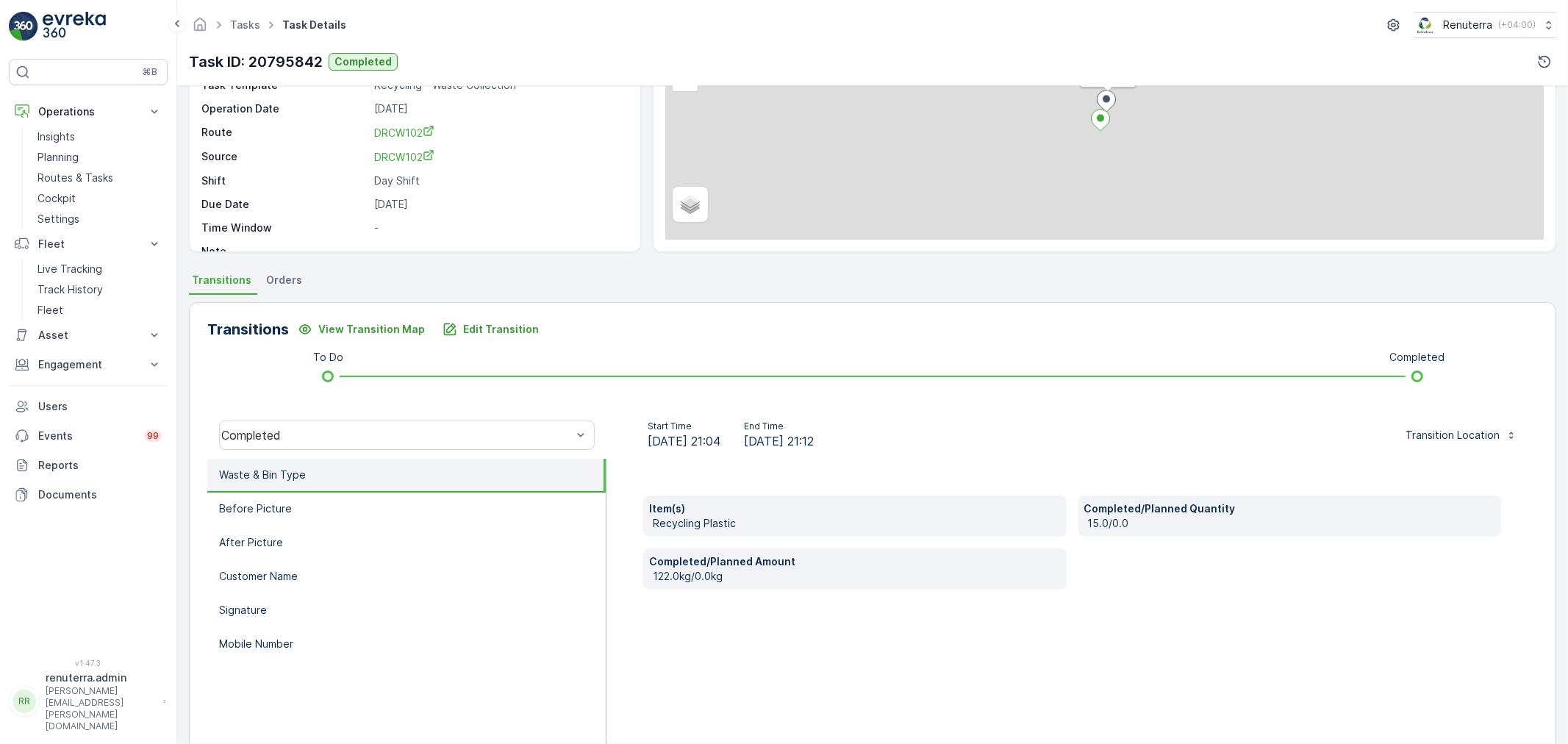
scroll to position [182, 0]
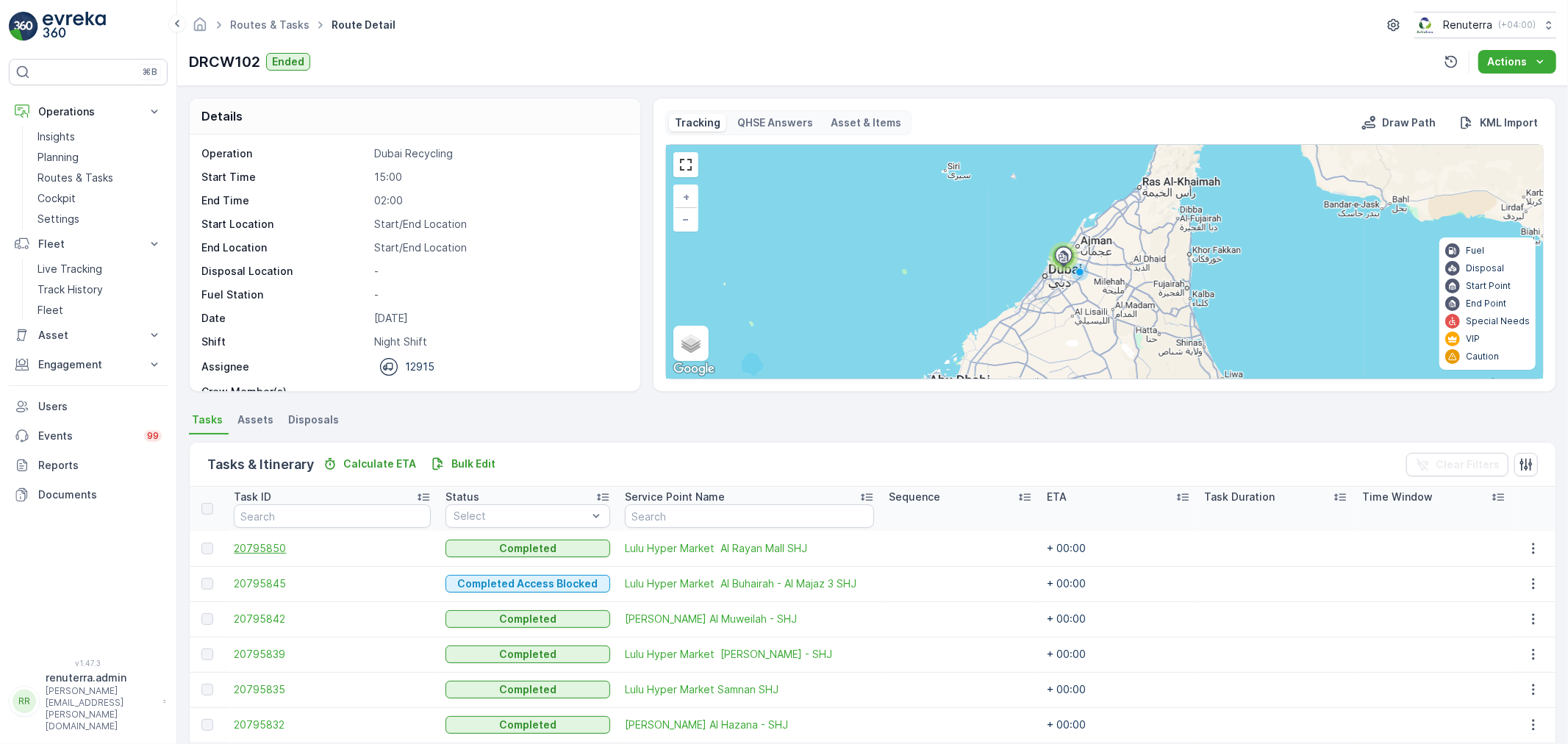
click at [266, 544] on span "20795850" at bounding box center [332, 549] width 197 height 14
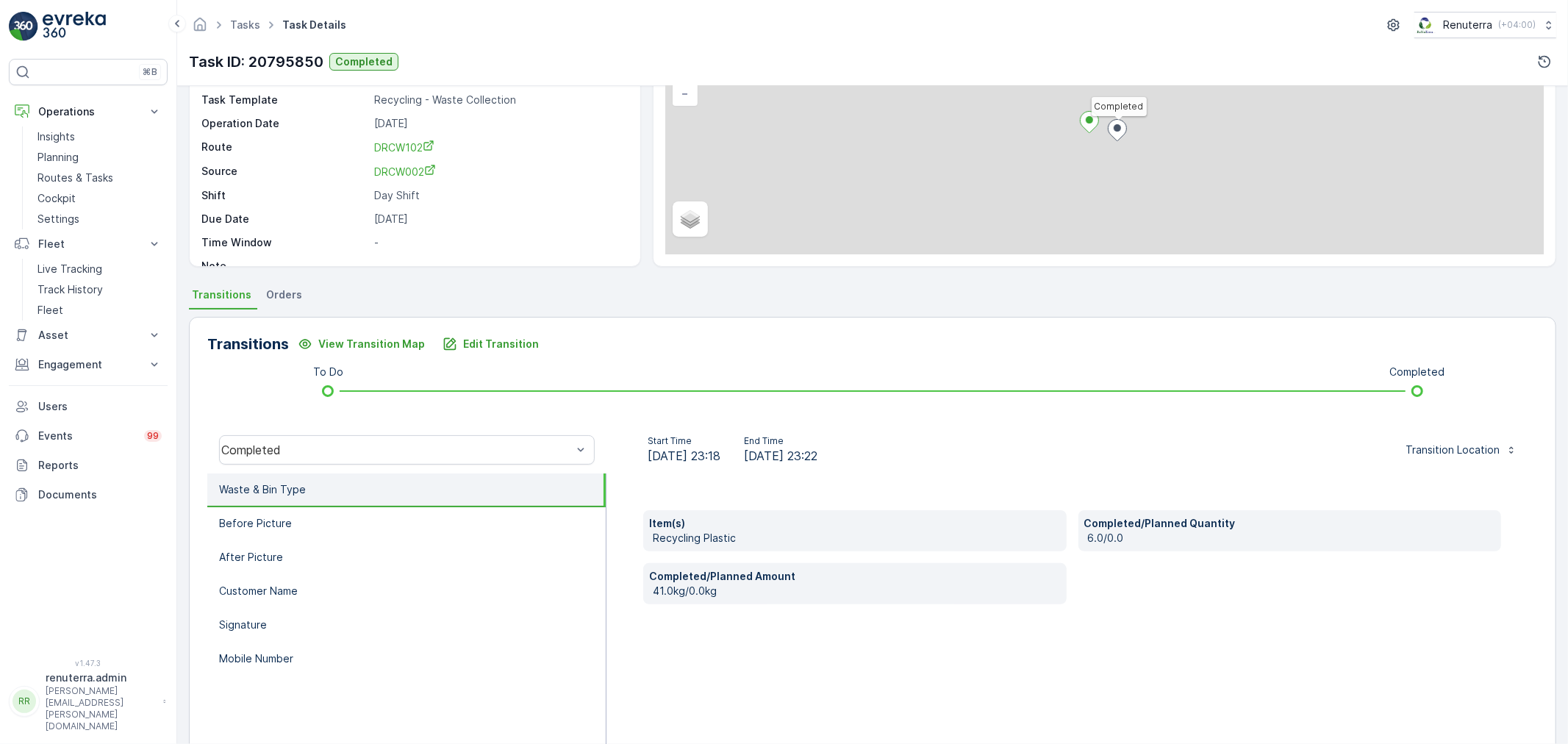
scroll to position [182, 0]
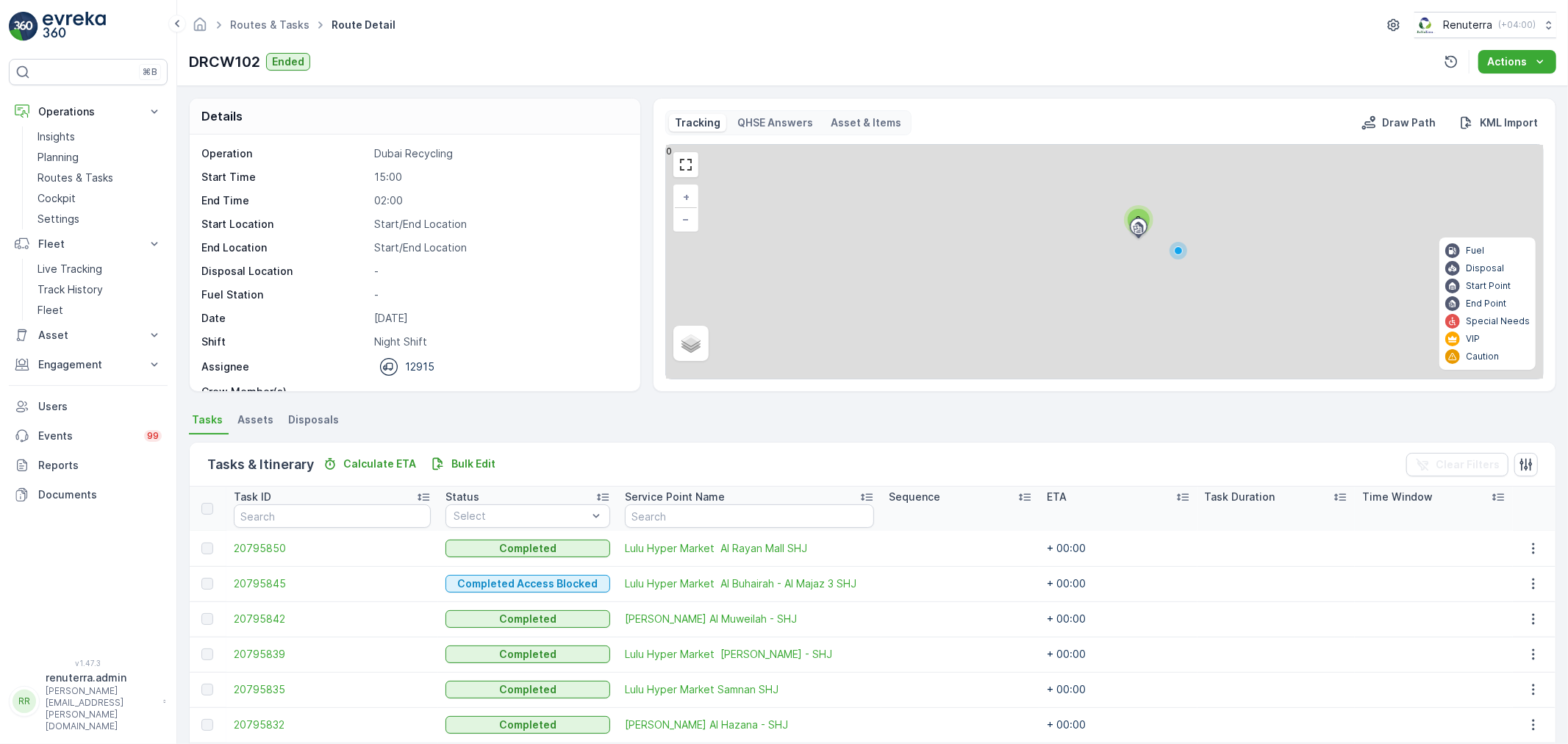
scroll to position [61, 0]
